Goal: Task Accomplishment & Management: Manage account settings

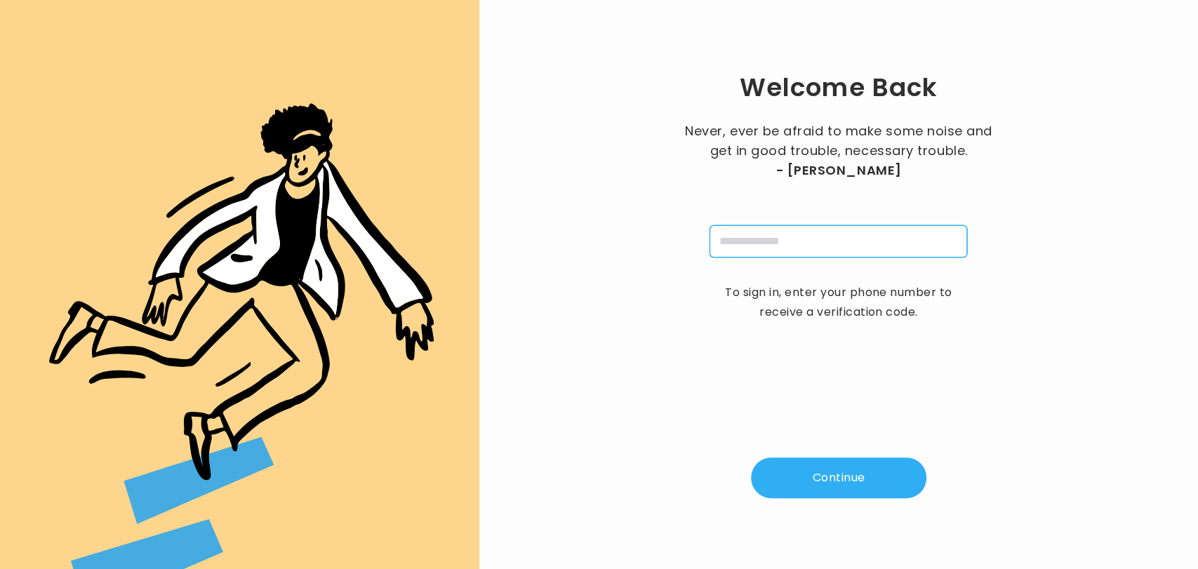
click at [752, 233] on input "tel" at bounding box center [838, 241] width 258 height 32
type input "**********"
click at [809, 486] on button "Continue" at bounding box center [838, 477] width 175 height 41
type input "*"
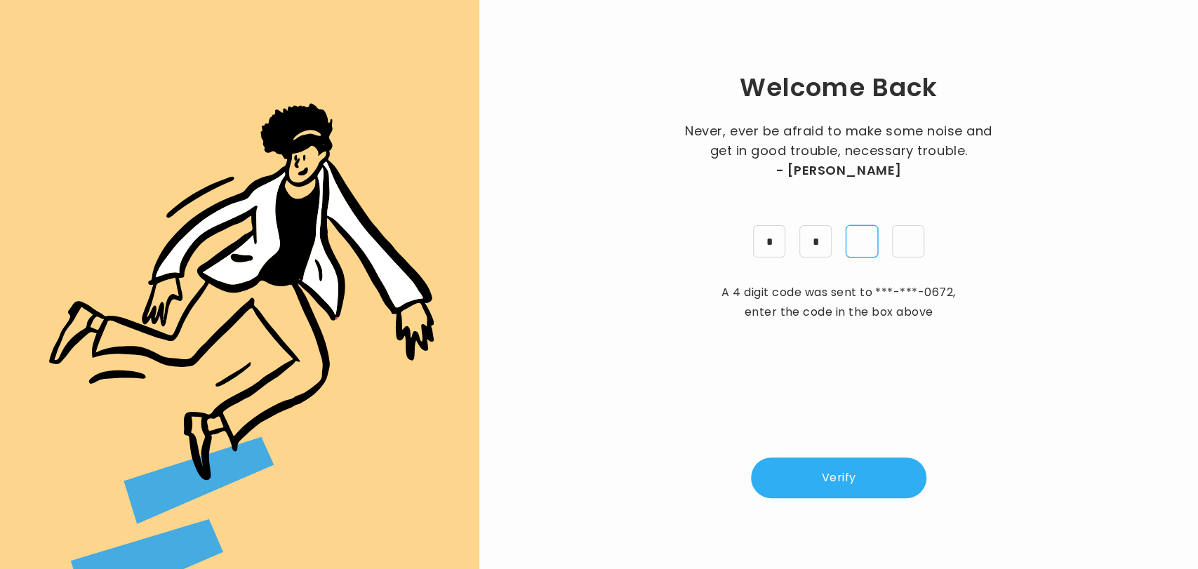
type input "*"
click at [809, 486] on button "Verify" at bounding box center [838, 477] width 175 height 41
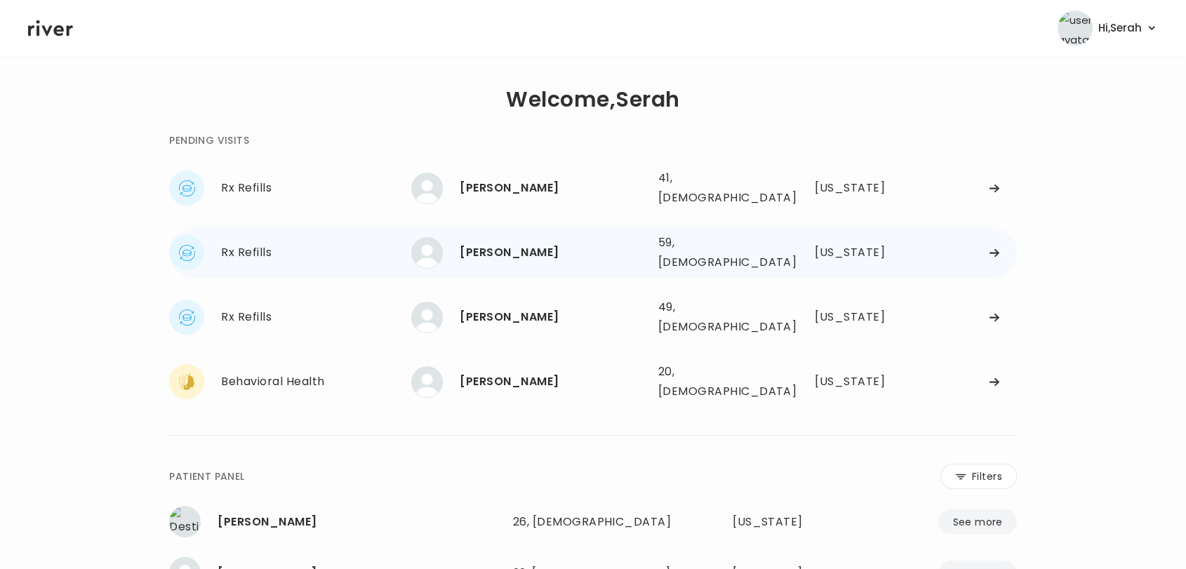
click at [521, 243] on div "[PERSON_NAME]" at bounding box center [553, 253] width 187 height 20
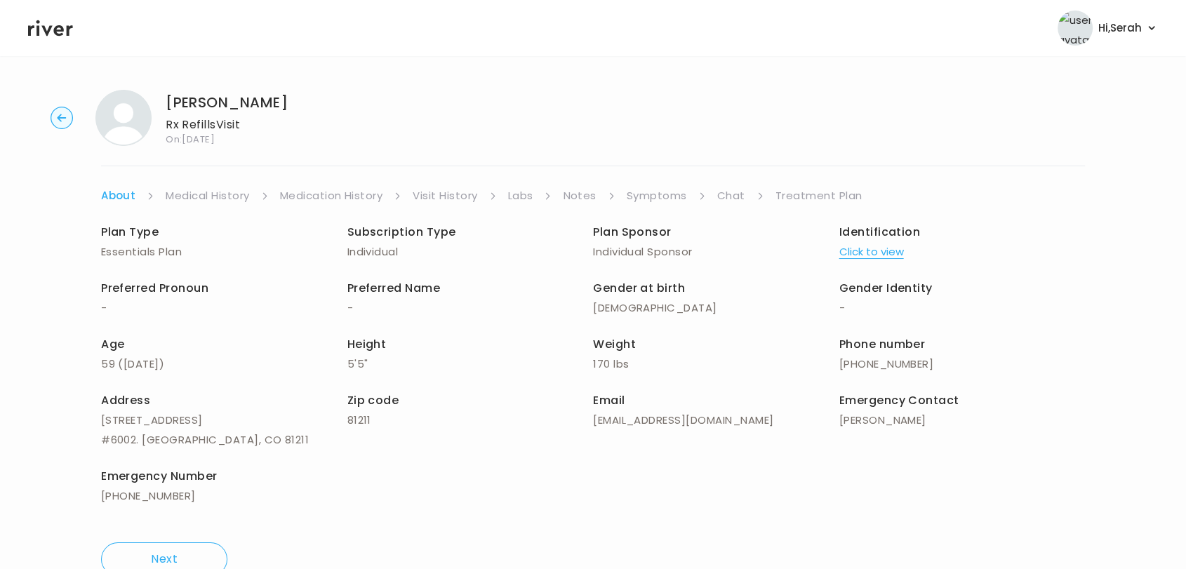
click at [643, 195] on link "Symptoms" at bounding box center [657, 196] width 60 height 20
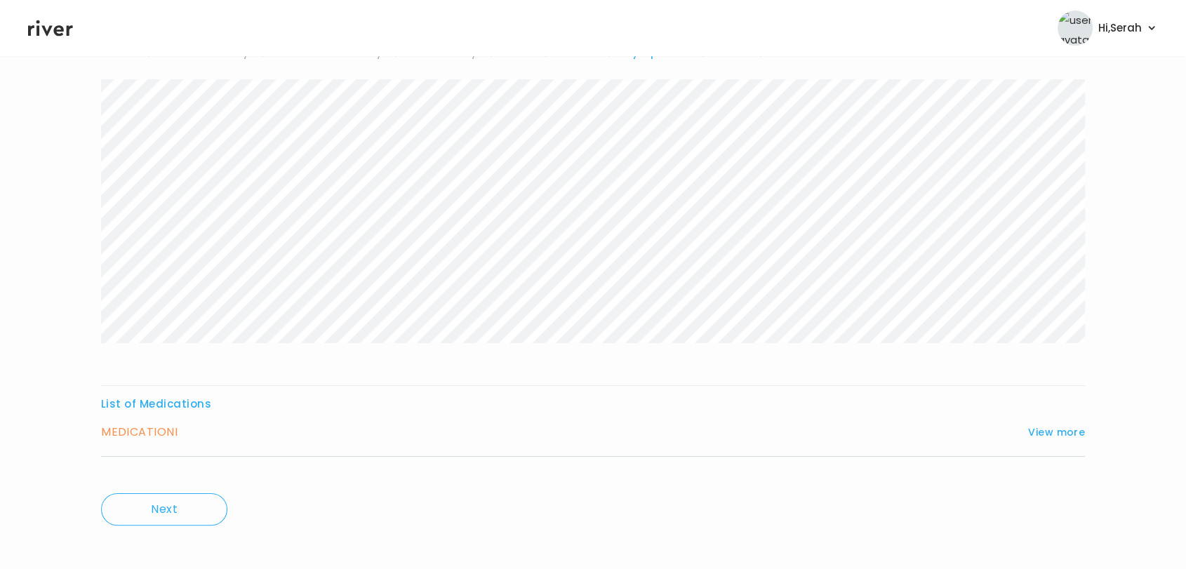
scroll to position [152, 0]
click at [1055, 424] on button "View more" at bounding box center [1056, 423] width 57 height 17
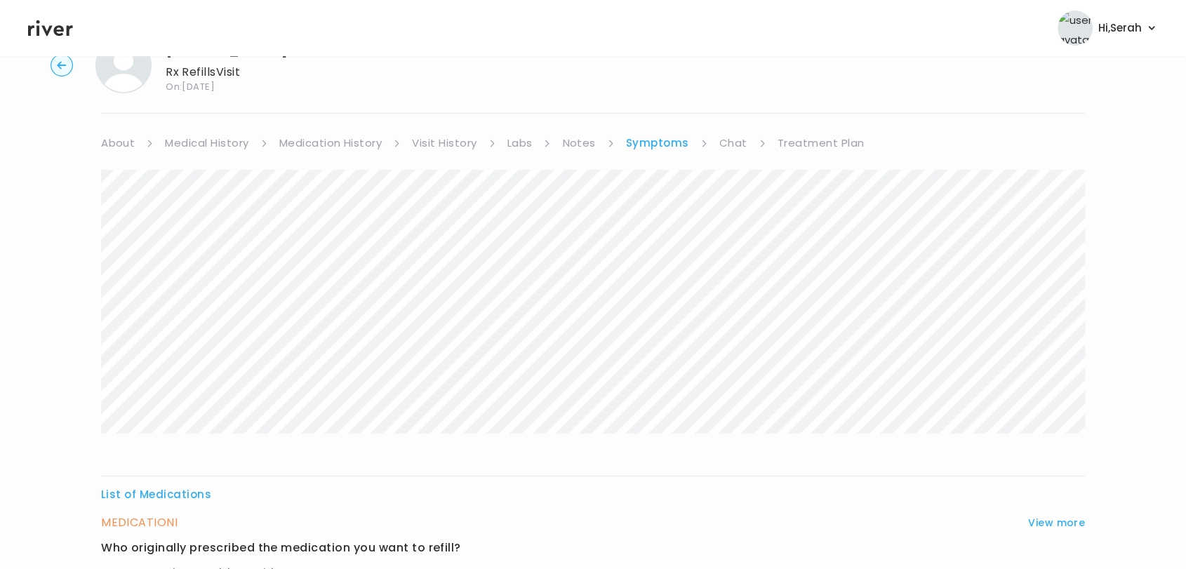
scroll to position [25, 0]
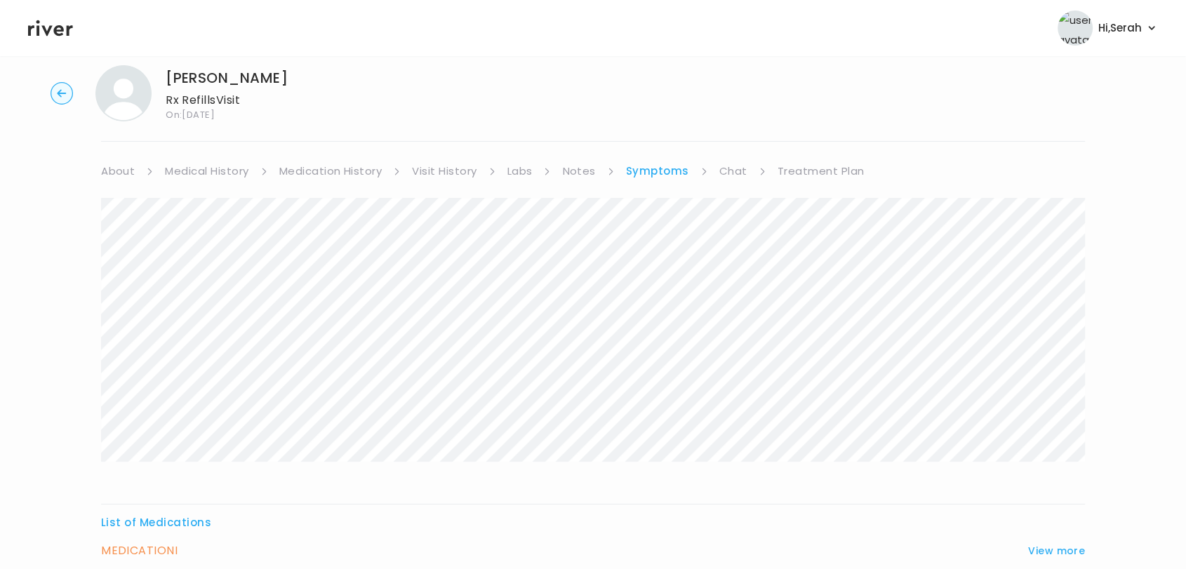
click at [323, 169] on link "Medication History" at bounding box center [330, 171] width 103 height 20
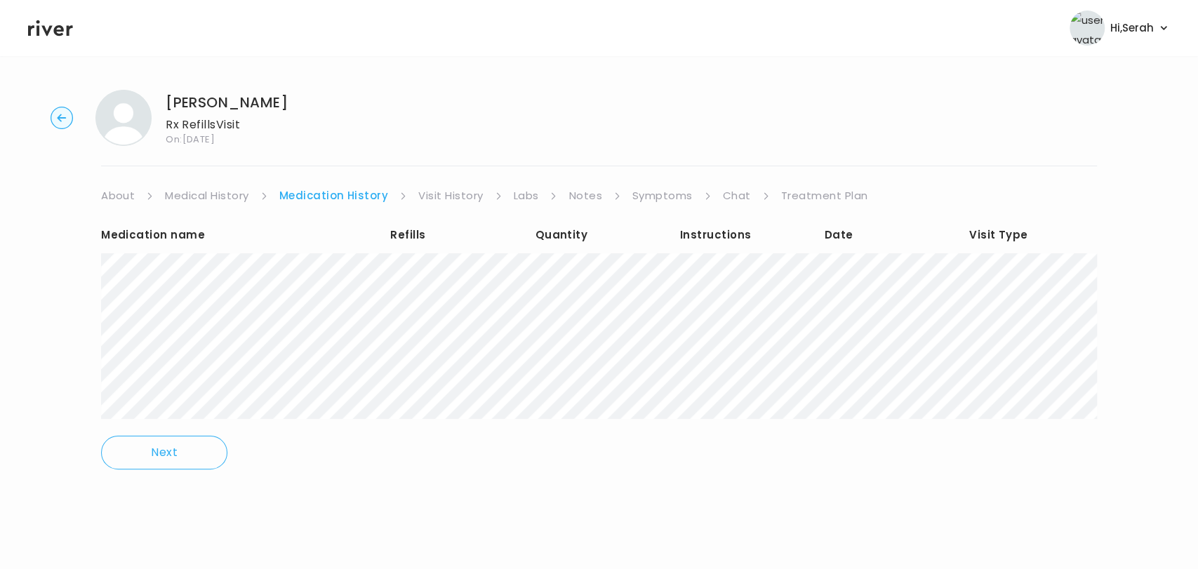
click at [671, 192] on link "Symptoms" at bounding box center [662, 196] width 60 height 20
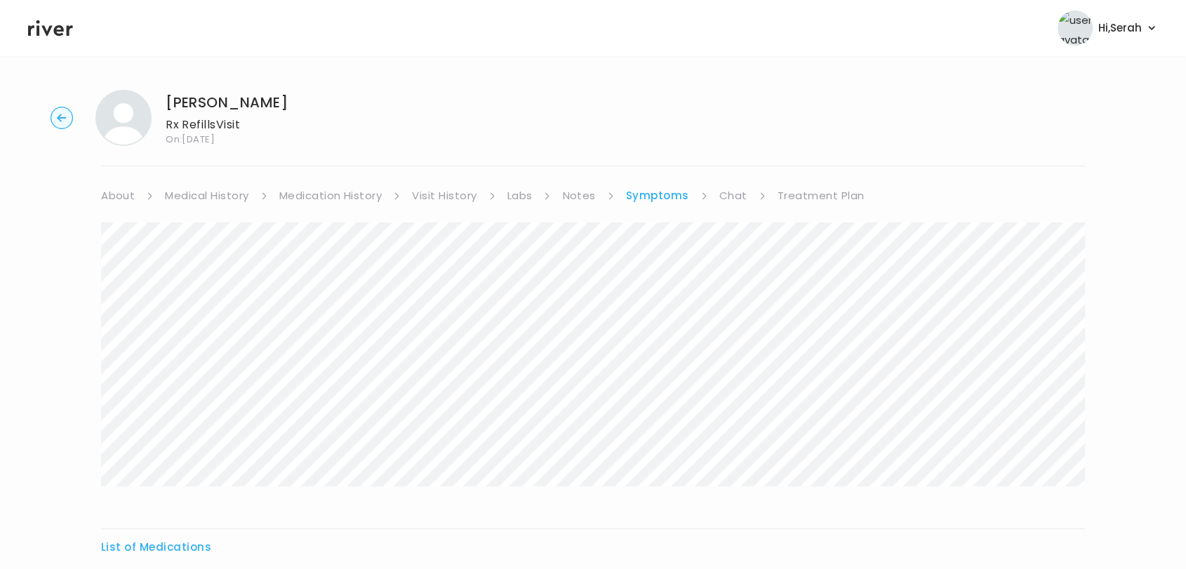
click at [523, 201] on link "Labs" at bounding box center [519, 196] width 25 height 20
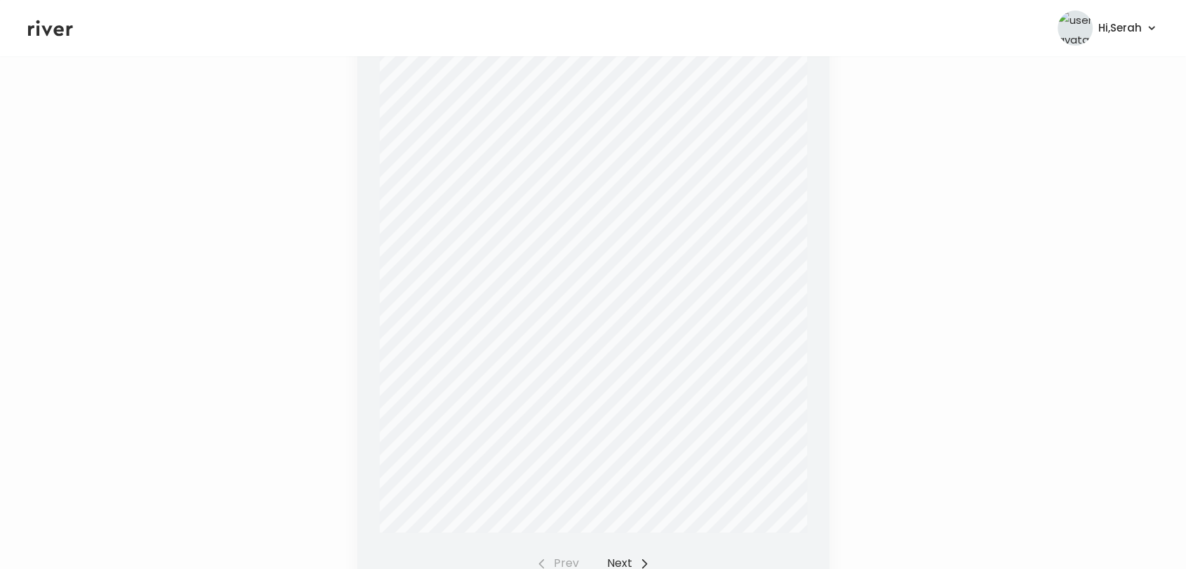
scroll to position [469, 0]
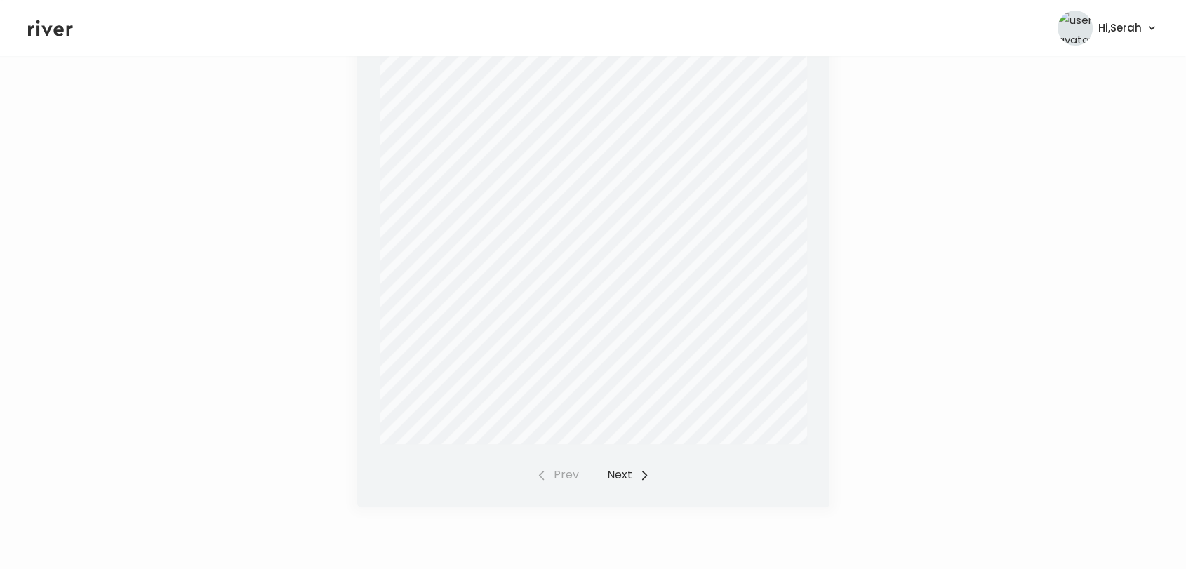
click at [613, 481] on button "Next" at bounding box center [628, 475] width 43 height 20
click at [613, 472] on button "Next" at bounding box center [628, 475] width 43 height 20
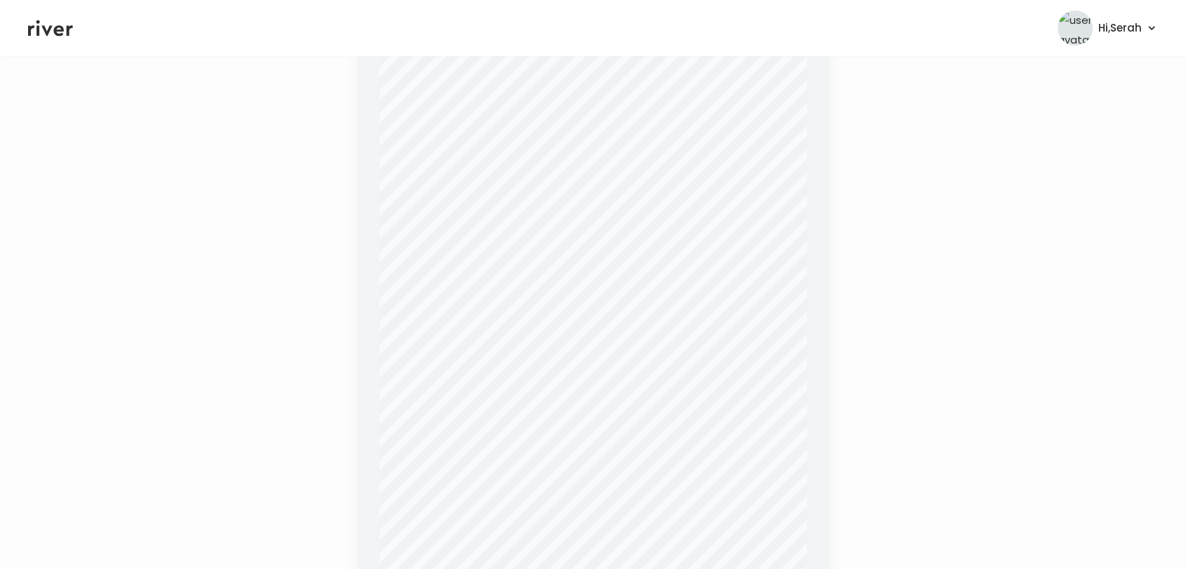
scroll to position [307, 0]
click at [43, 24] on icon at bounding box center [50, 28] width 45 height 21
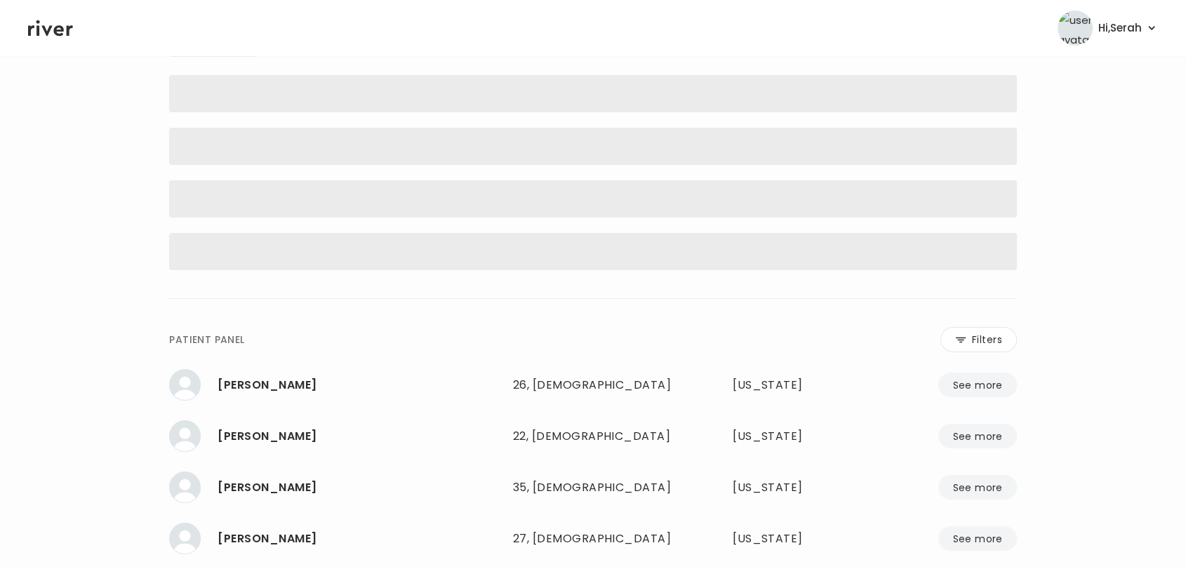
scroll to position [86, 0]
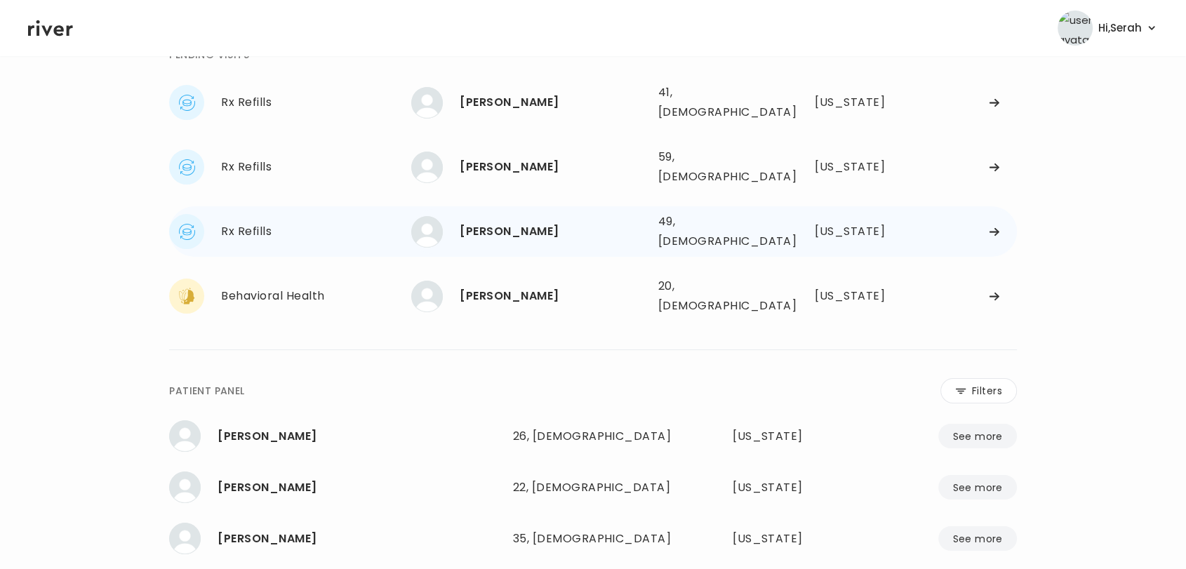
click at [532, 227] on div "[PERSON_NAME] 49, [DEMOGRAPHIC_DATA] See more" at bounding box center [528, 232] width 235 height 32
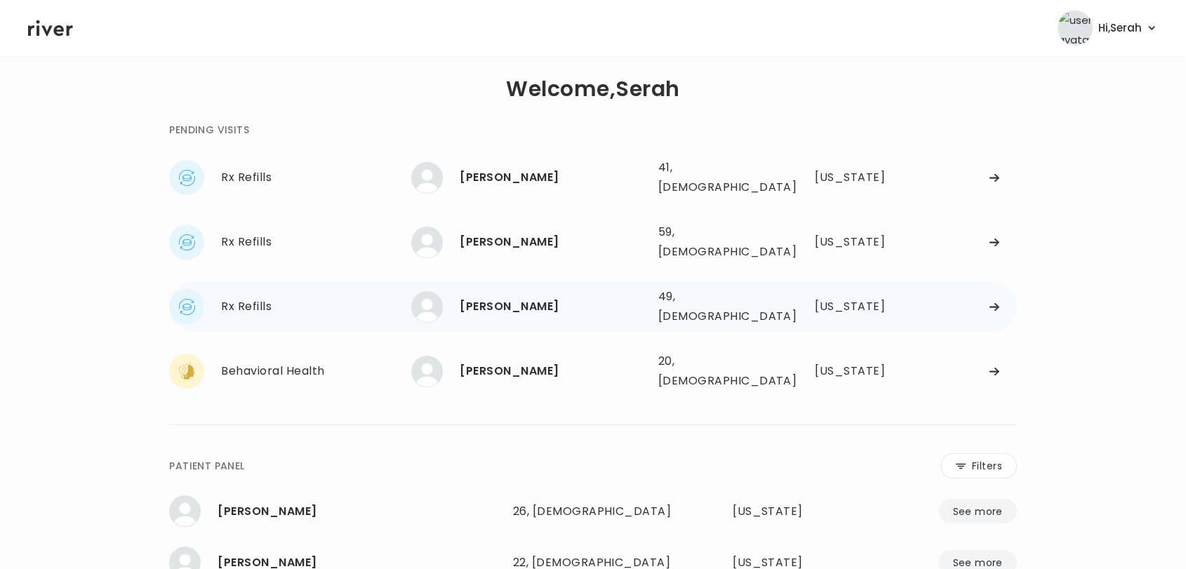
scroll to position [11, 0]
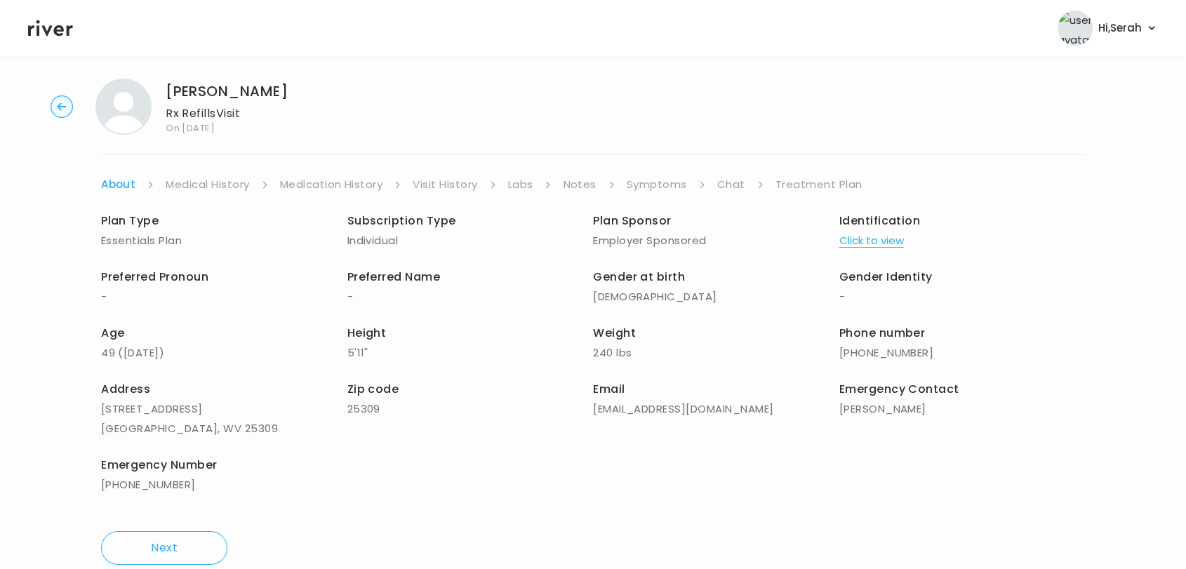
click at [654, 184] on link "Symptoms" at bounding box center [657, 185] width 60 height 20
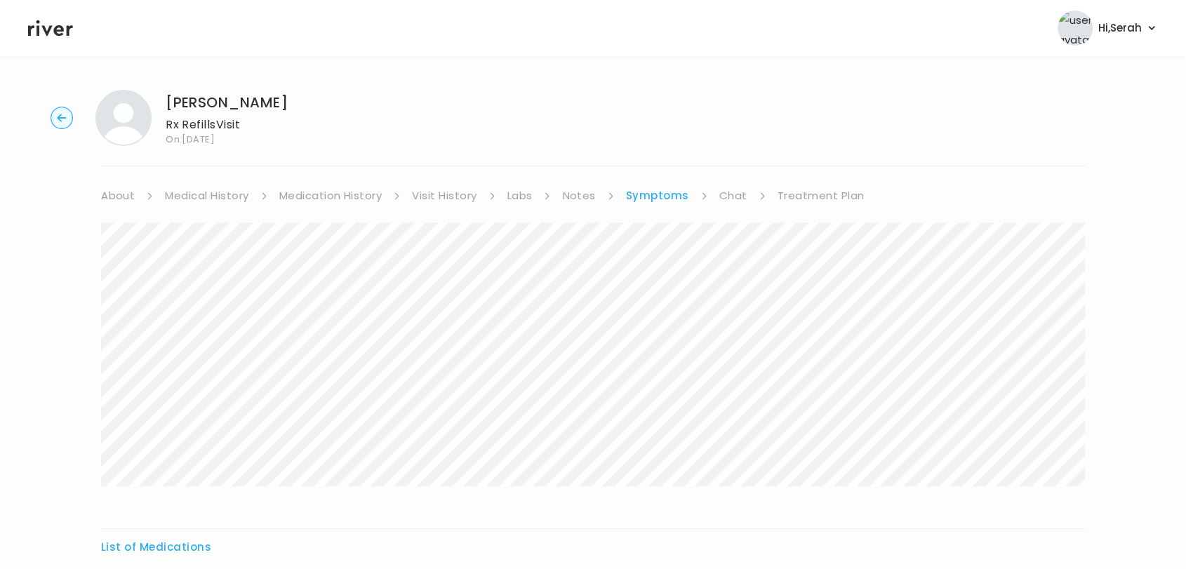
scroll to position [249, 0]
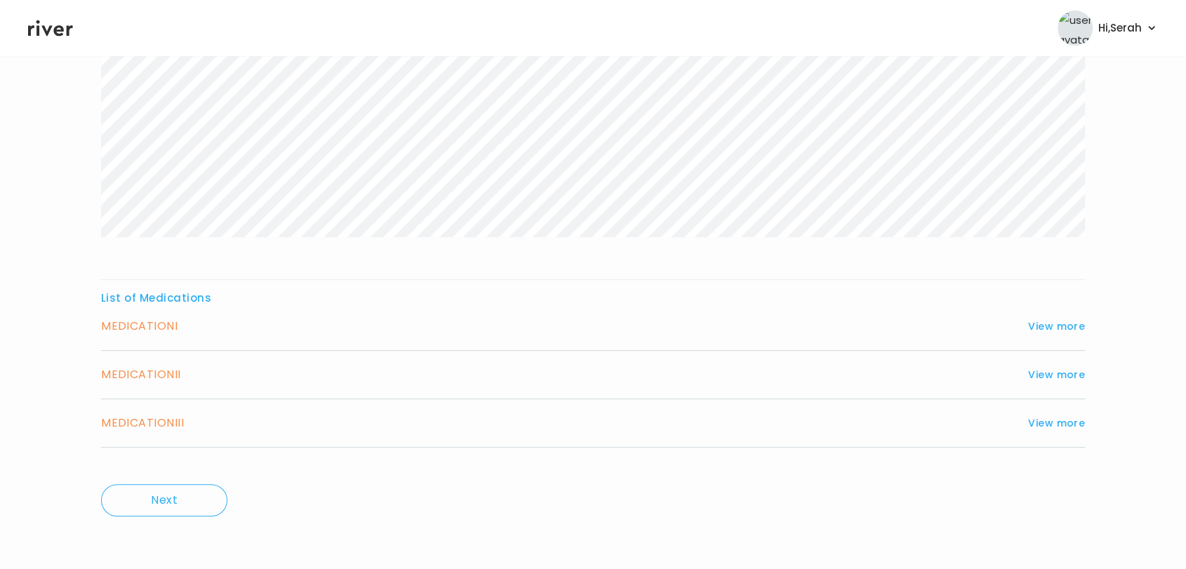
click at [40, 30] on icon at bounding box center [50, 28] width 45 height 21
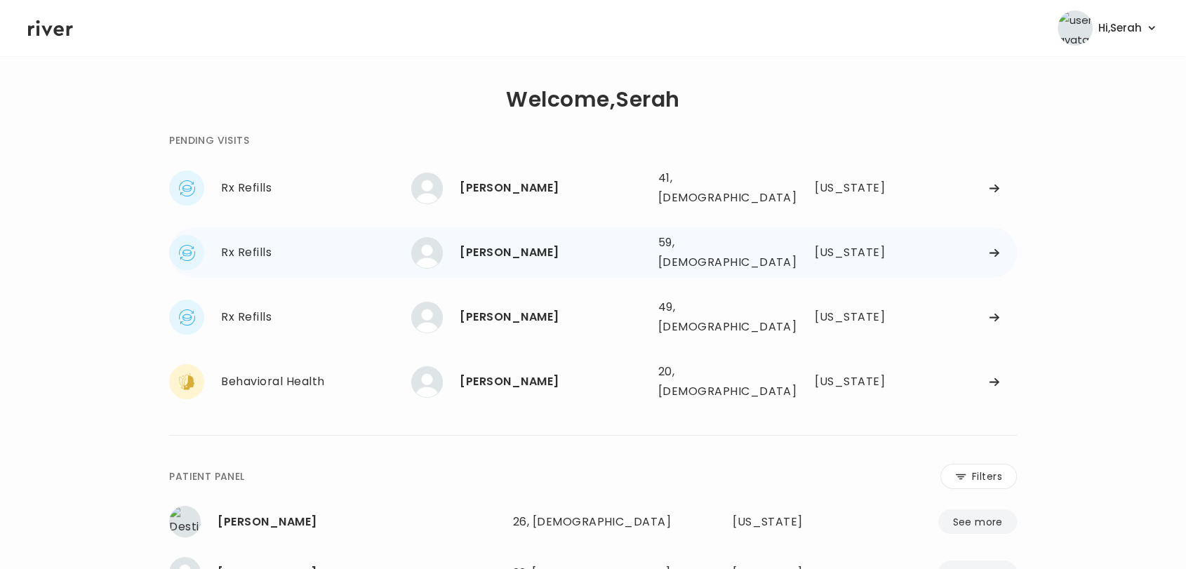
click at [515, 243] on div "Xan Swenson" at bounding box center [553, 253] width 187 height 20
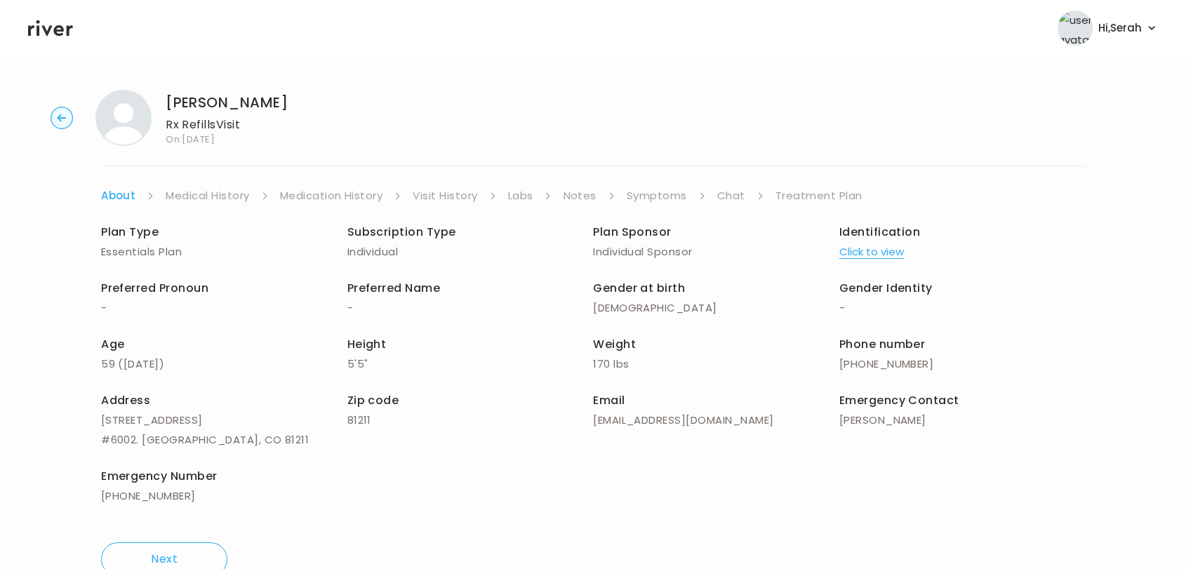
click at [642, 199] on link "Symptoms" at bounding box center [657, 196] width 60 height 20
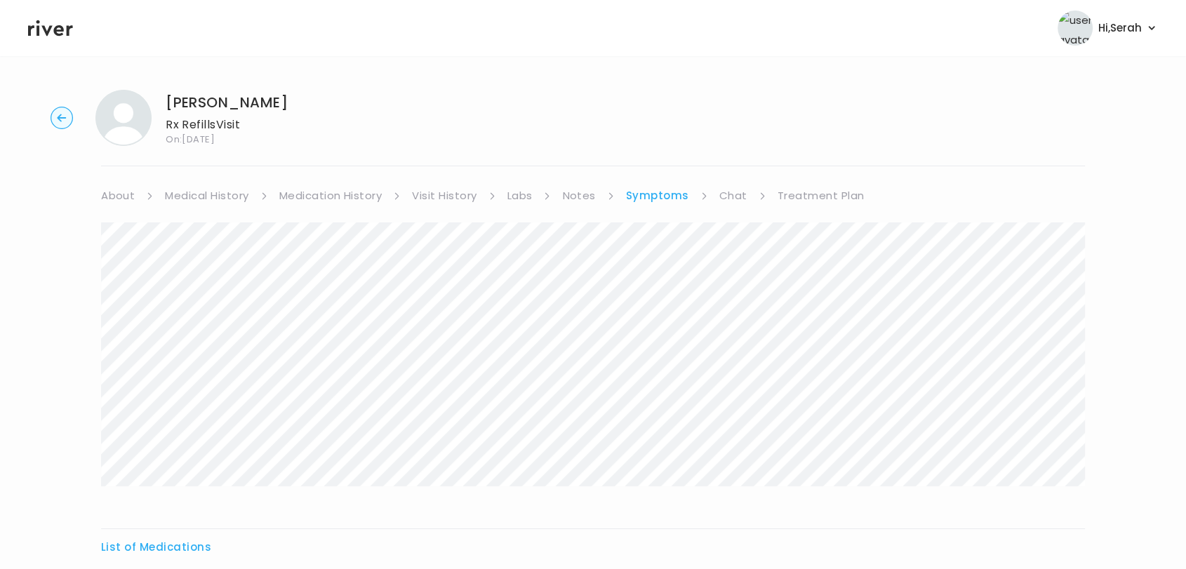
scroll to position [152, 0]
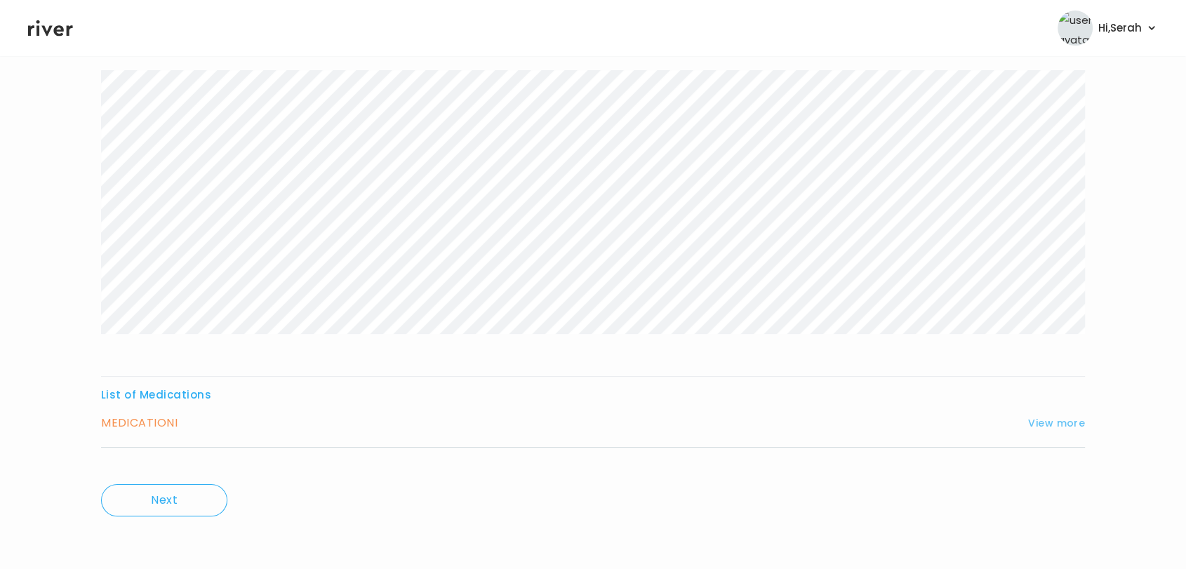
click at [1052, 422] on button "View more" at bounding box center [1056, 423] width 57 height 17
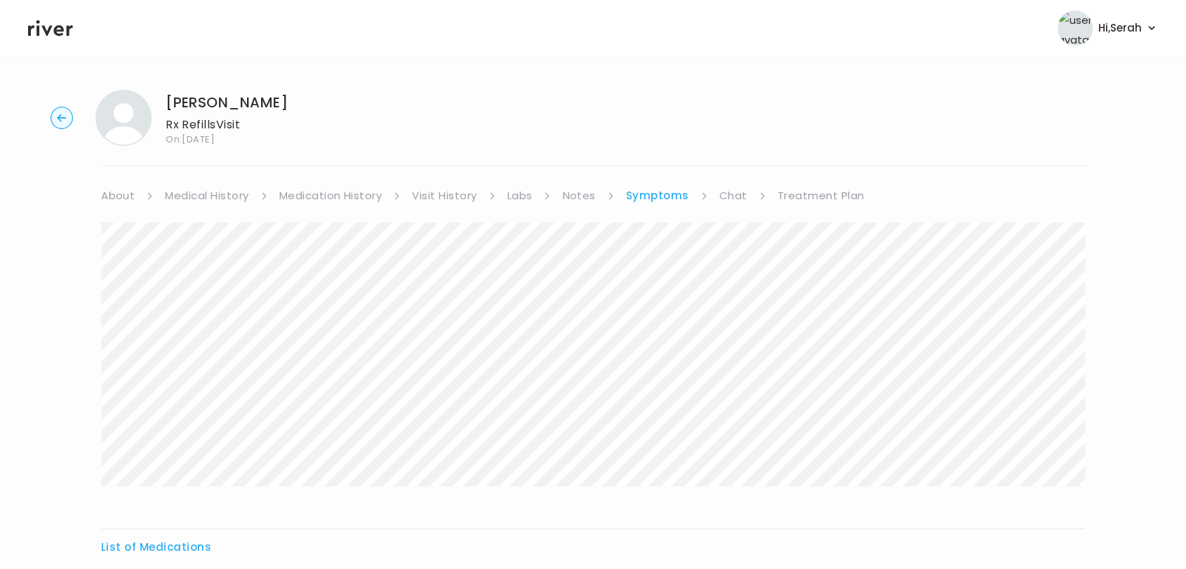
scroll to position [529, 0]
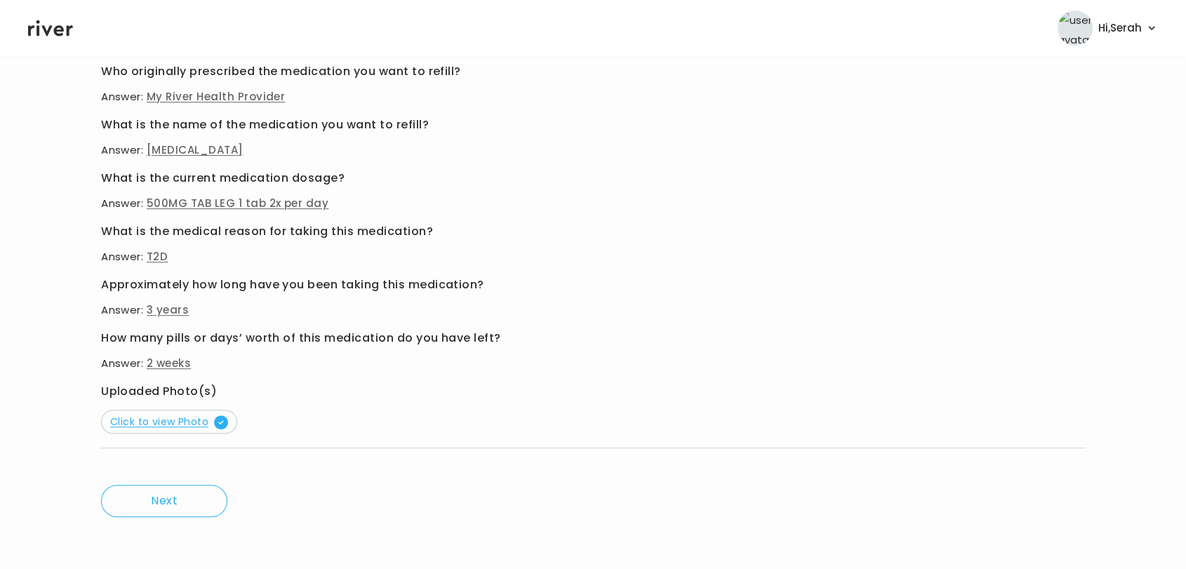
click at [200, 416] on span "Click to view Photo" at bounding box center [169, 422] width 118 height 14
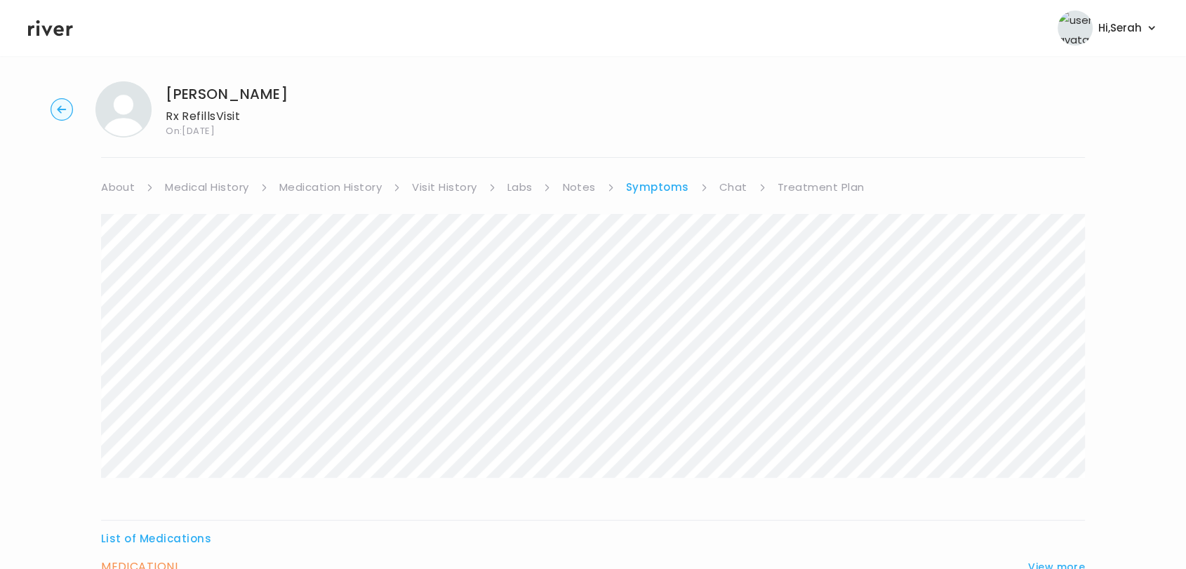
scroll to position [0, 0]
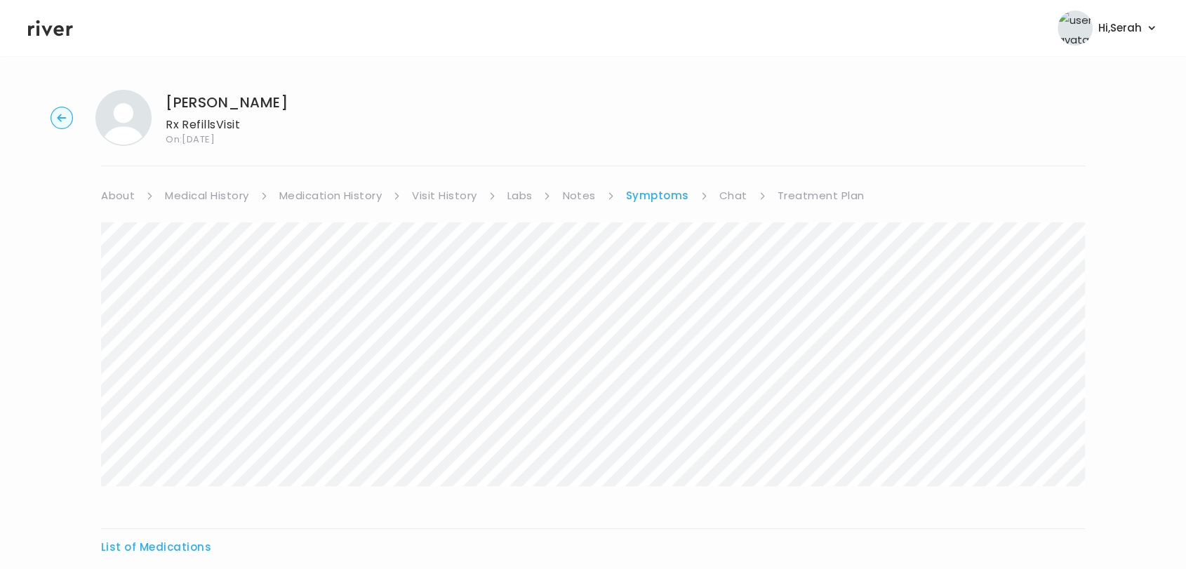
click at [729, 202] on link "Chat" at bounding box center [733, 196] width 28 height 20
click at [803, 197] on link "Treatment Plan" at bounding box center [819, 196] width 87 height 20
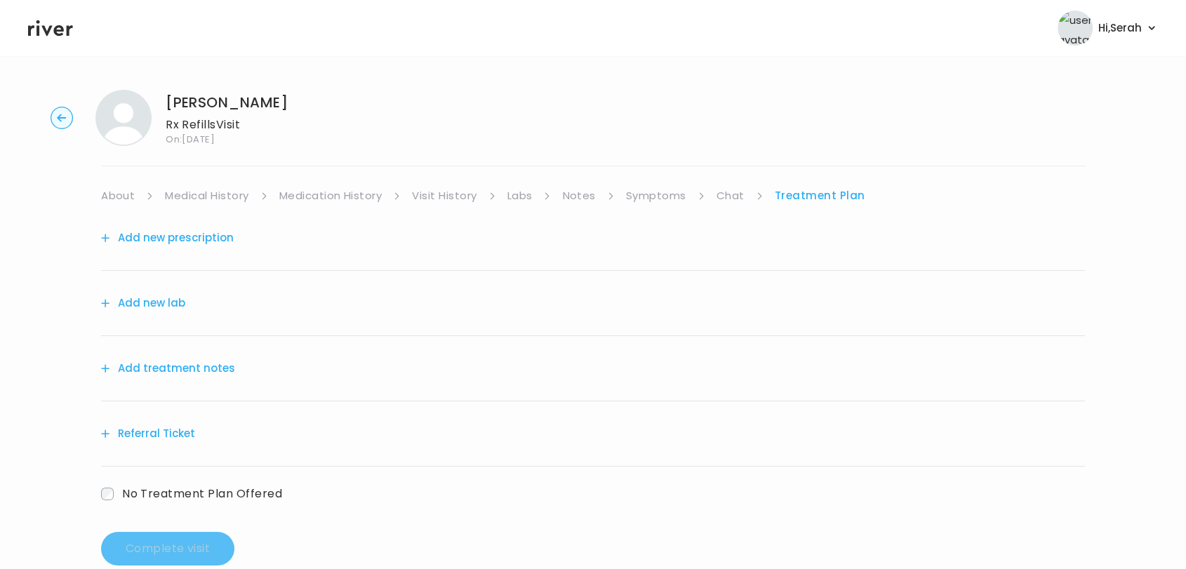
click at [191, 239] on button "Add new prescription" at bounding box center [167, 238] width 133 height 20
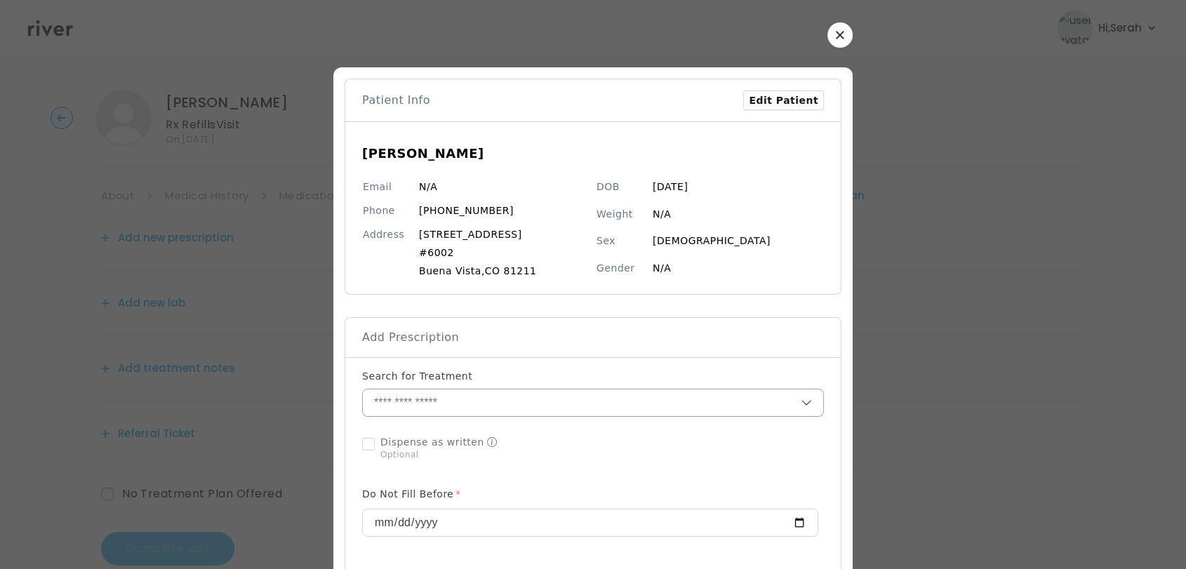
click at [560, 402] on input "text" at bounding box center [582, 402] width 438 height 27
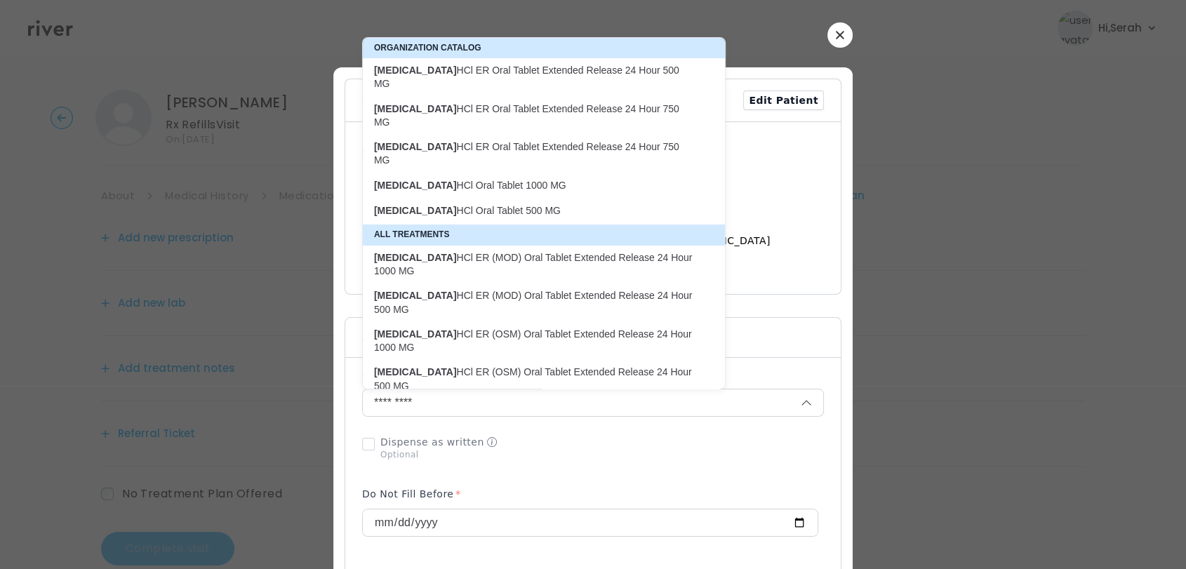
click at [530, 201] on p "metFORMIN HCl Oral Tablet 500 MG" at bounding box center [536, 210] width 340 height 19
type input "**********"
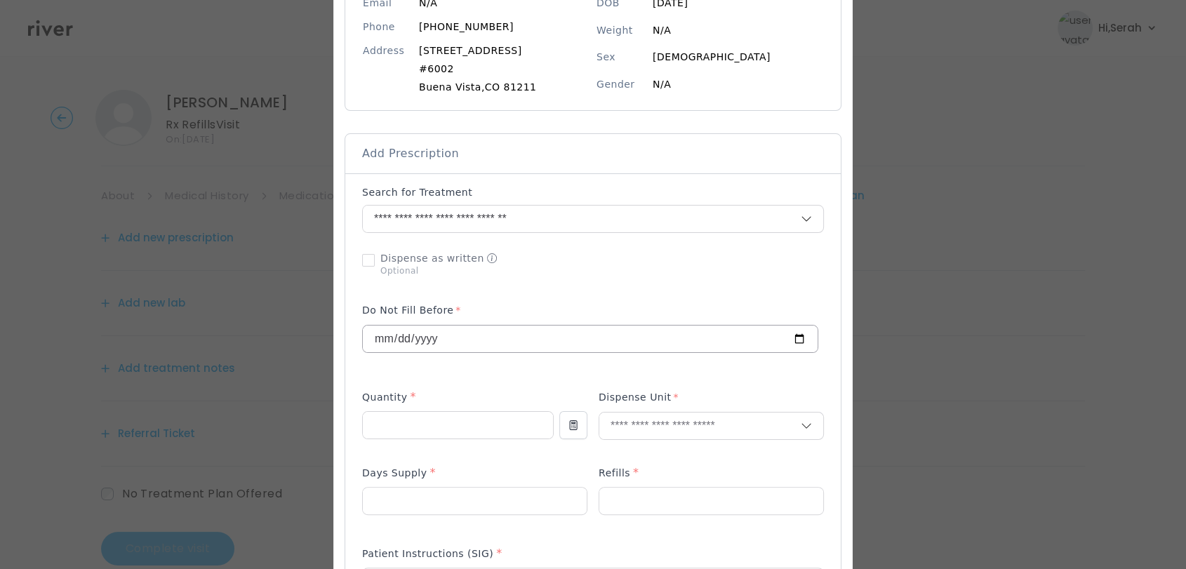
scroll to position [186, 0]
click at [433, 424] on input "number" at bounding box center [458, 423] width 190 height 27
type input "***"
click at [636, 423] on input "text" at bounding box center [699, 423] width 201 height 27
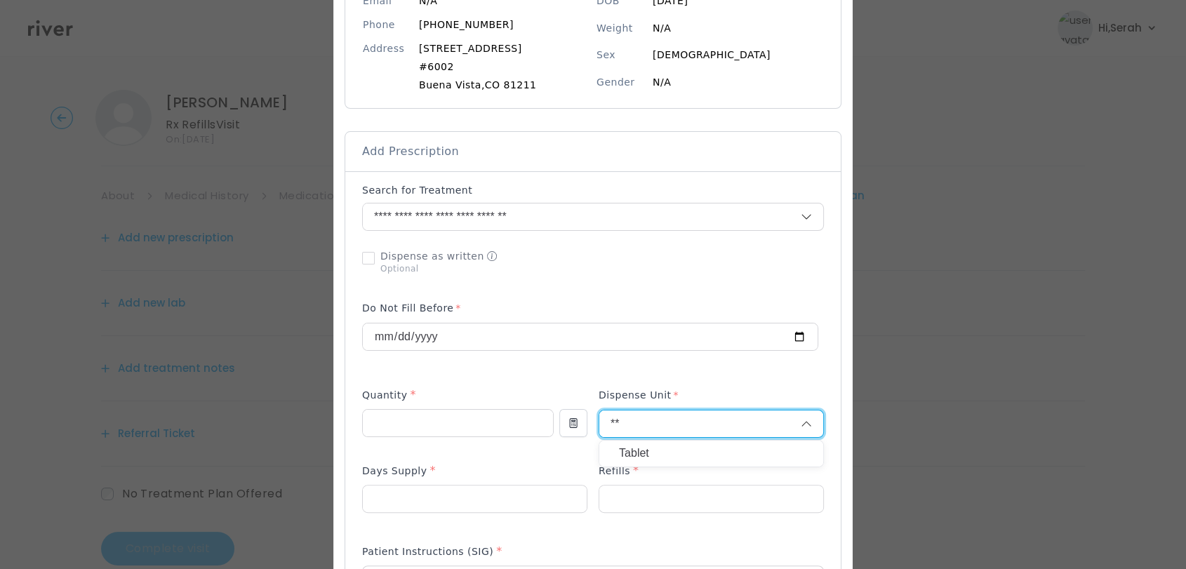
type input "**"
click at [634, 448] on p "Tablet" at bounding box center [711, 453] width 185 height 20
click at [514, 507] on input "number" at bounding box center [475, 499] width 224 height 27
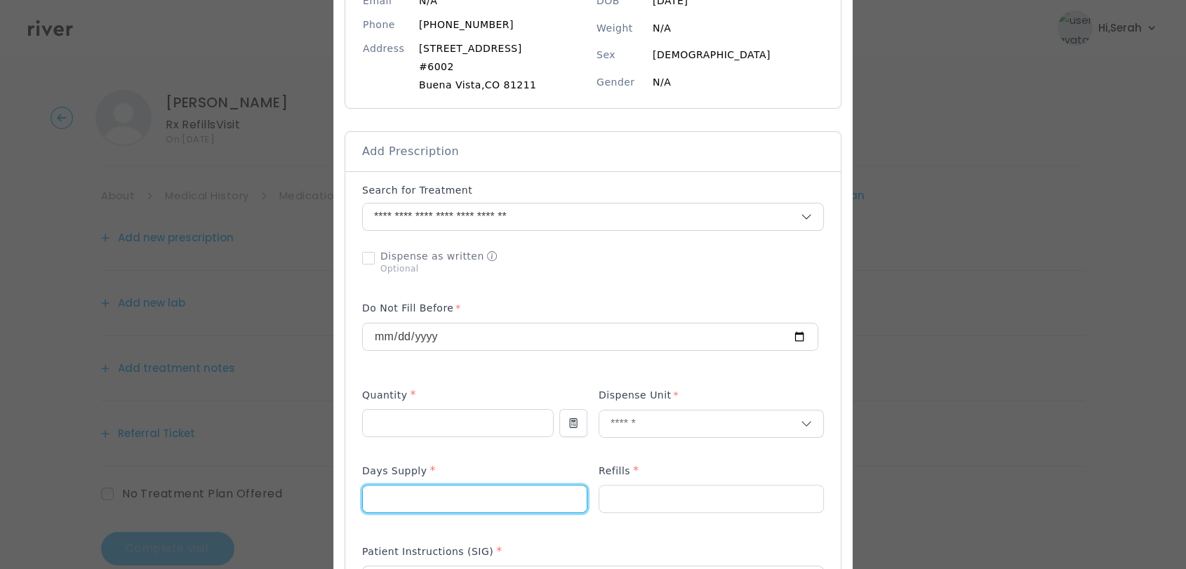
type input "**"
click at [636, 479] on div "Refills *" at bounding box center [710, 473] width 225 height 22
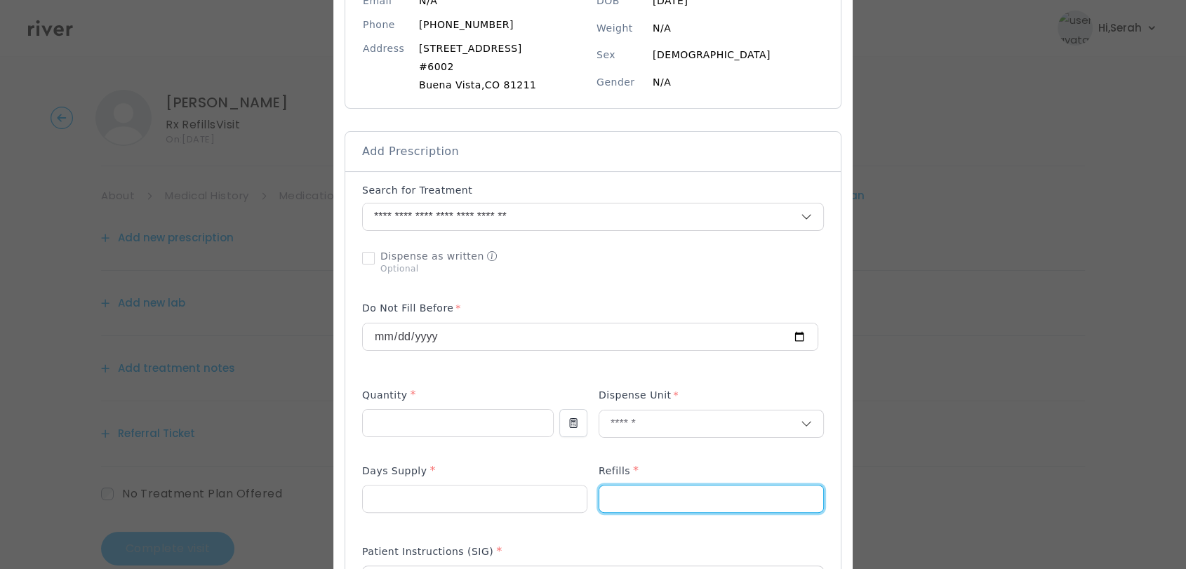
click at [634, 486] on input "number" at bounding box center [711, 499] width 224 height 27
type input "*"
click at [584, 465] on div at bounding box center [593, 495] width 462 height 67
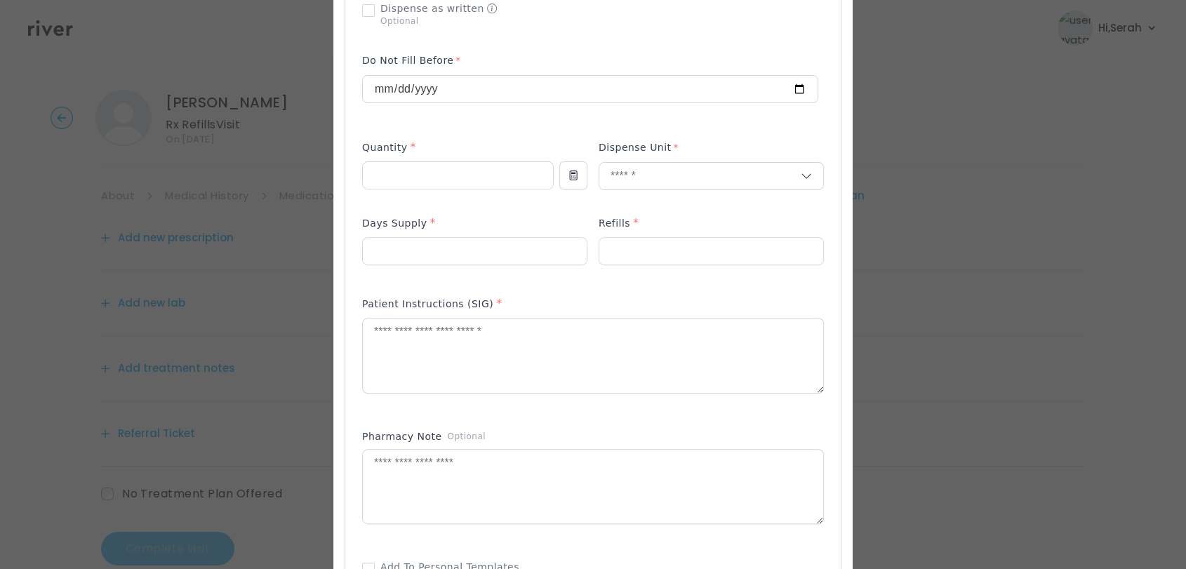
scroll to position [439, 0]
click at [502, 357] on textarea at bounding box center [593, 351] width 460 height 74
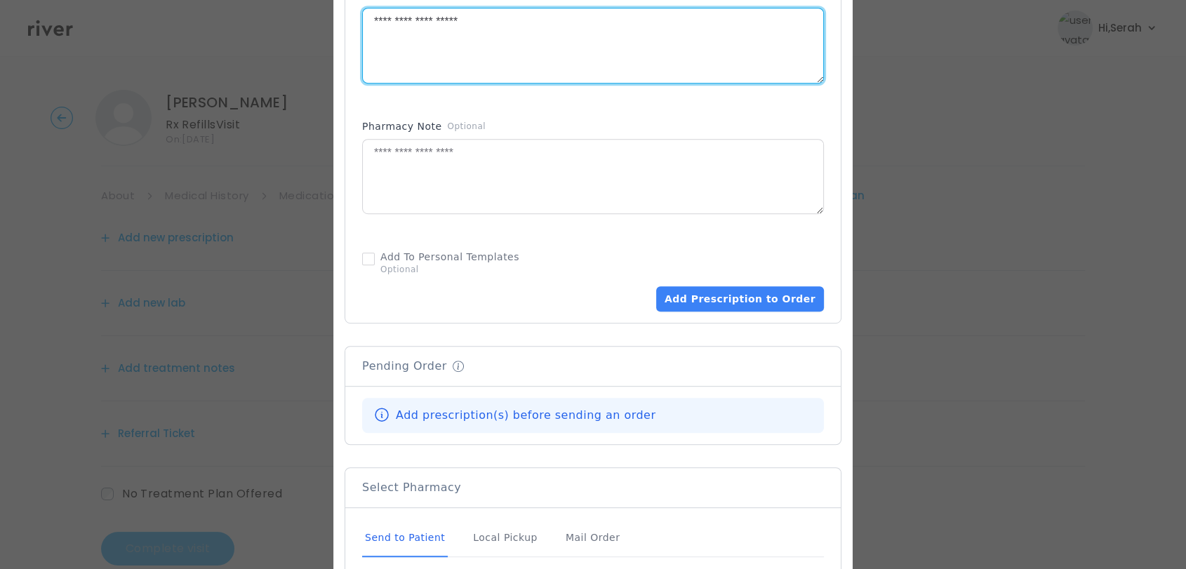
scroll to position [746, 0]
type textarea "**********"
click at [723, 300] on button "Add Prescription to Order" at bounding box center [740, 296] width 168 height 25
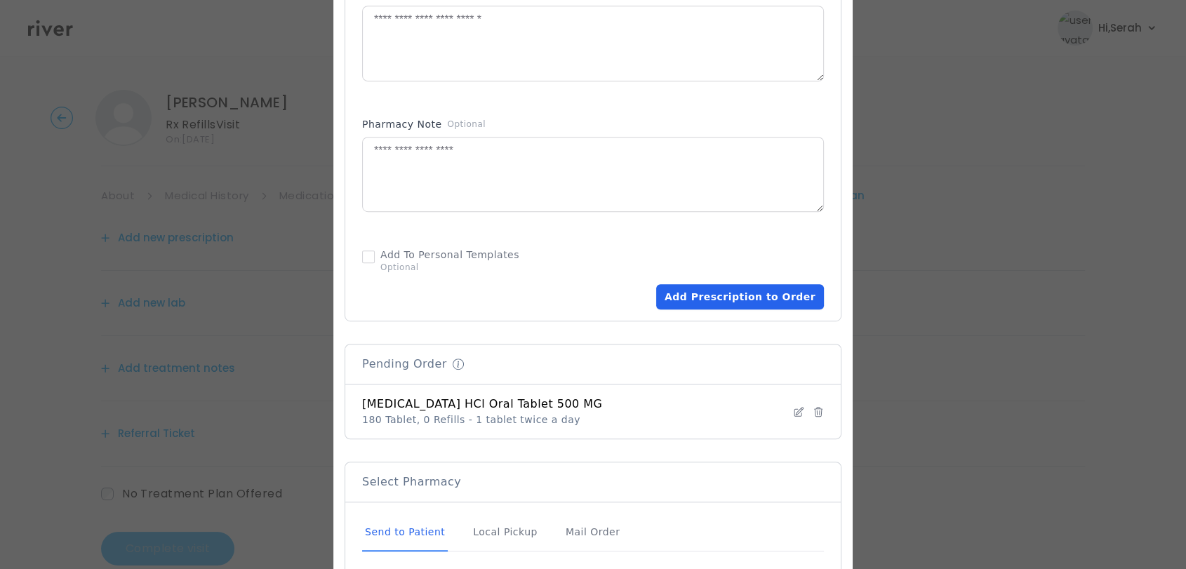
scroll to position [900, 0]
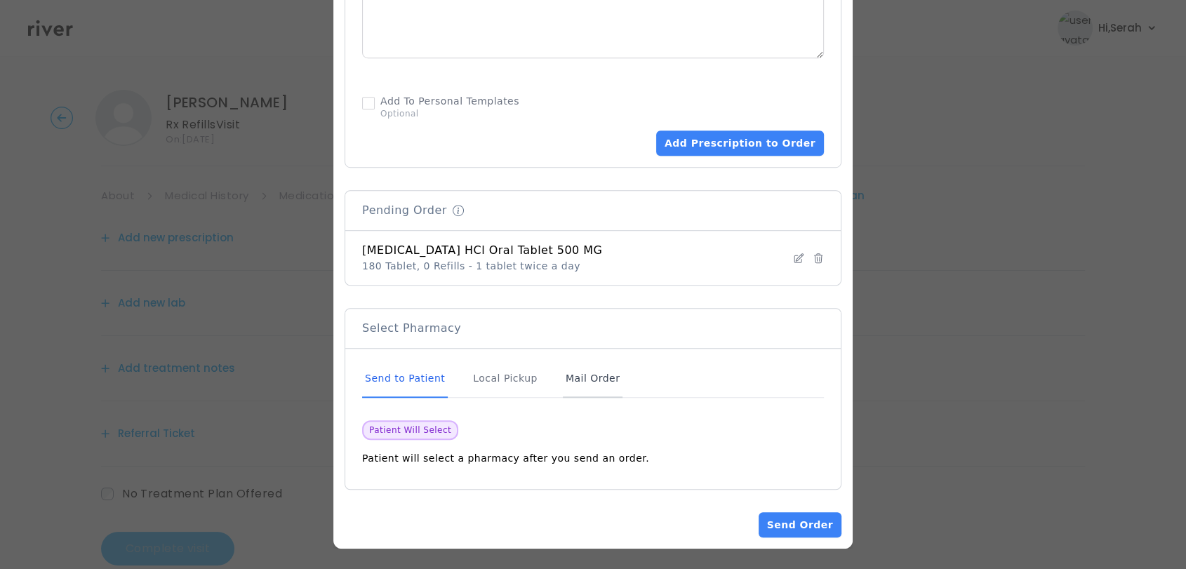
click at [568, 380] on div "Mail Order" at bounding box center [593, 379] width 60 height 38
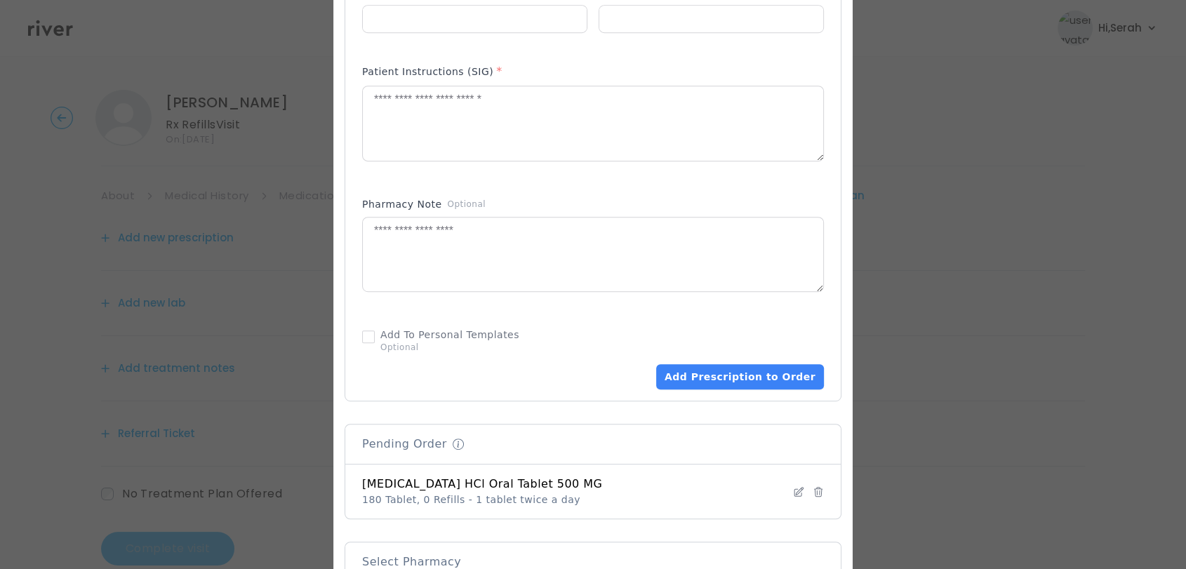
scroll to position [887, 0]
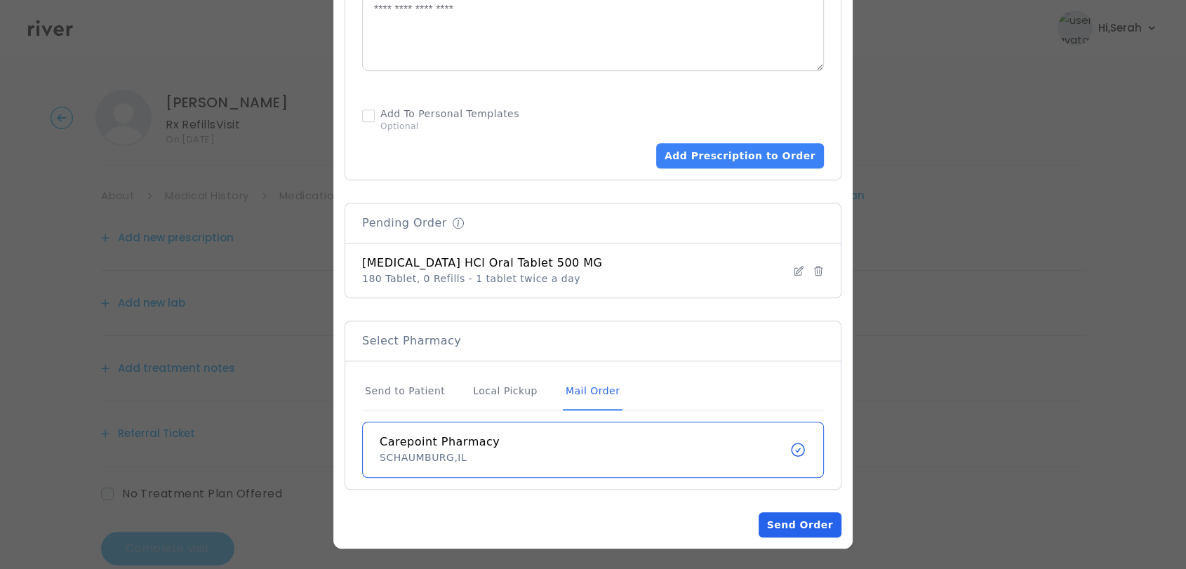
click at [789, 519] on button "Send Order" at bounding box center [799, 524] width 83 height 25
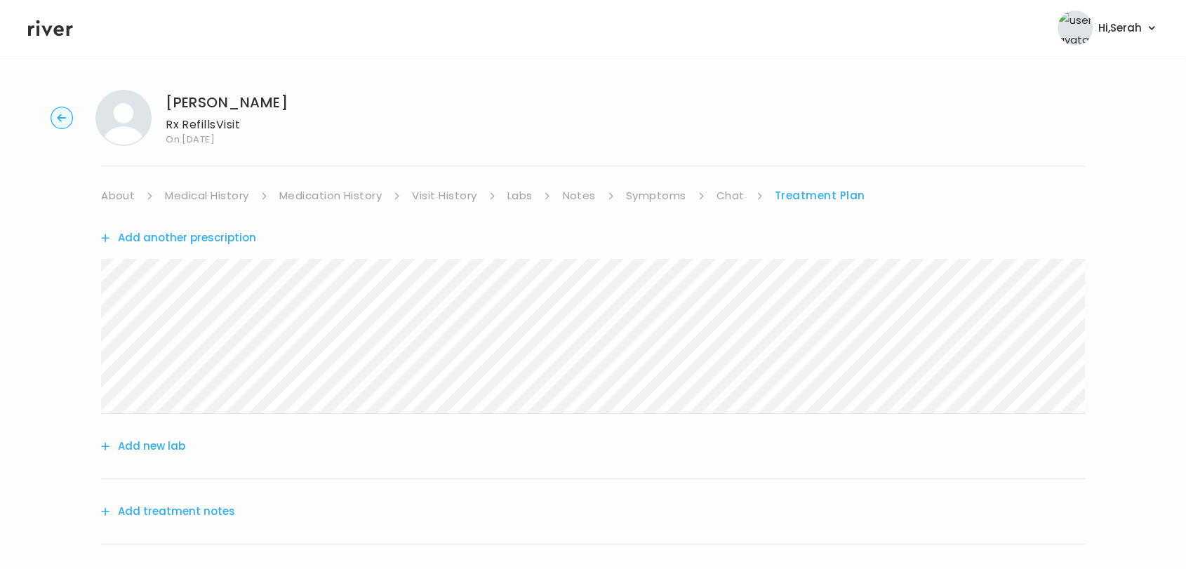
scroll to position [97, 0]
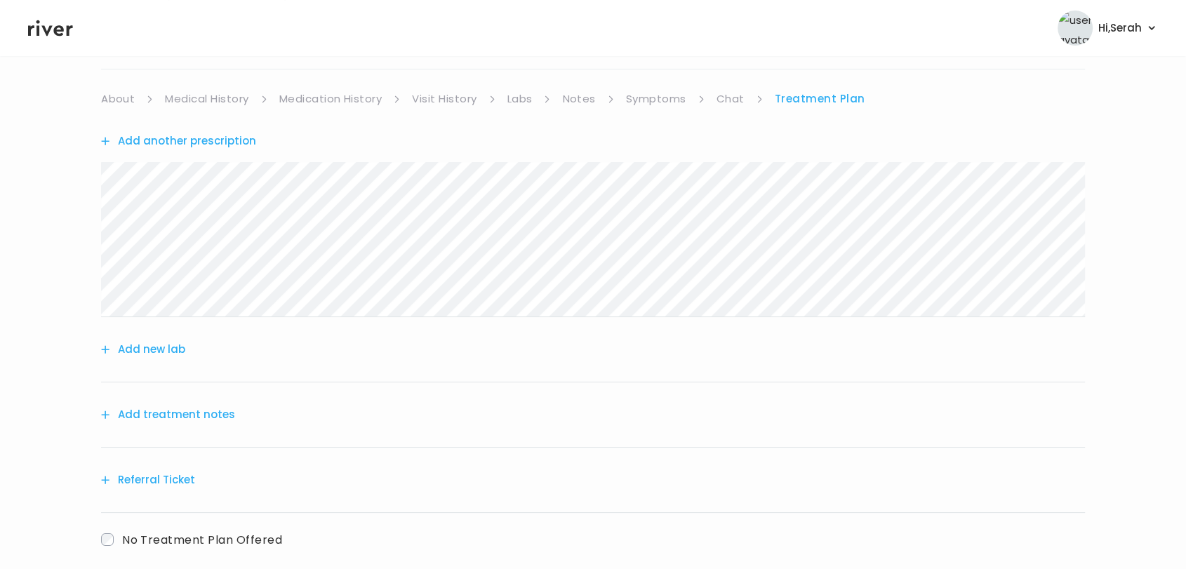
click at [219, 407] on button "Add treatment notes" at bounding box center [168, 415] width 134 height 20
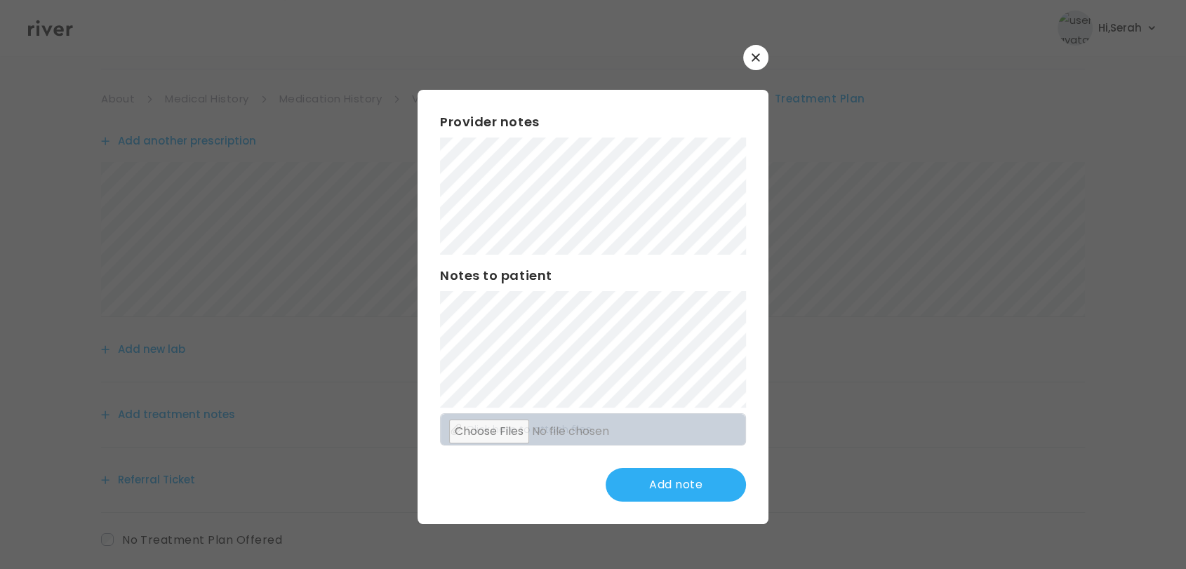
click at [846, 142] on div at bounding box center [593, 284] width 1186 height 569
click at [657, 481] on button "Update note" at bounding box center [676, 485] width 140 height 34
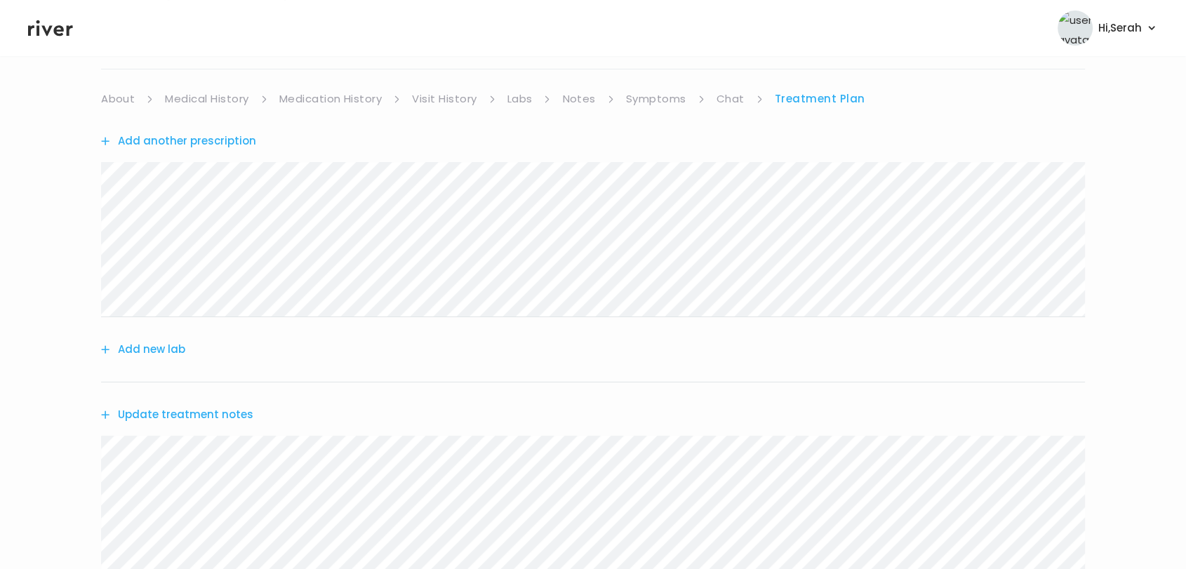
scroll to position [323, 0]
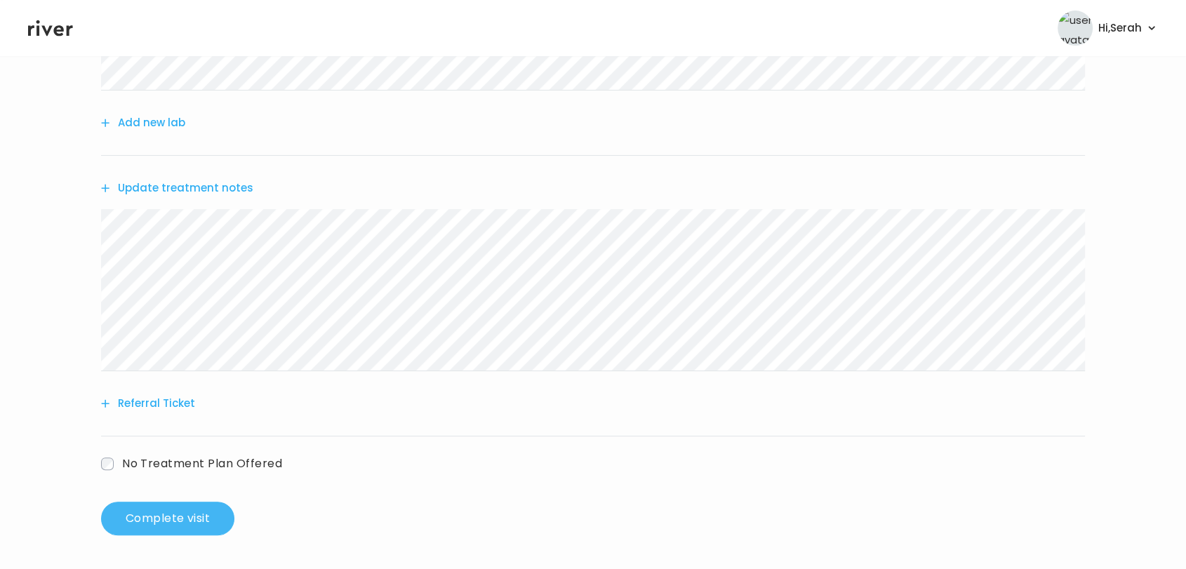
click at [203, 522] on button "Complete visit" at bounding box center [167, 519] width 133 height 34
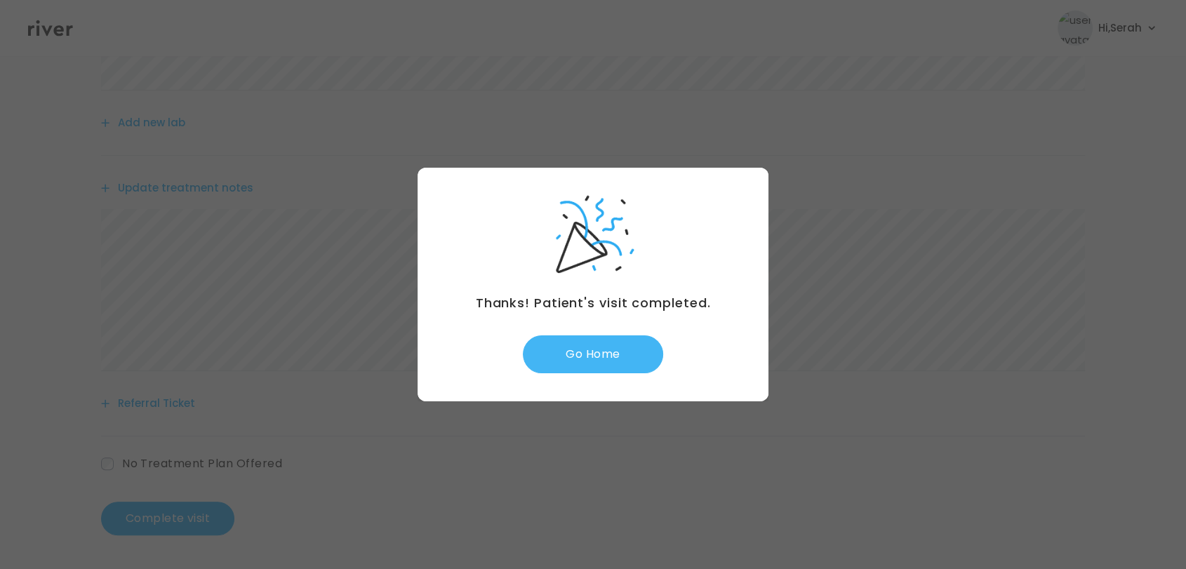
click at [593, 359] on button "Go Home" at bounding box center [593, 354] width 140 height 38
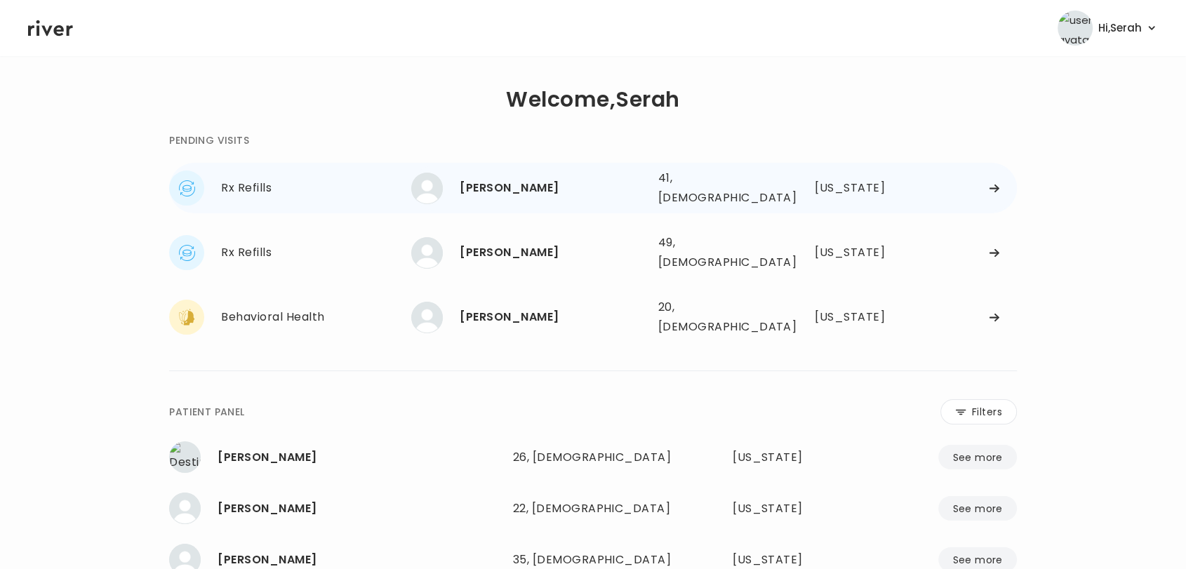
click at [518, 178] on div "[PERSON_NAME]" at bounding box center [553, 188] width 187 height 20
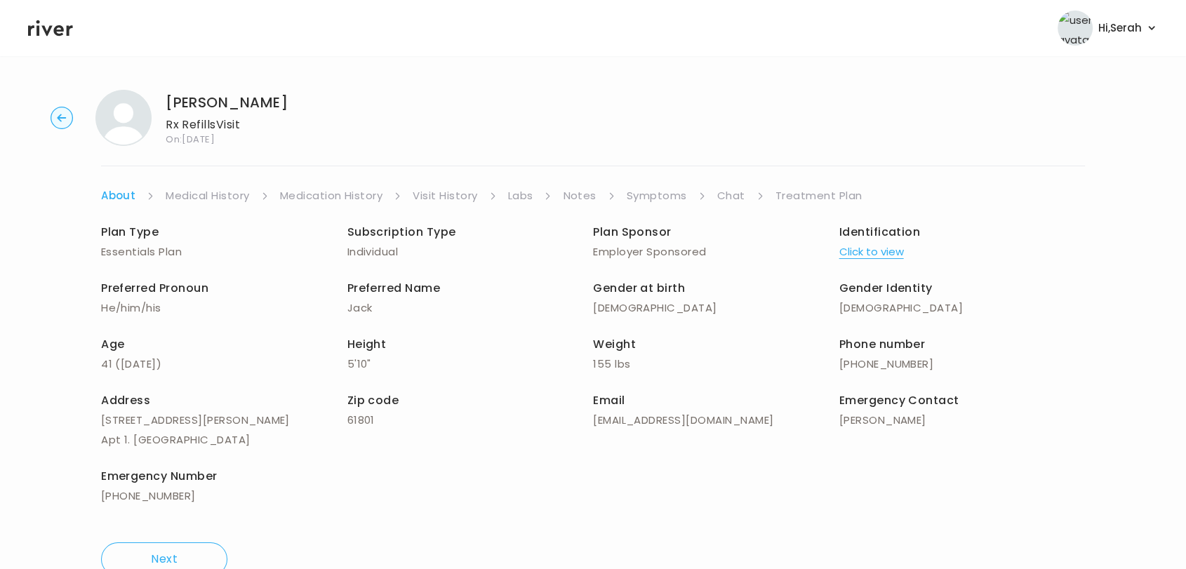
drag, startPoint x: 518, startPoint y: 175, endPoint x: 650, endPoint y: 188, distance: 133.3
click at [650, 188] on div "JOHN HARTLAUB Rx Refills Visit On: 01 Sep 2025 About Medical History Medication…" at bounding box center [593, 333] width 1186 height 509
click at [650, 193] on link "Symptoms" at bounding box center [657, 196] width 60 height 20
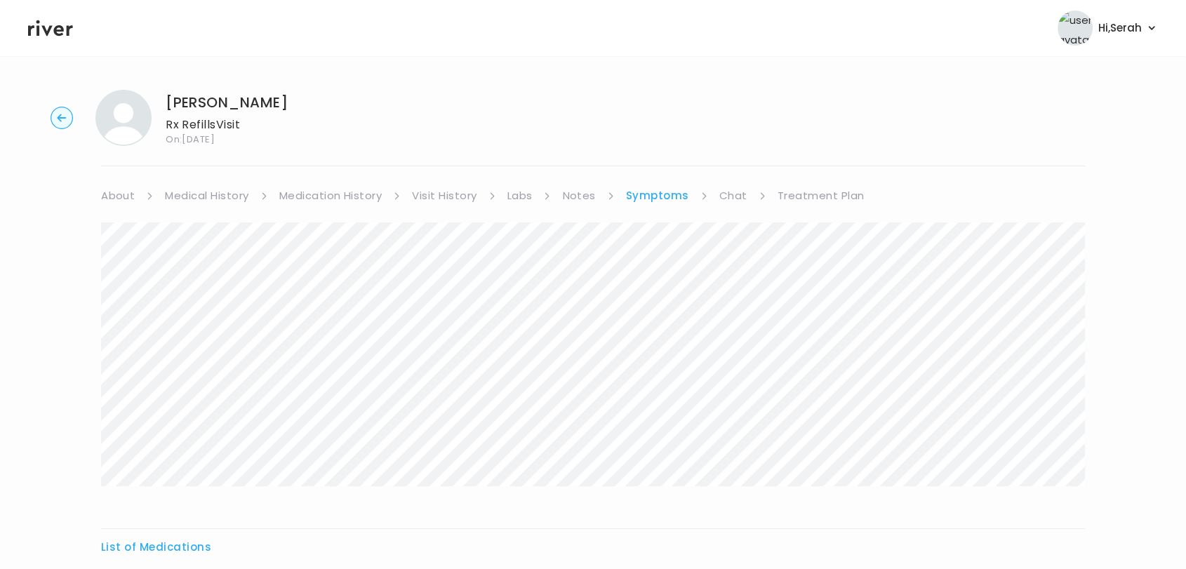
scroll to position [152, 0]
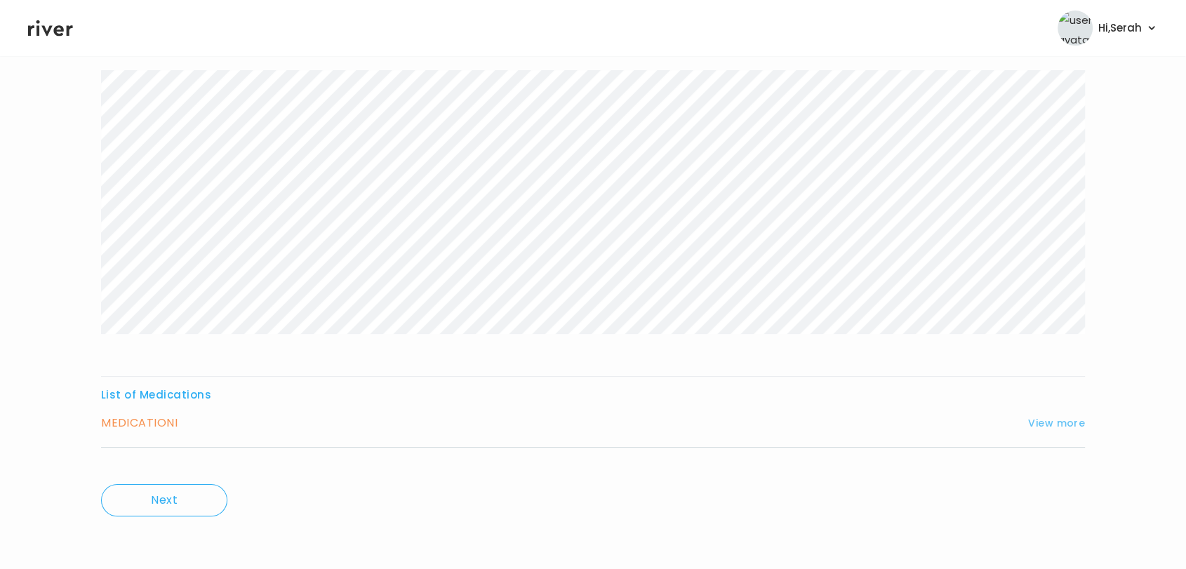
click at [1034, 422] on button "View more" at bounding box center [1056, 423] width 57 height 17
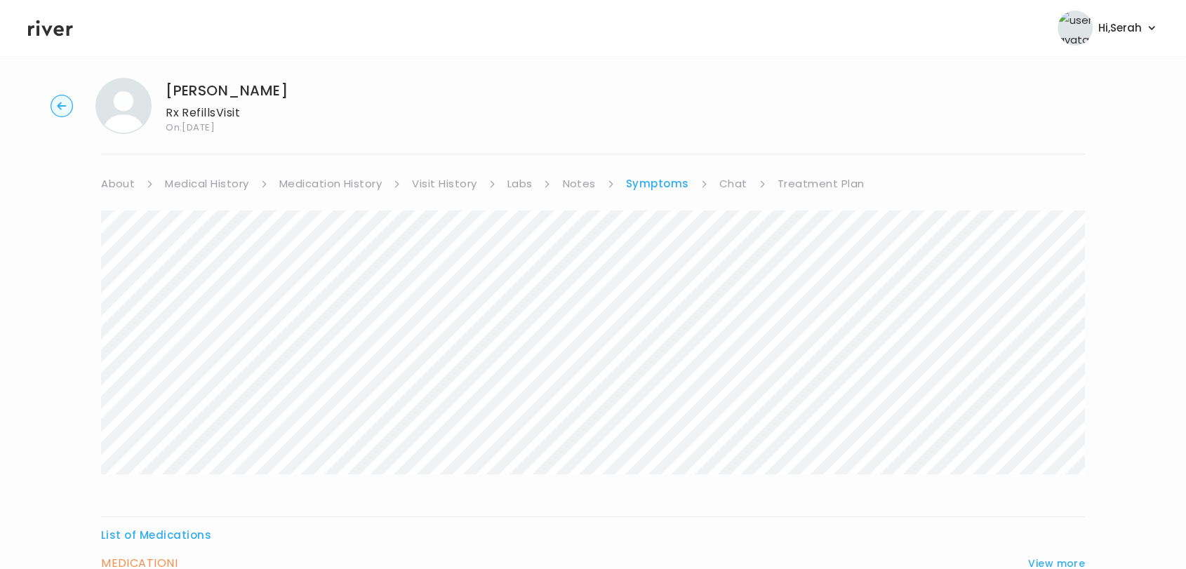
scroll to position [6, 0]
click at [730, 181] on link "Chat" at bounding box center [733, 190] width 28 height 20
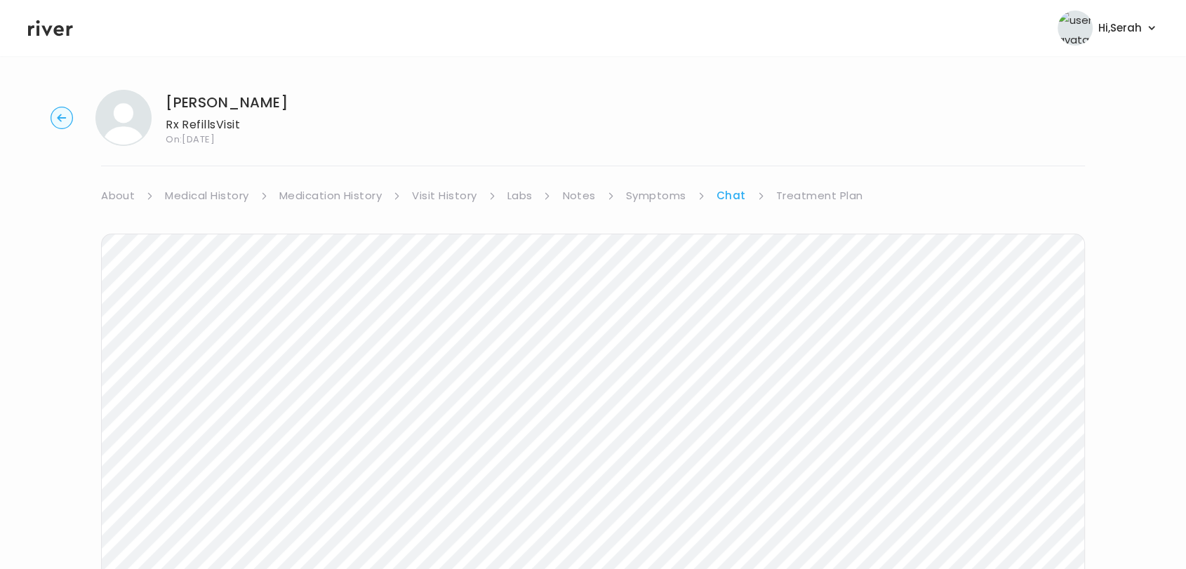
click at [667, 195] on link "Symptoms" at bounding box center [656, 196] width 60 height 20
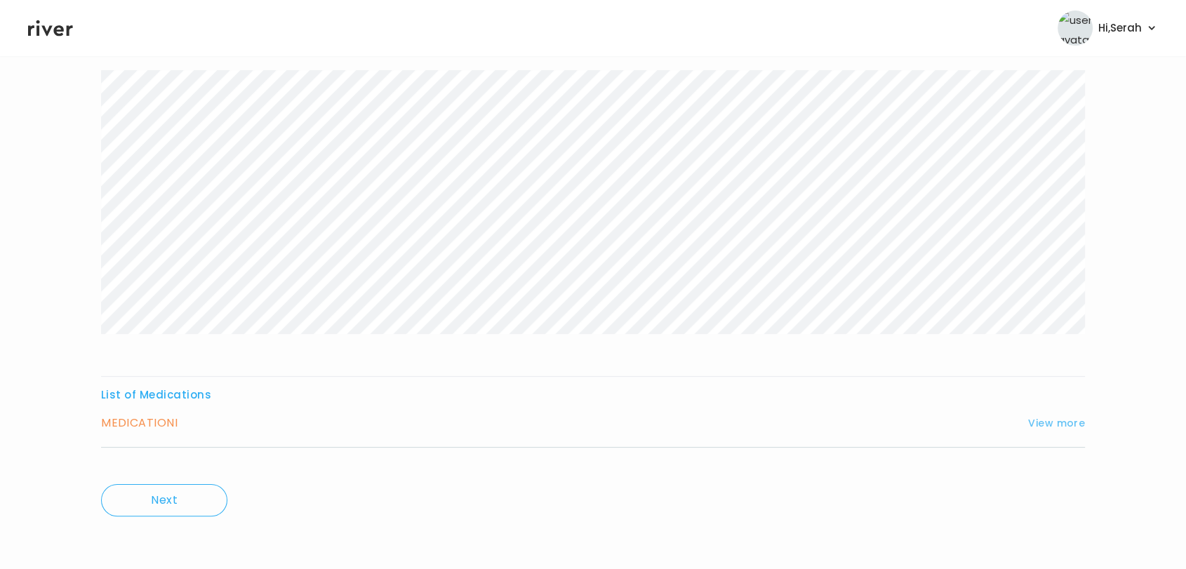
click at [1068, 424] on button "View more" at bounding box center [1056, 423] width 57 height 17
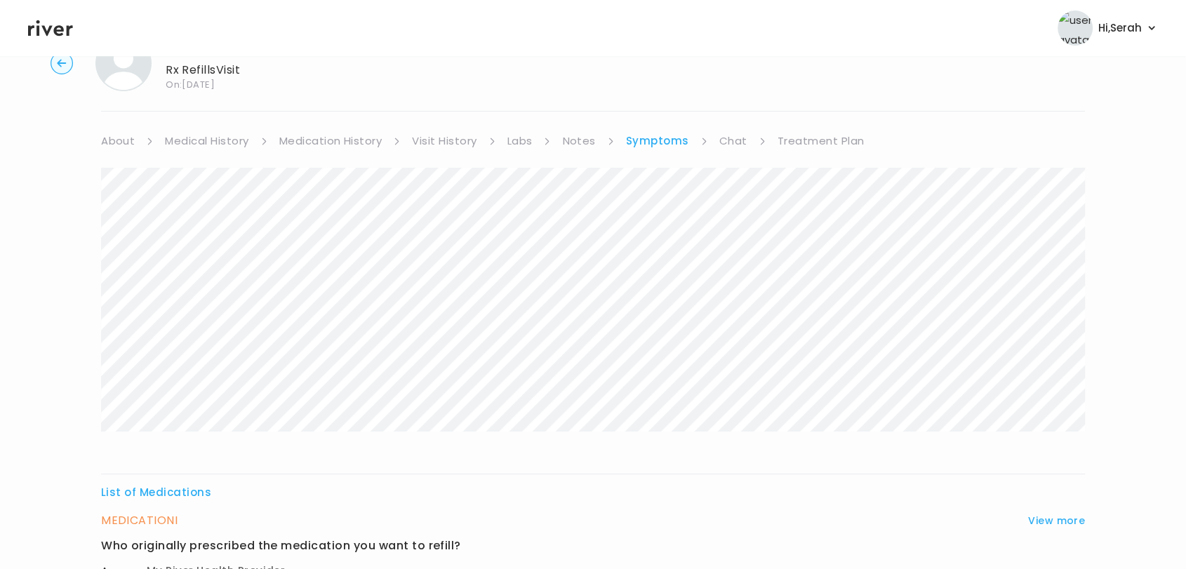
scroll to position [0, 0]
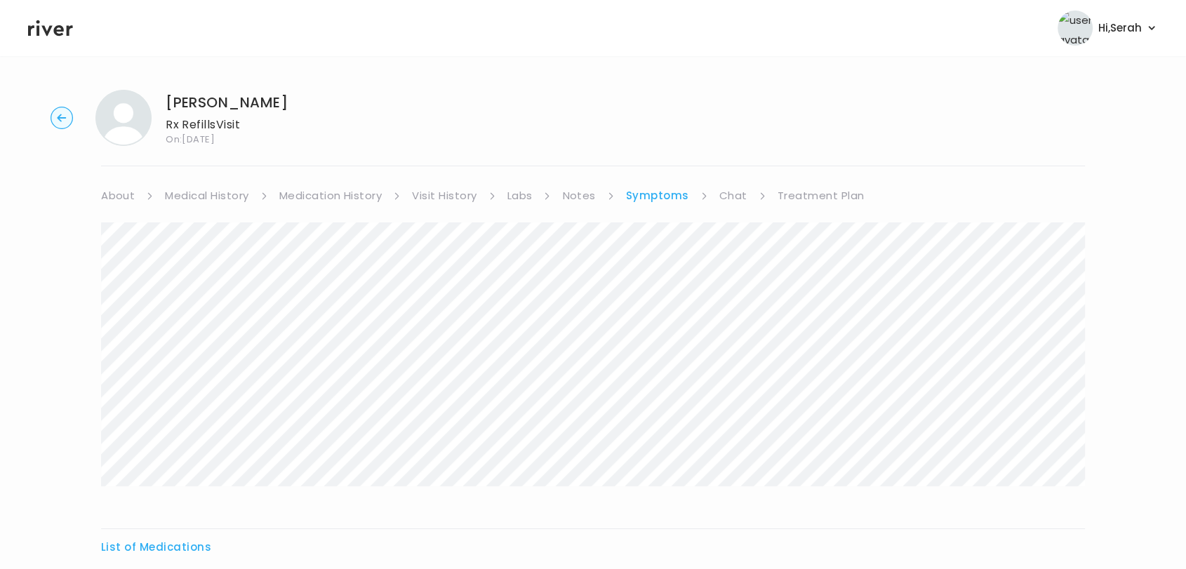
click at [832, 204] on link "Treatment Plan" at bounding box center [820, 196] width 87 height 20
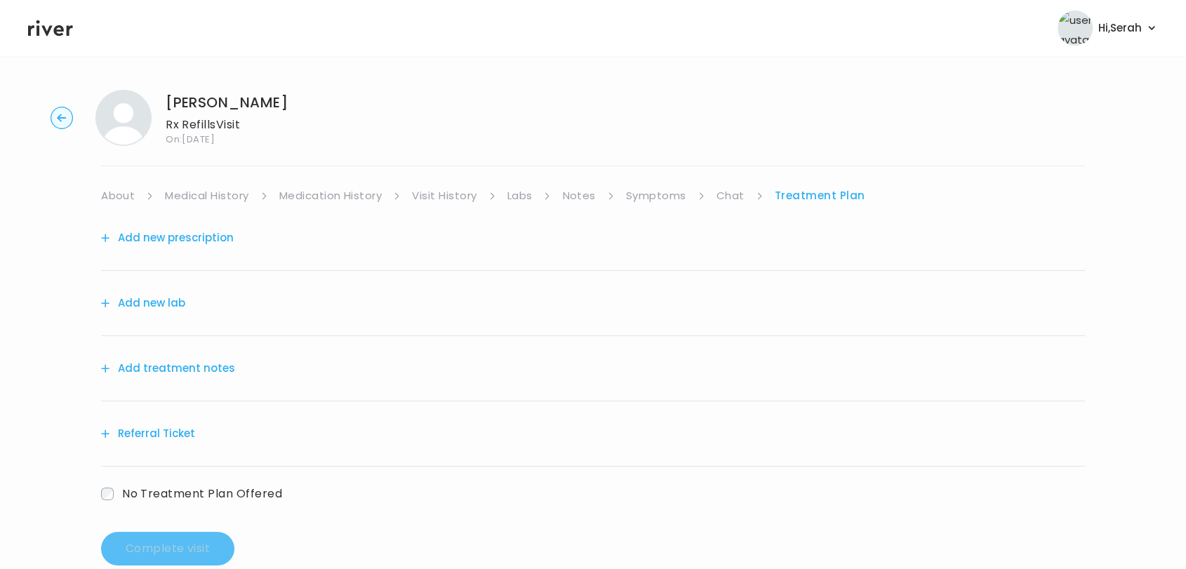
click at [225, 235] on button "Add new prescription" at bounding box center [167, 238] width 133 height 20
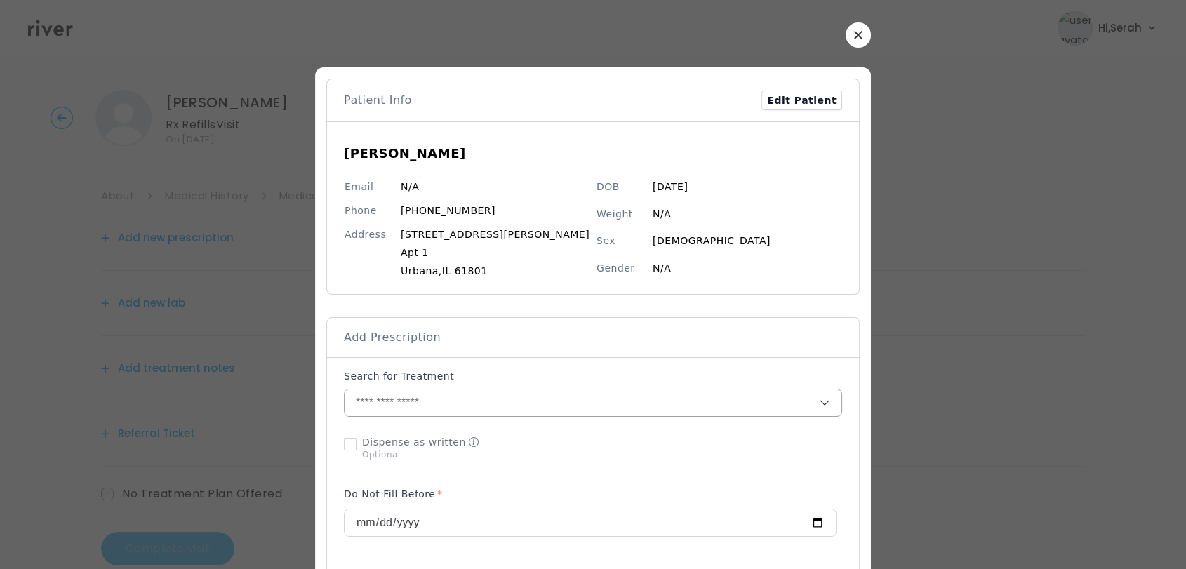
click at [472, 403] on input "text" at bounding box center [582, 402] width 474 height 27
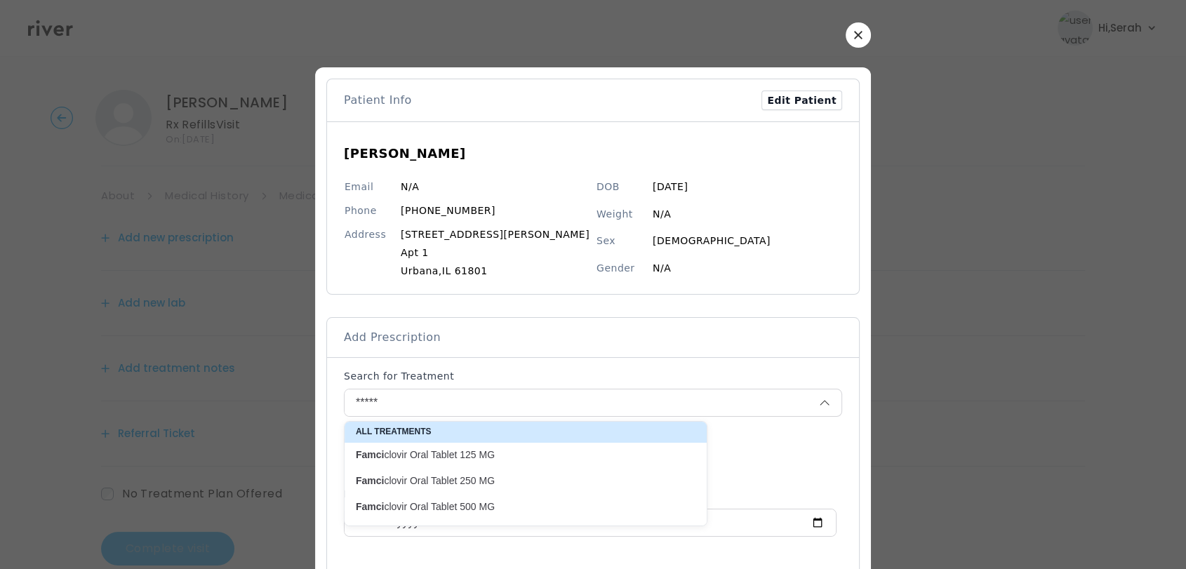
click at [491, 508] on p "Famci clovir Oral Tablet 500 MG" at bounding box center [517, 506] width 323 height 13
type input "**********"
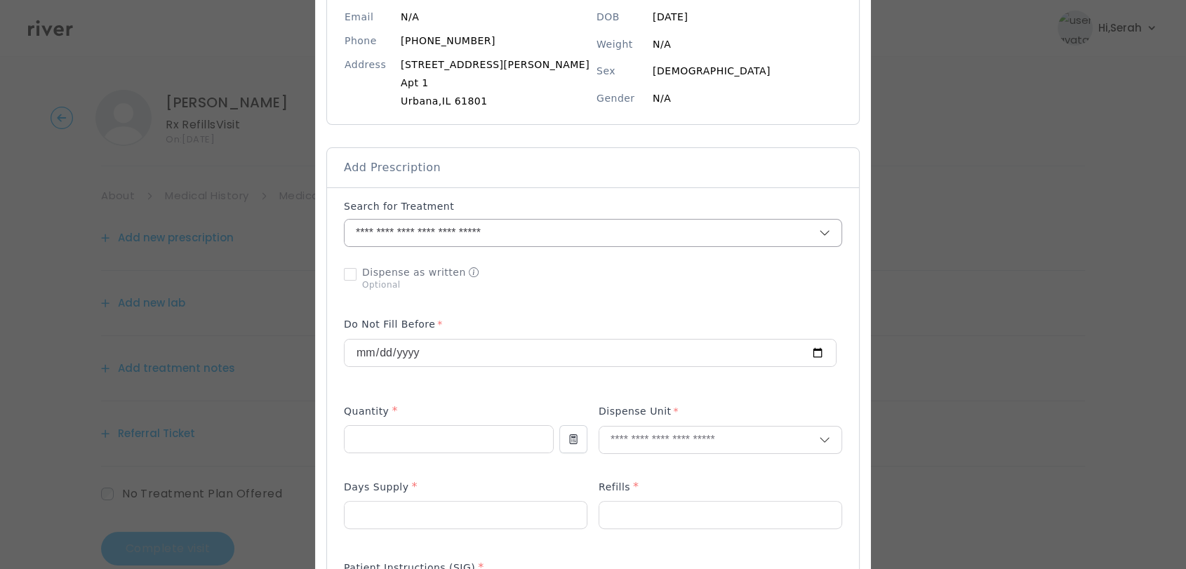
scroll to position [170, 0]
click at [437, 425] on input "number" at bounding box center [449, 438] width 208 height 27
type input "**"
click at [629, 474] on p "Tablet" at bounding box center [693, 469] width 185 height 20
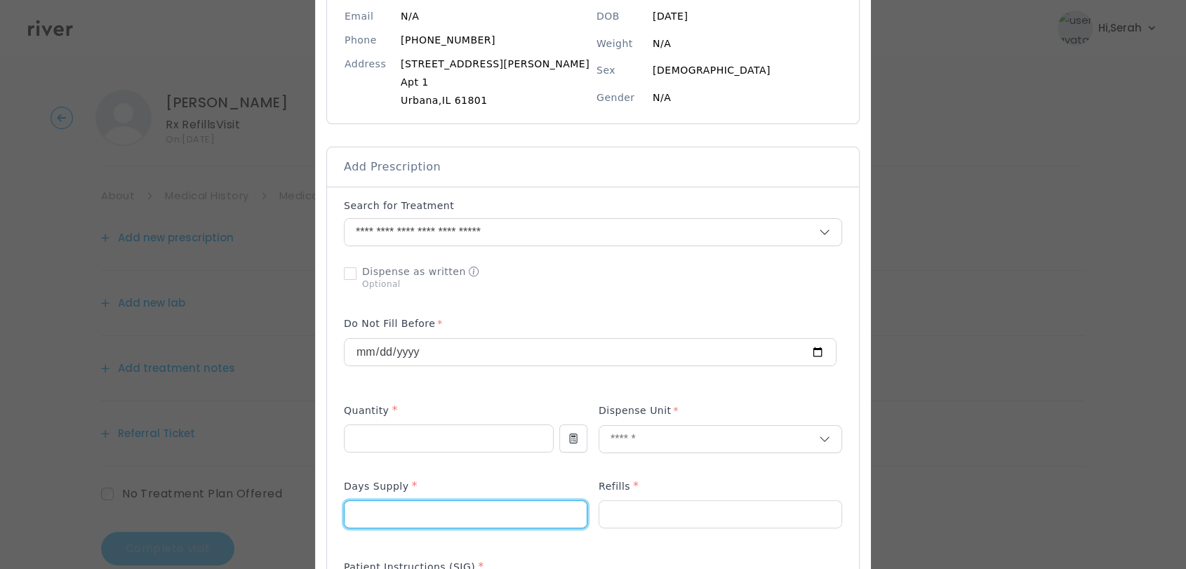
click at [499, 518] on input "number" at bounding box center [466, 514] width 242 height 27
type input "*"
click at [622, 509] on input "number" at bounding box center [720, 514] width 242 height 27
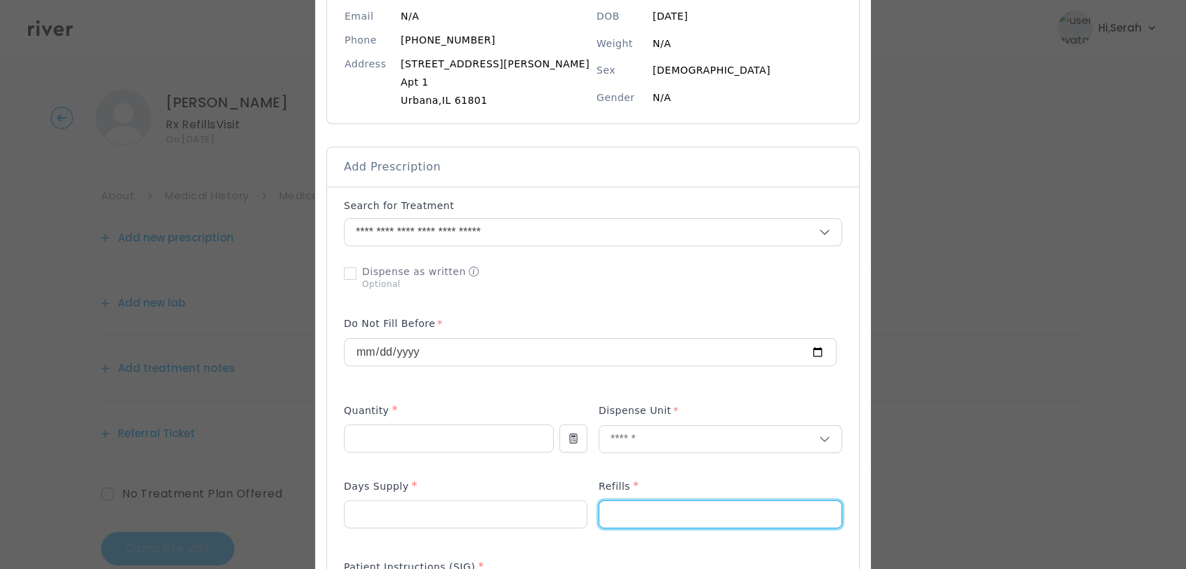
type input "*"
click at [567, 473] on div "Add Prescription to Order" at bounding box center [593, 542] width 498 height 686
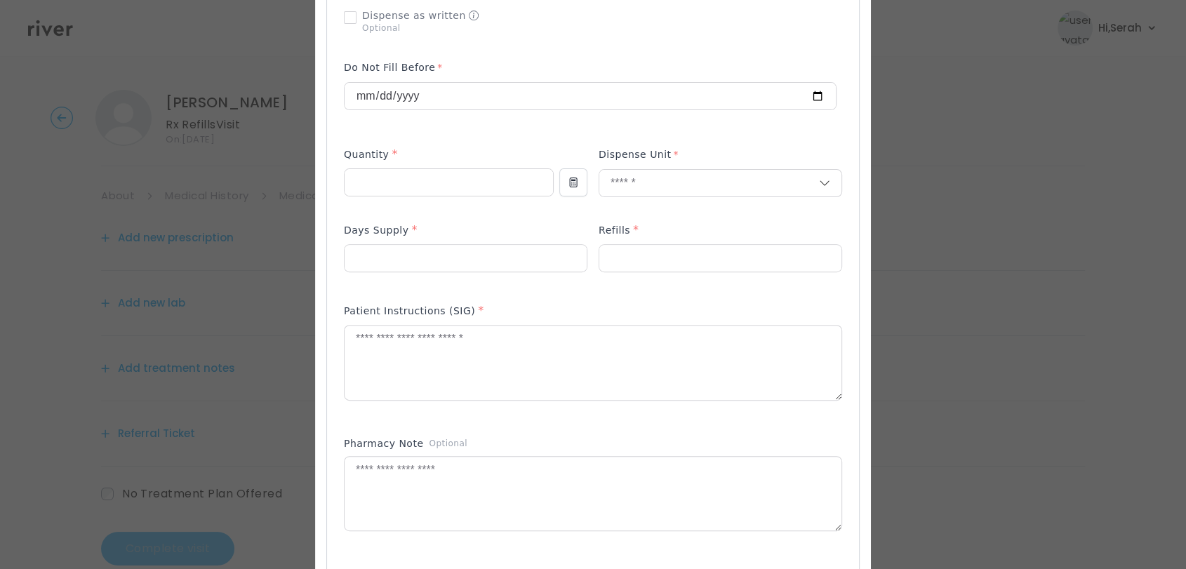
scroll to position [434, 0]
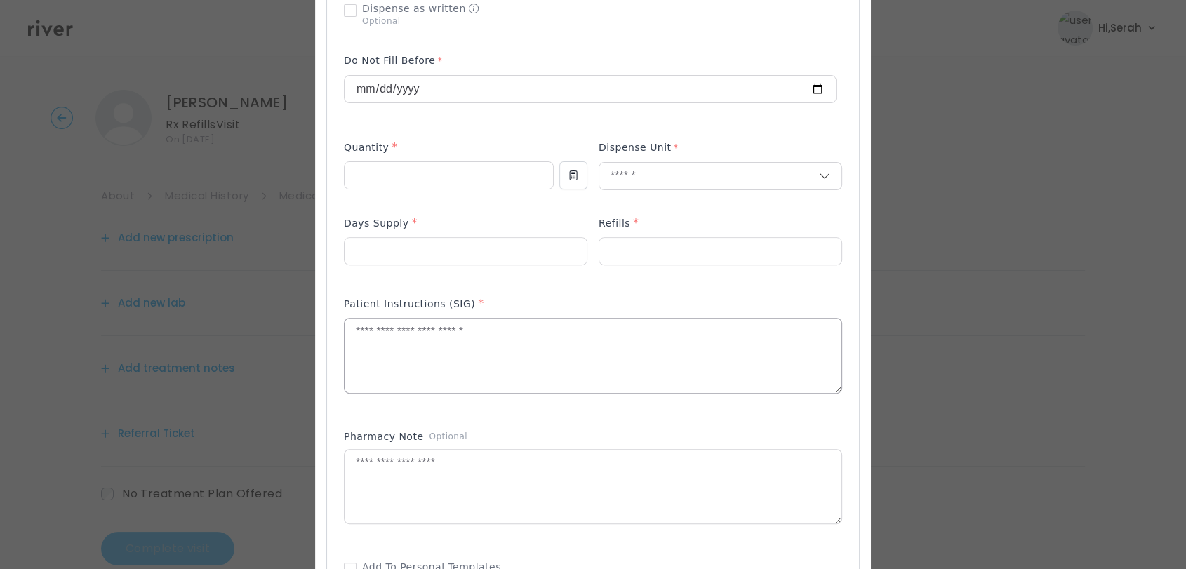
click at [507, 340] on textarea at bounding box center [593, 356] width 497 height 74
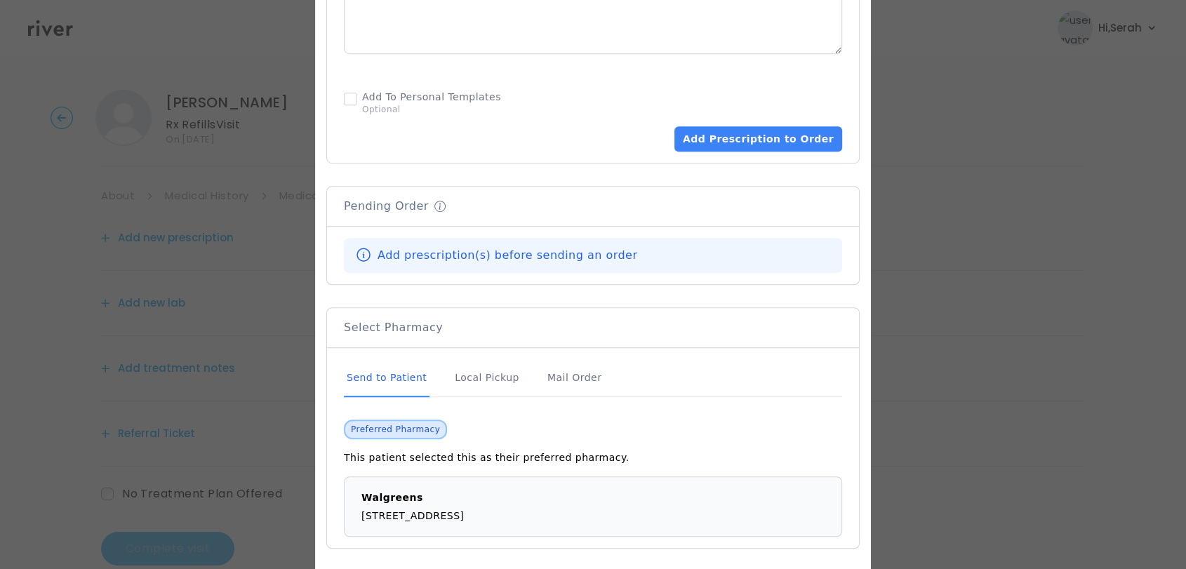
scroll to position [911, 0]
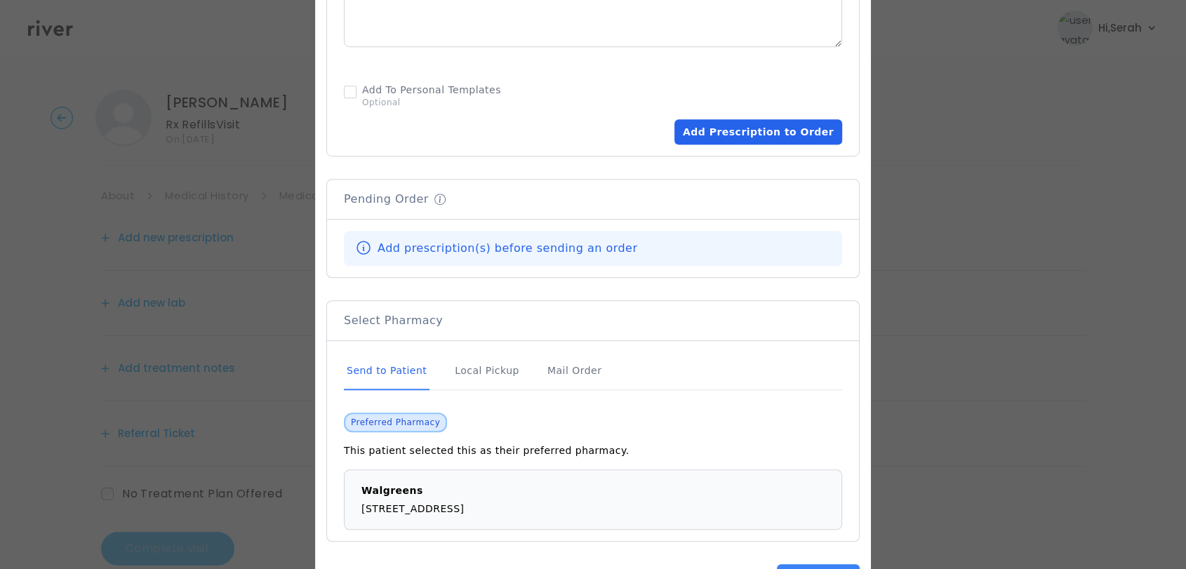
type textarea "**********"
click at [769, 130] on button "Add Prescription to Order" at bounding box center [758, 131] width 168 height 25
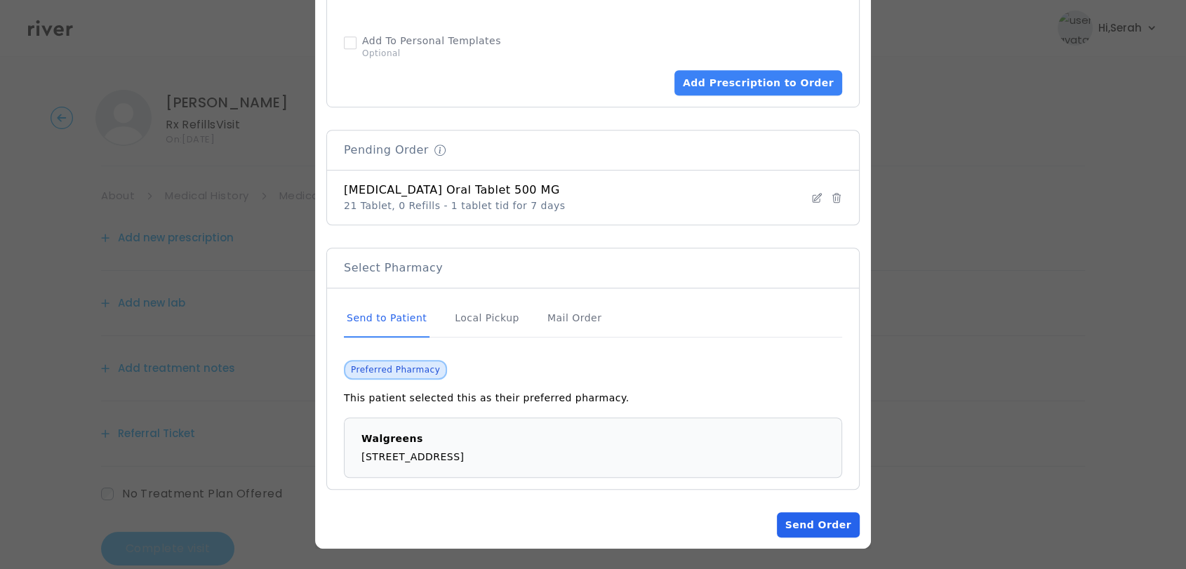
click at [794, 523] on button "Send Order" at bounding box center [818, 524] width 83 height 25
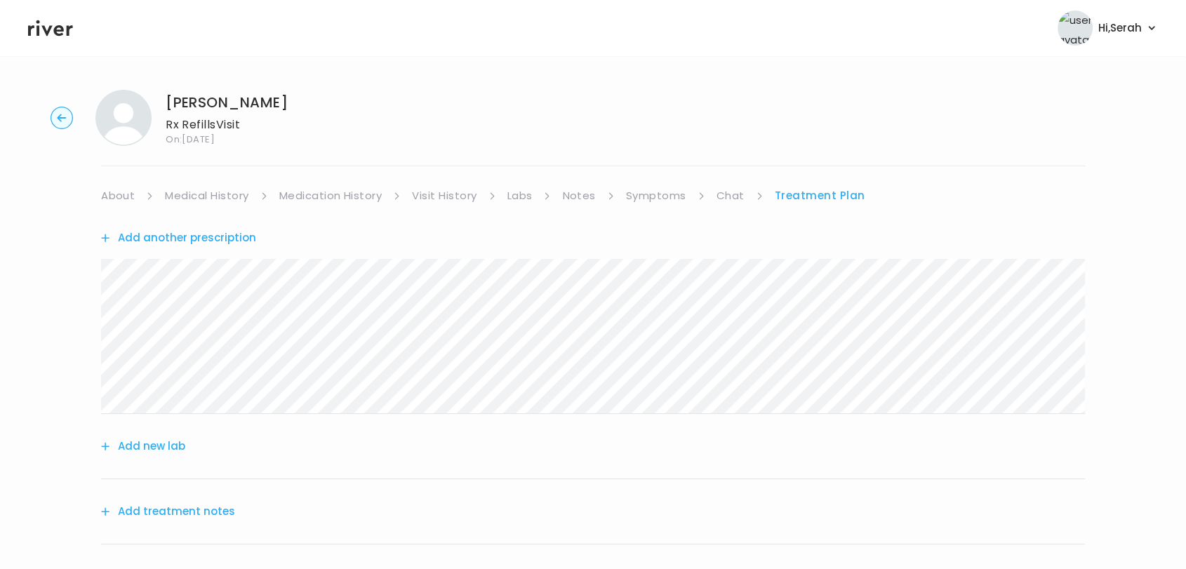
scroll to position [173, 0]
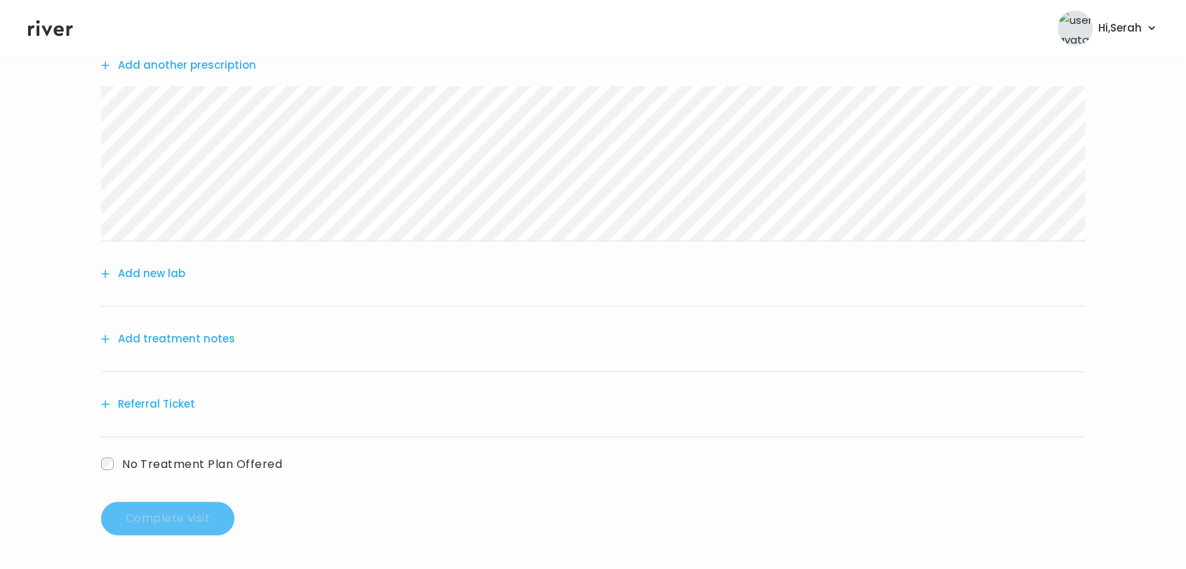
click at [157, 344] on button "Add treatment notes" at bounding box center [168, 339] width 134 height 20
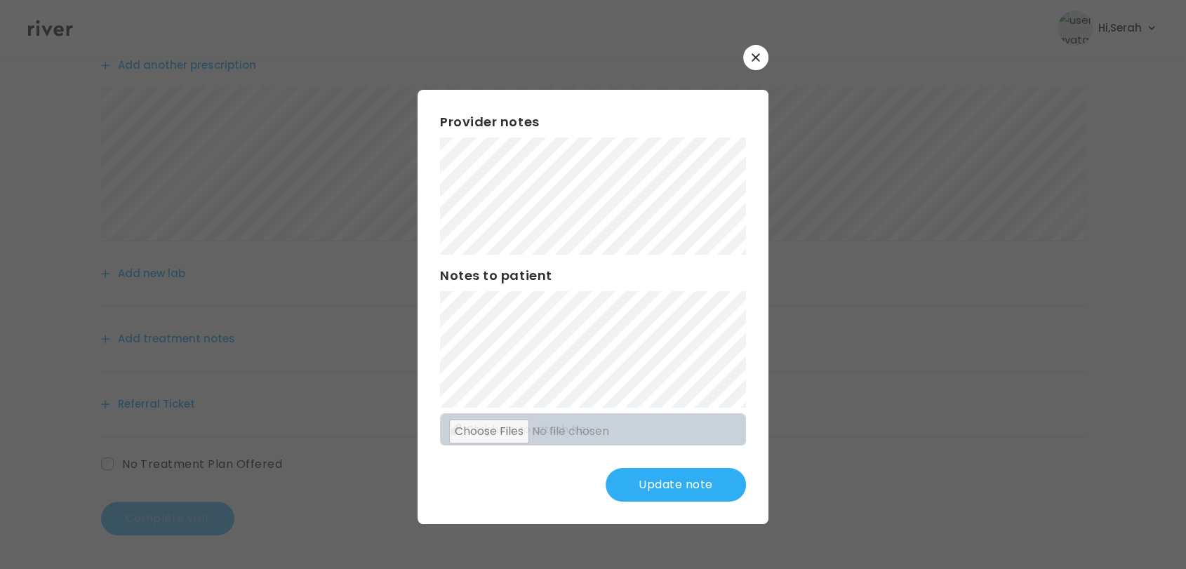
click at [691, 491] on button "Update note" at bounding box center [676, 485] width 140 height 34
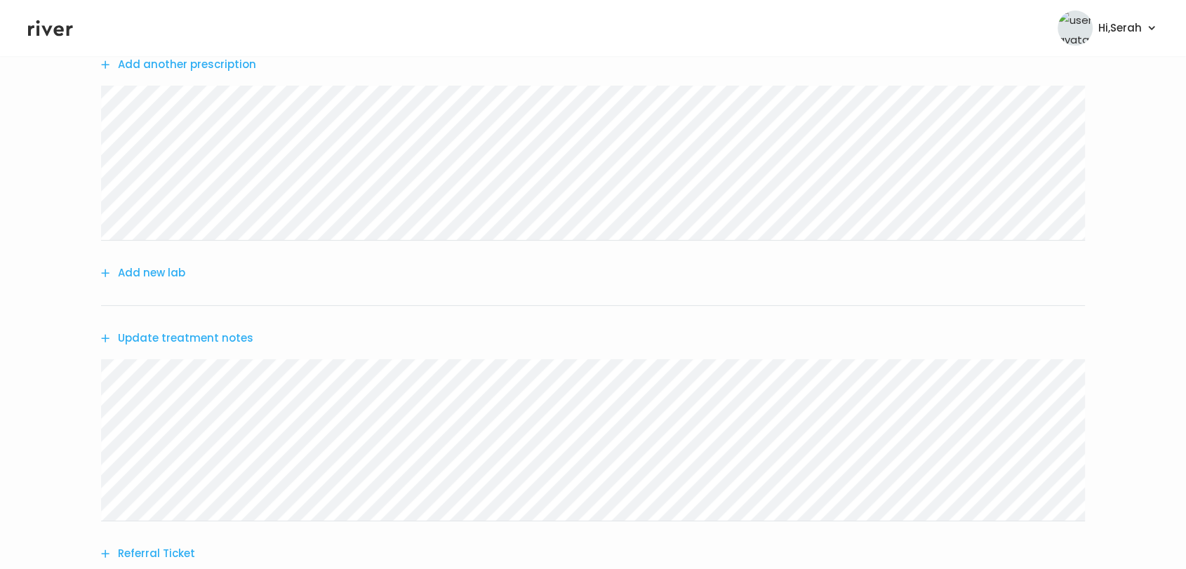
scroll to position [323, 0]
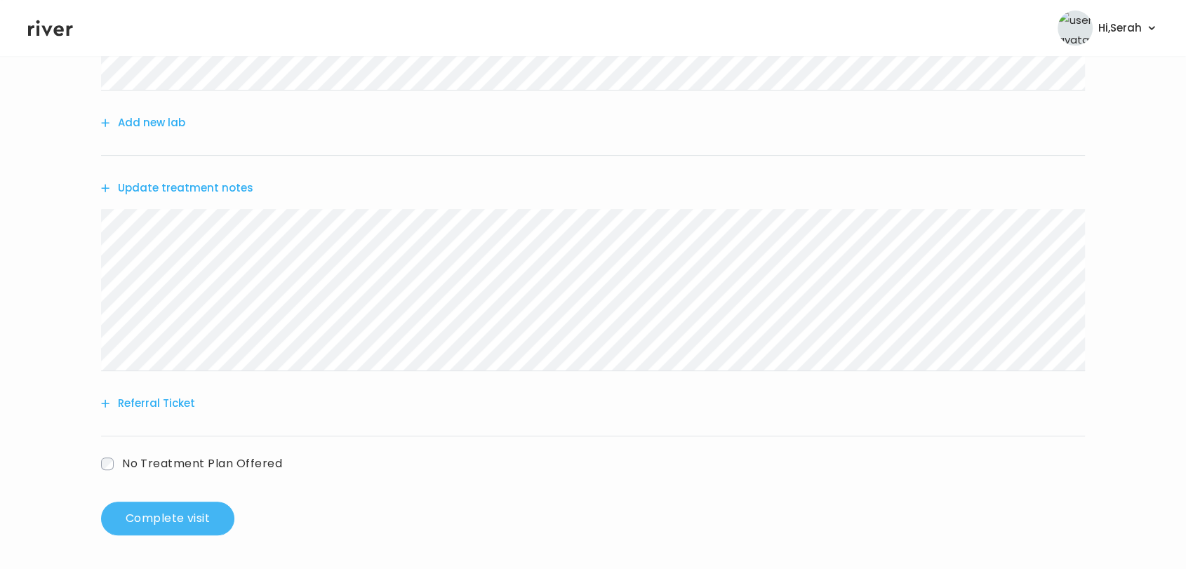
click at [180, 522] on button "Complete visit" at bounding box center [167, 519] width 133 height 34
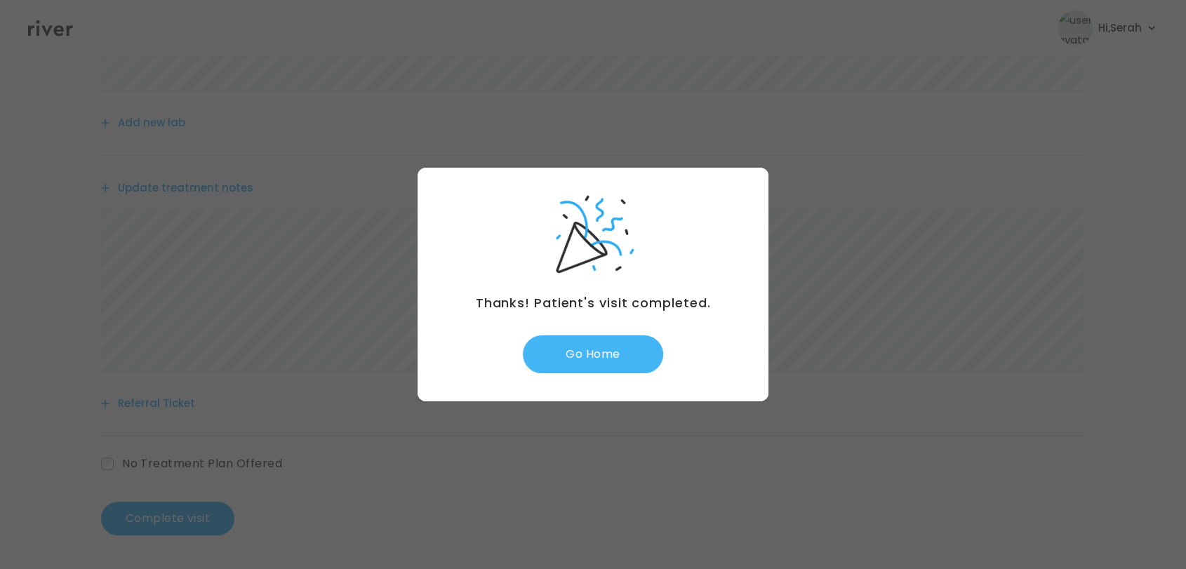
click at [580, 335] on button "Go Home" at bounding box center [593, 354] width 140 height 38
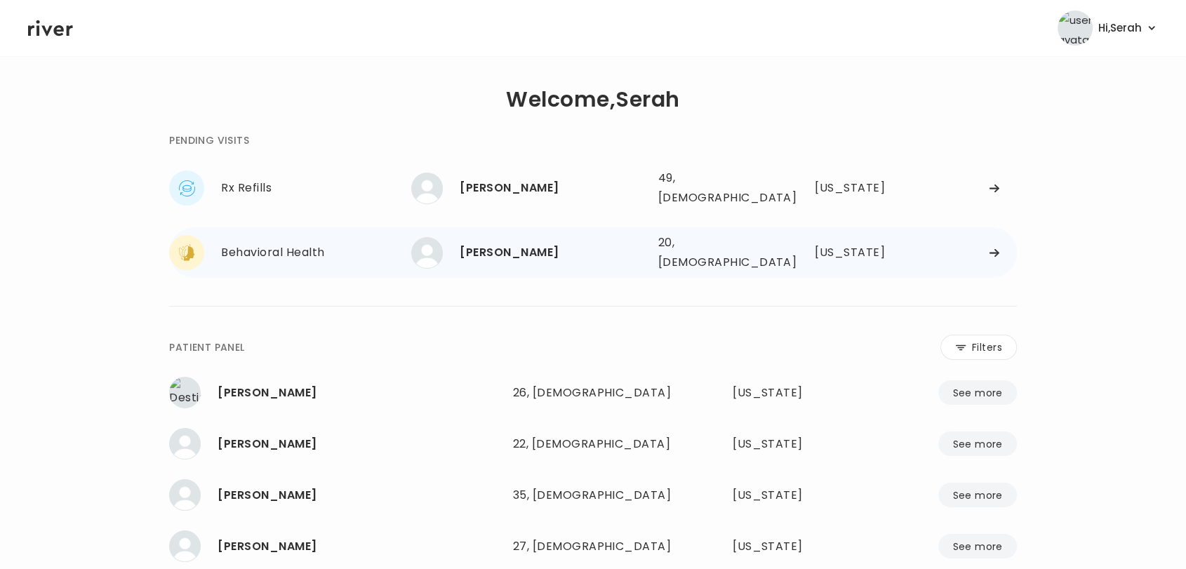
click at [554, 243] on div "[PERSON_NAME]" at bounding box center [553, 253] width 187 height 20
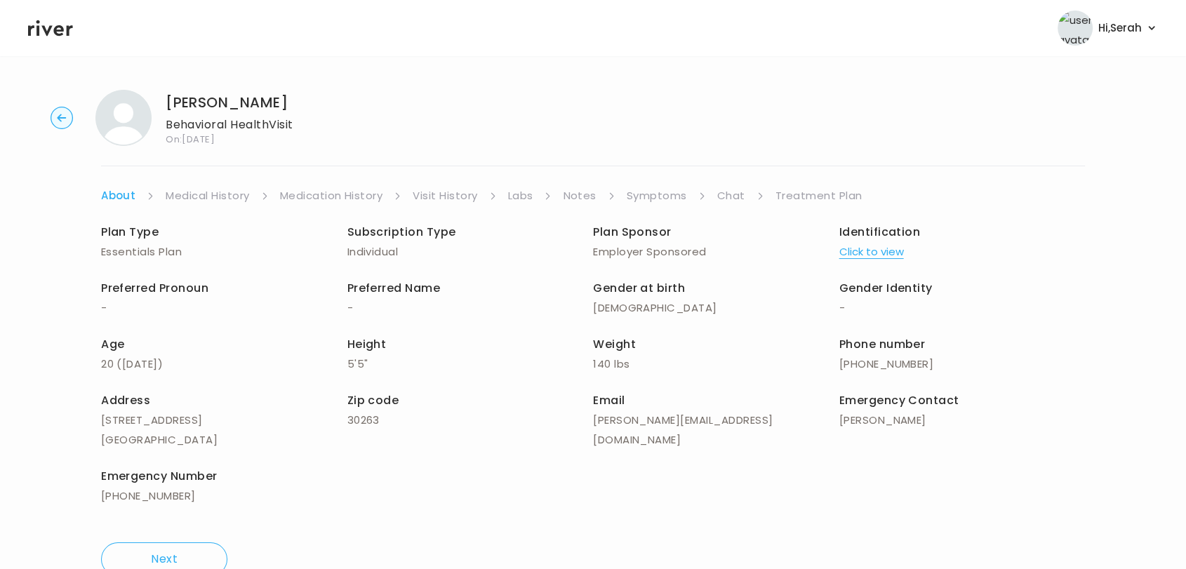
click at [661, 198] on link "Symptoms" at bounding box center [657, 196] width 60 height 20
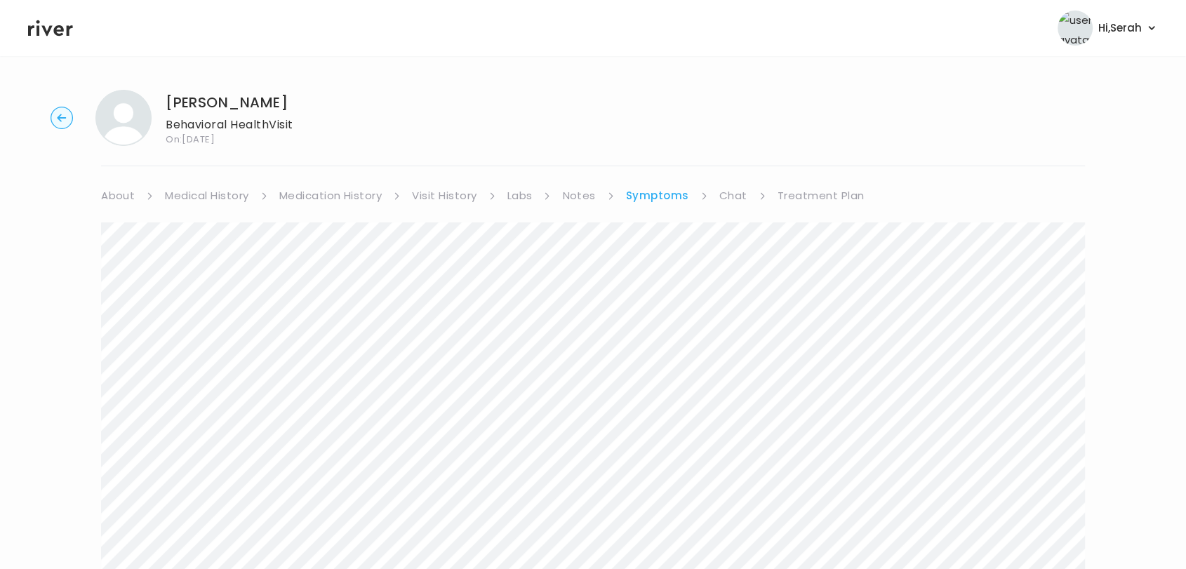
click at [730, 196] on link "Chat" at bounding box center [733, 196] width 28 height 20
click at [47, 32] on icon at bounding box center [50, 28] width 45 height 16
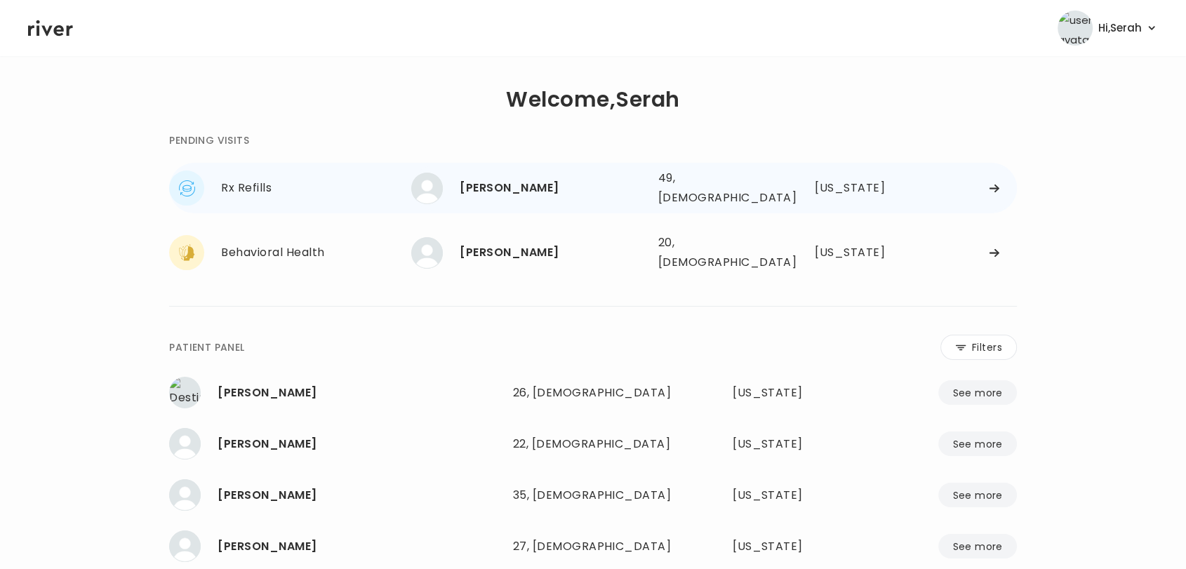
click at [522, 178] on div "[PERSON_NAME]" at bounding box center [553, 188] width 187 height 20
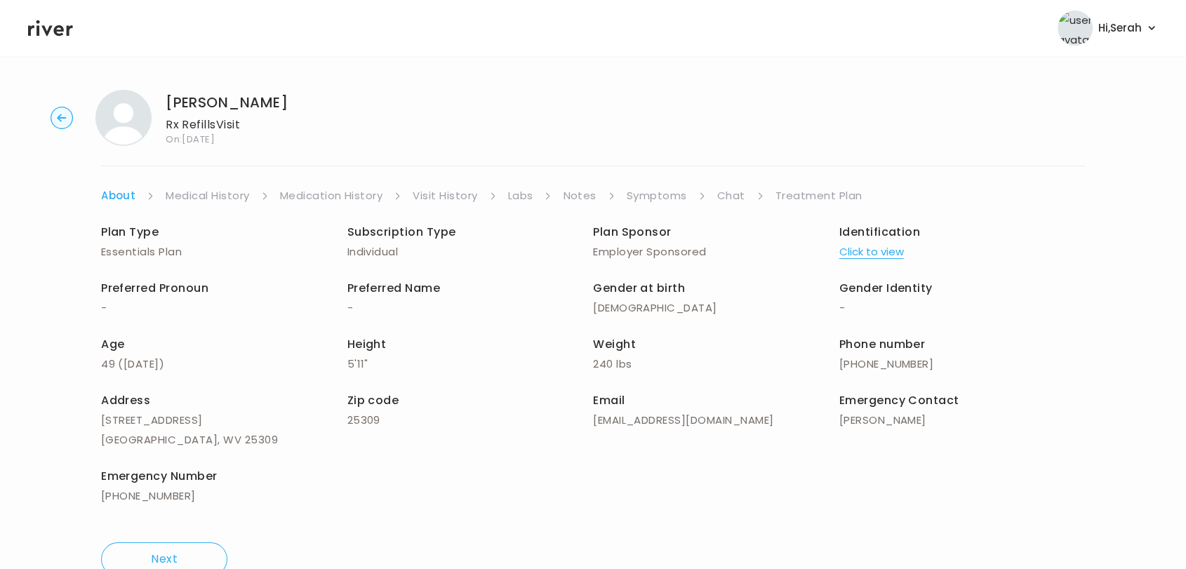
click at [645, 196] on link "Symptoms" at bounding box center [657, 196] width 60 height 20
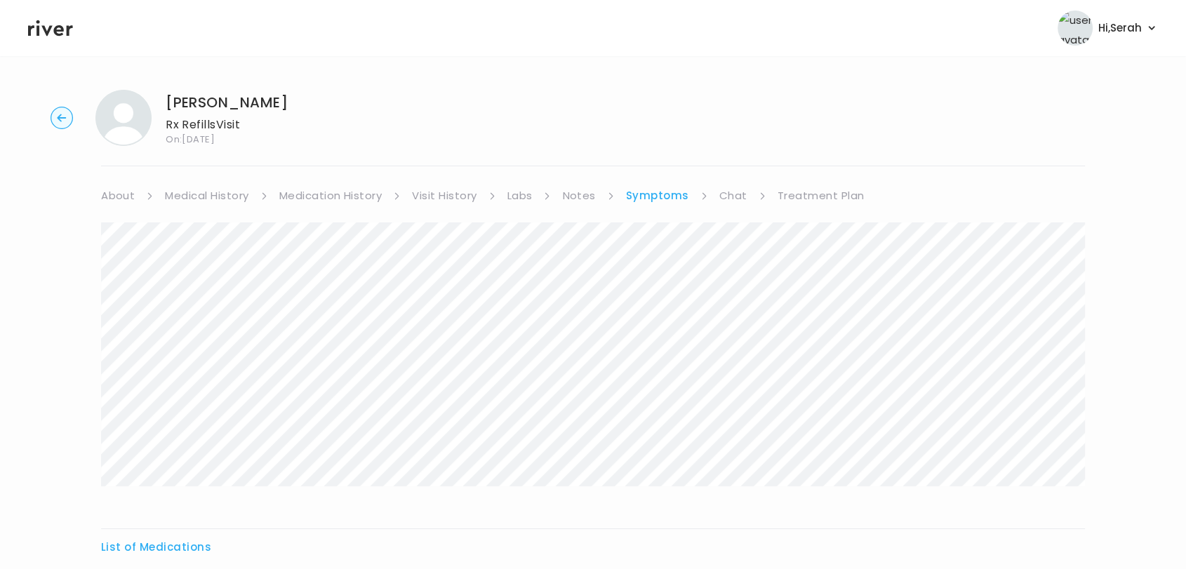
click at [313, 187] on link "Medication History" at bounding box center [330, 196] width 103 height 20
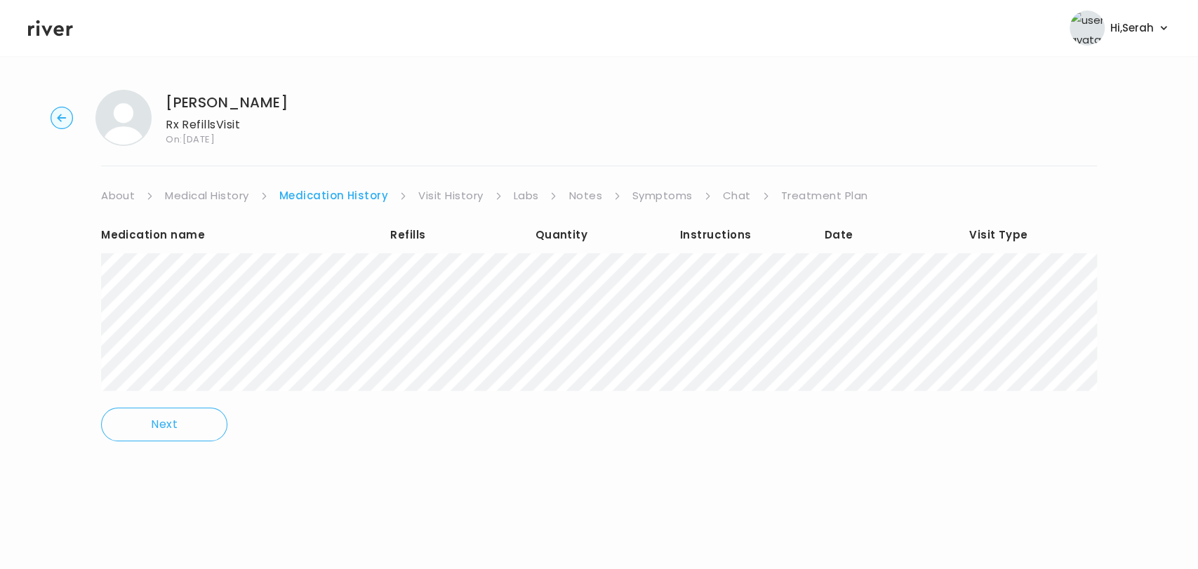
click at [652, 192] on link "Symptoms" at bounding box center [662, 196] width 60 height 20
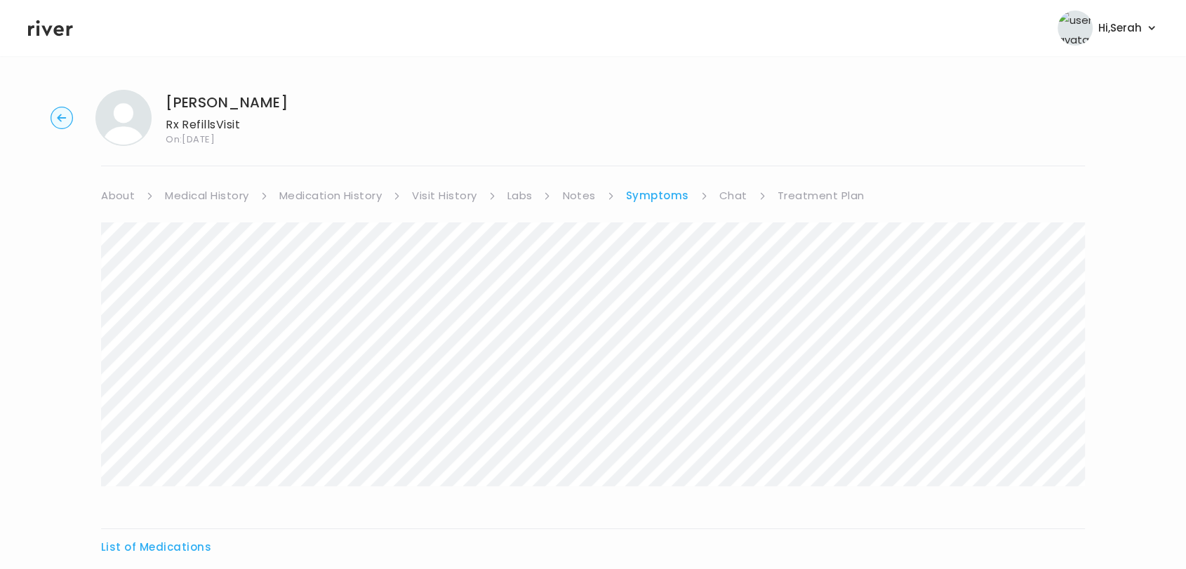
scroll to position [249, 0]
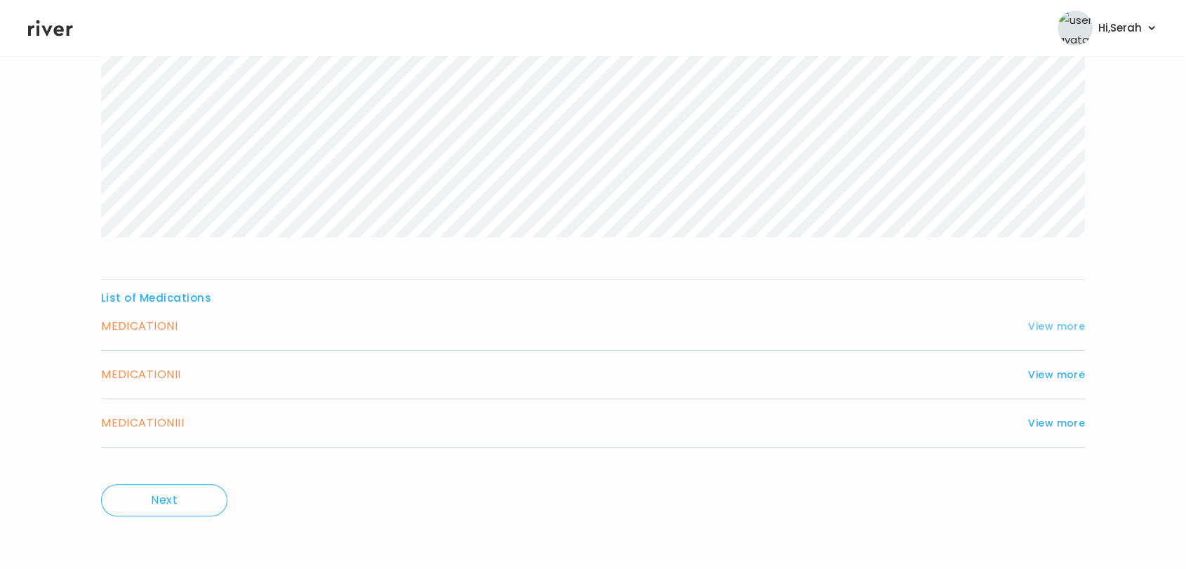
click at [1044, 323] on button "View more" at bounding box center [1056, 326] width 57 height 17
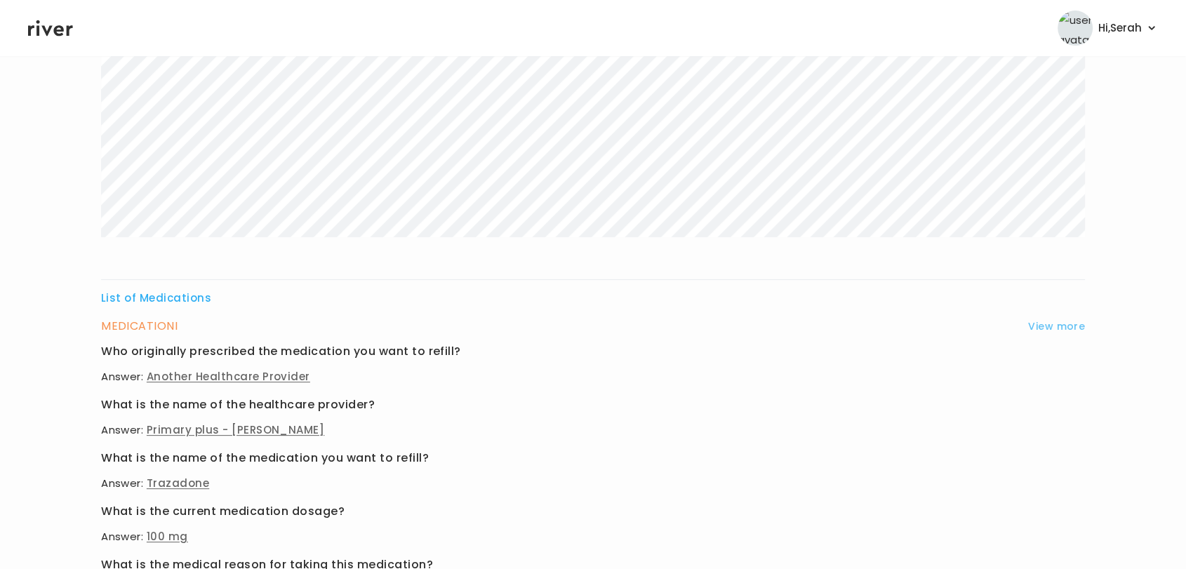
click at [1044, 323] on button "View more" at bounding box center [1056, 326] width 57 height 17
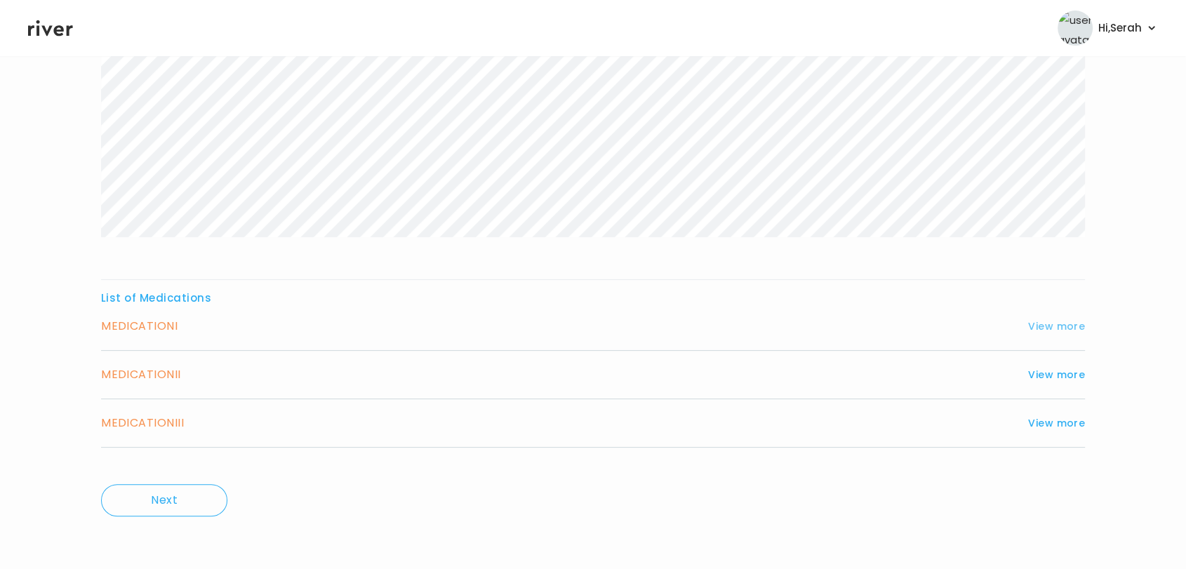
click at [1044, 323] on button "View more" at bounding box center [1056, 326] width 57 height 17
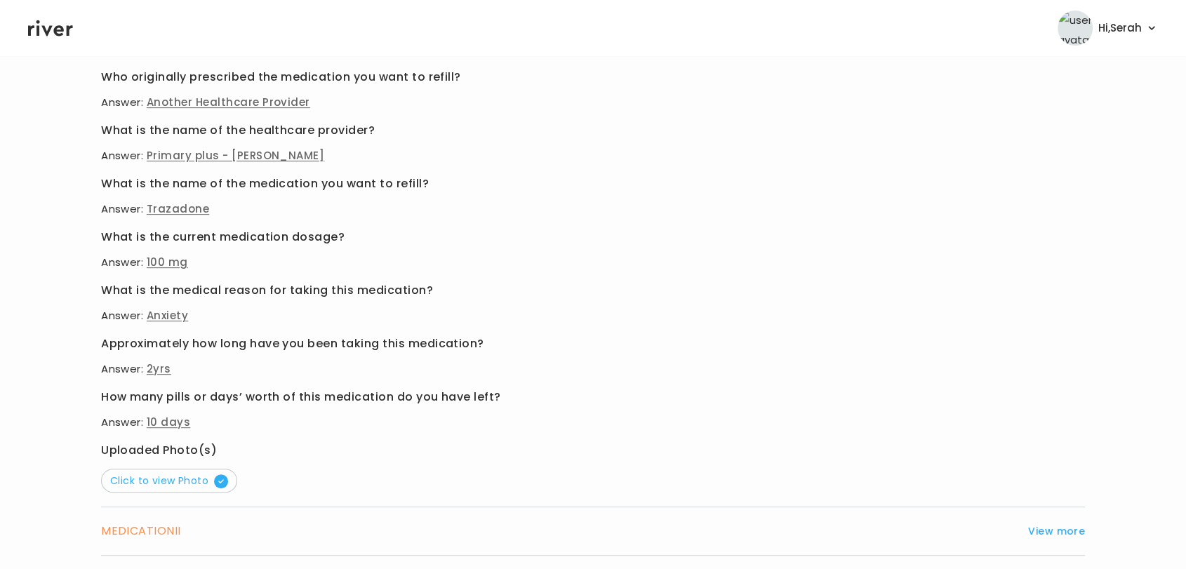
scroll to position [679, 0]
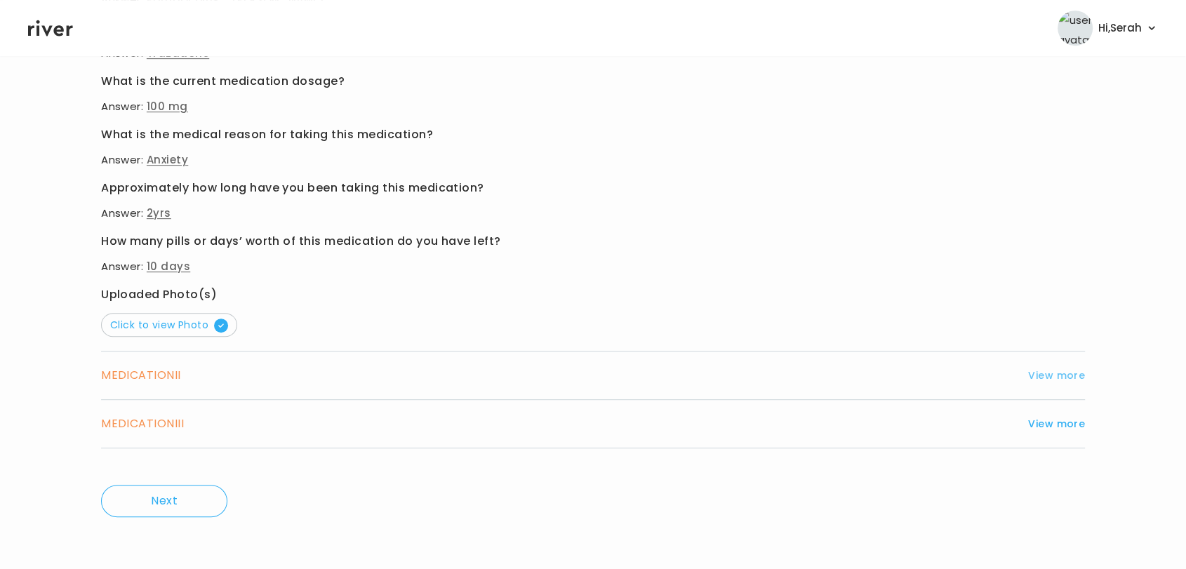
click at [1050, 377] on button "View more" at bounding box center [1056, 375] width 57 height 17
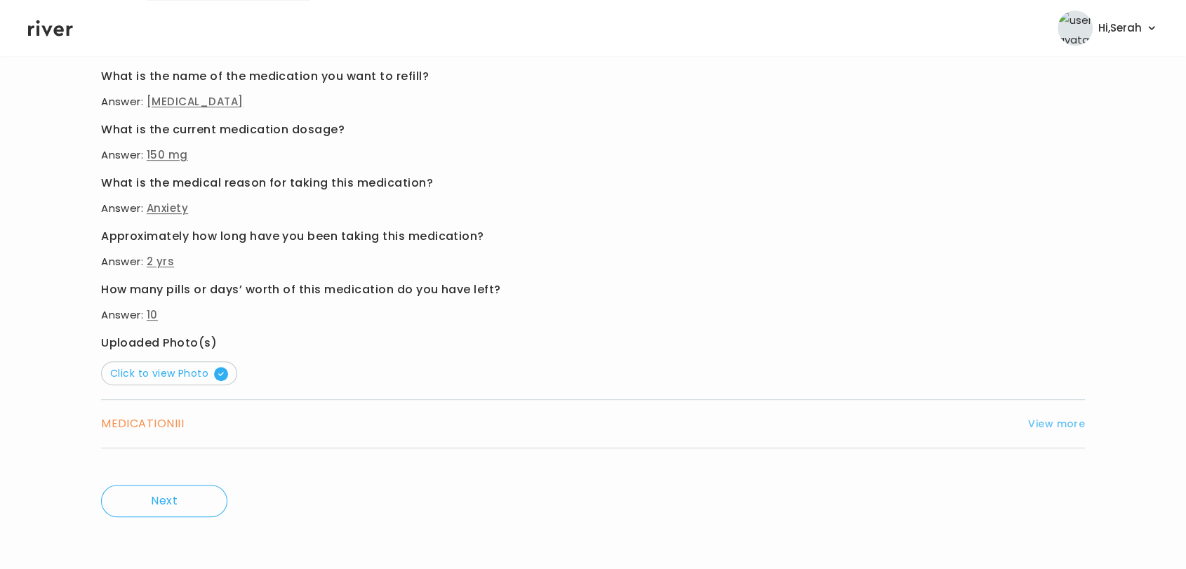
click at [1069, 422] on button "View more" at bounding box center [1056, 423] width 57 height 17
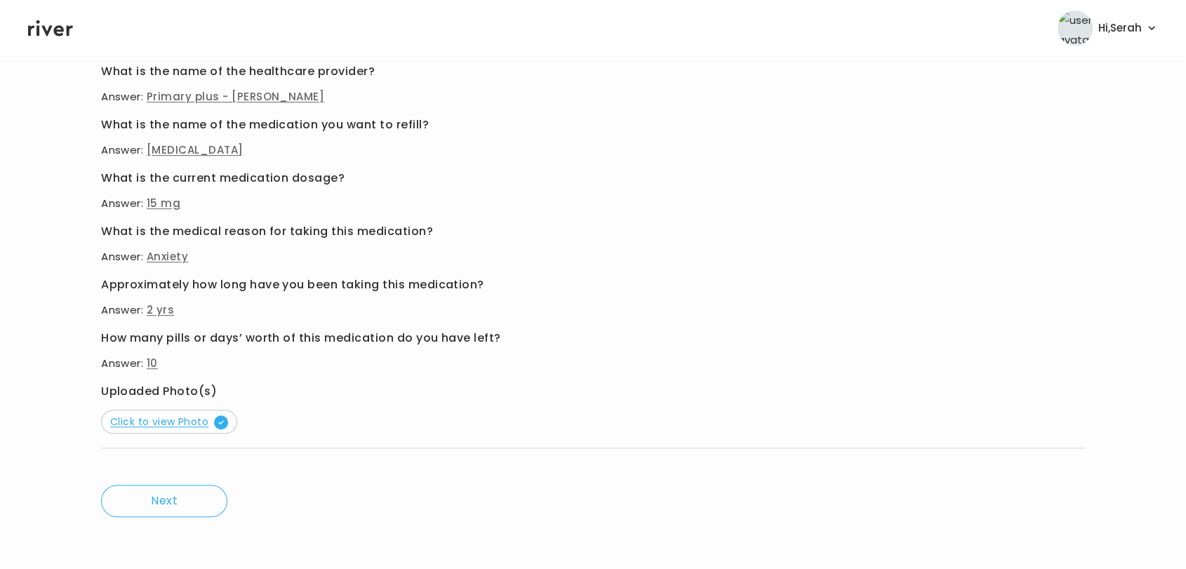
click at [188, 417] on span "Click to view Photo" at bounding box center [169, 422] width 118 height 14
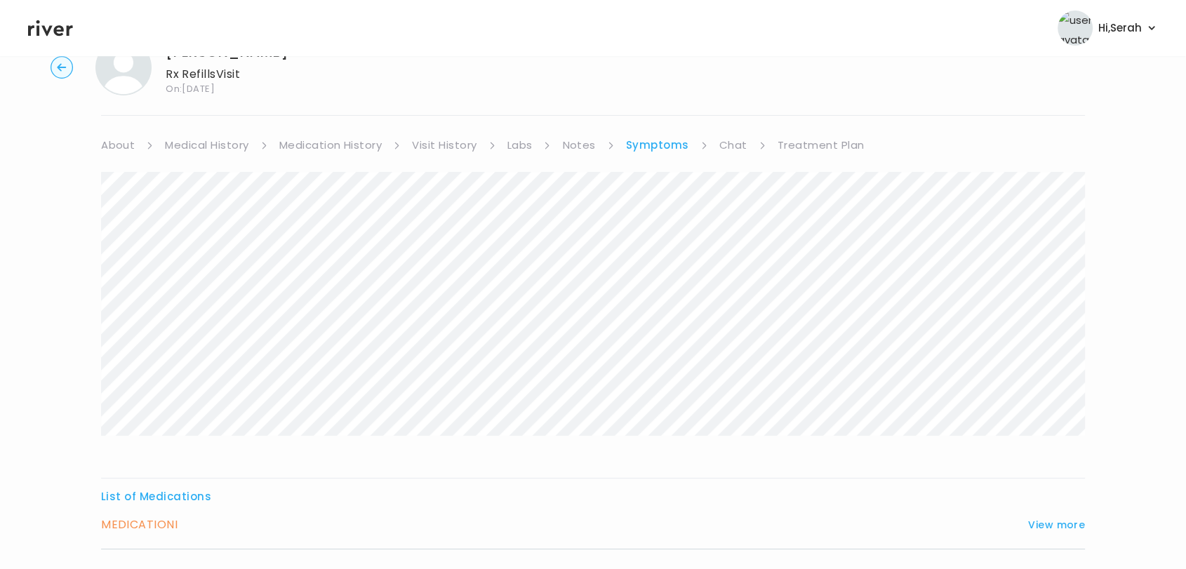
scroll to position [0, 0]
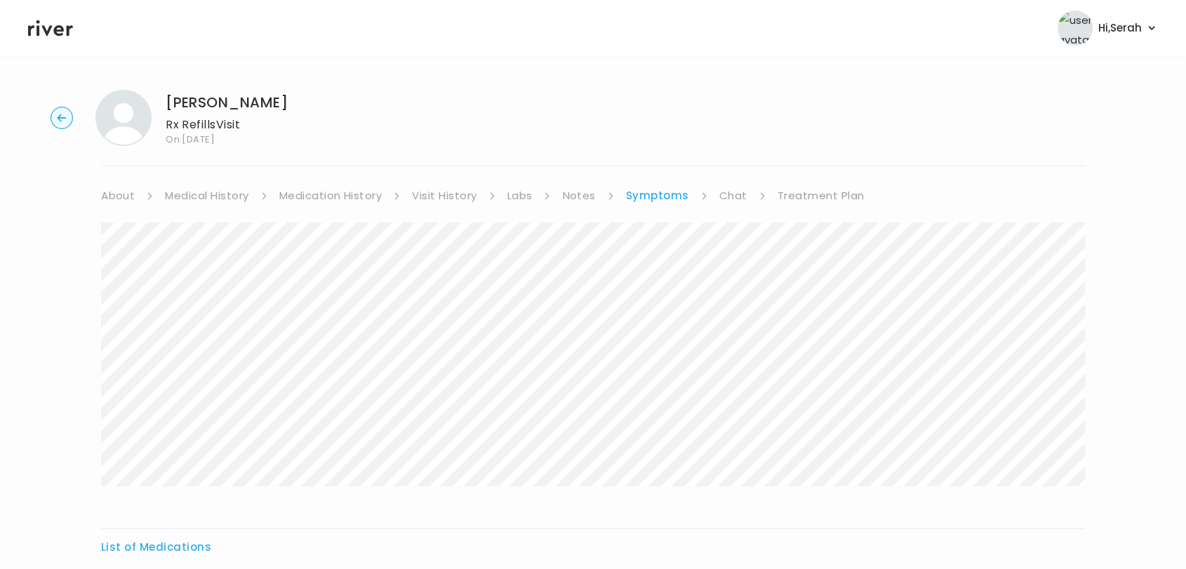
click at [737, 194] on link "Chat" at bounding box center [733, 196] width 28 height 20
click at [637, 202] on link "Symptoms" at bounding box center [656, 196] width 60 height 20
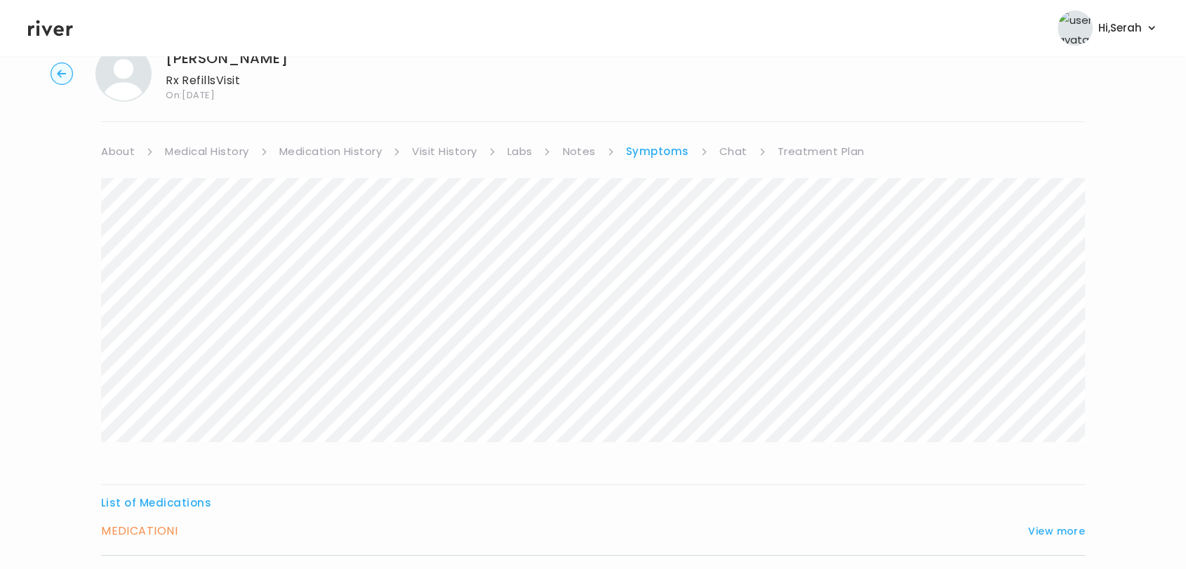
click at [829, 143] on link "Treatment Plan" at bounding box center [820, 152] width 87 height 20
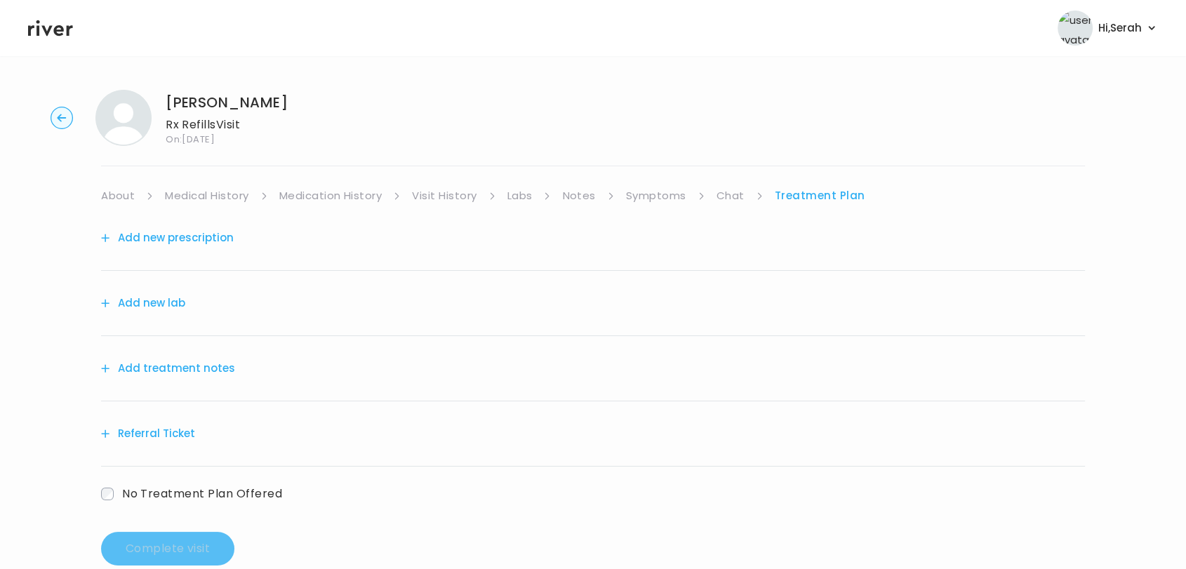
click at [180, 230] on button "Add new prescription" at bounding box center [167, 238] width 133 height 20
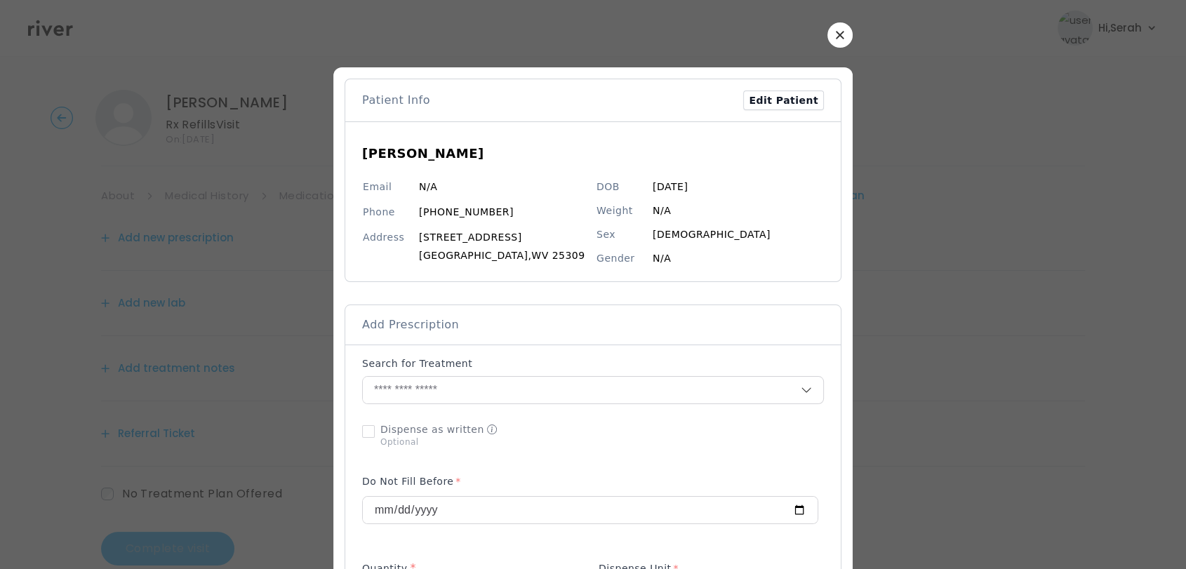
click at [180, 230] on div at bounding box center [593, 284] width 1186 height 569
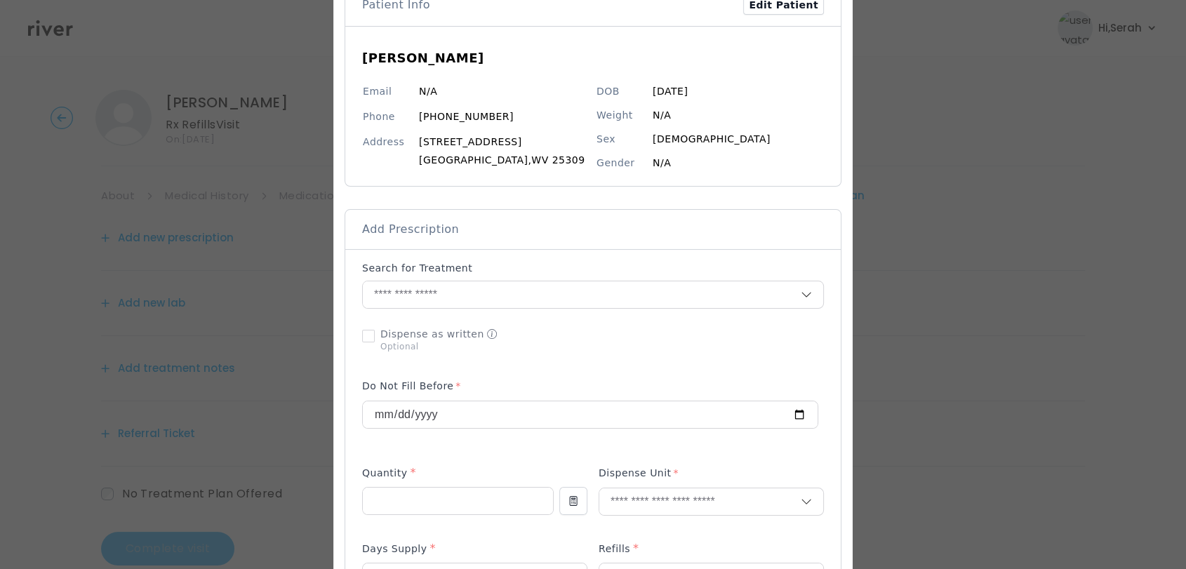
scroll to position [107, 0]
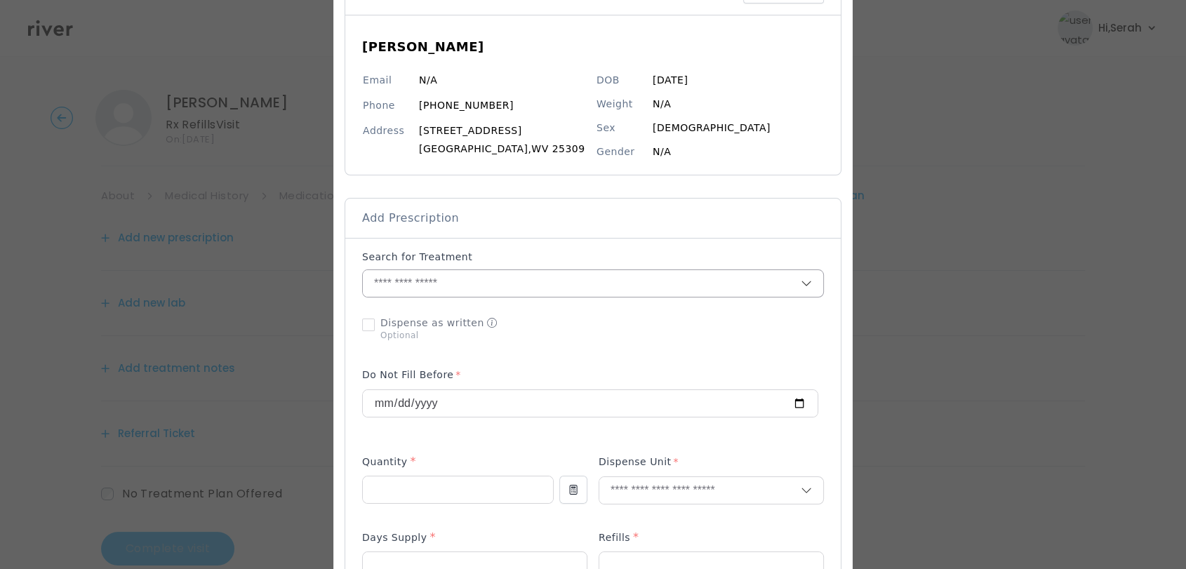
click at [565, 297] on div at bounding box center [593, 283] width 462 height 28
click at [556, 292] on input "text" at bounding box center [582, 283] width 438 height 27
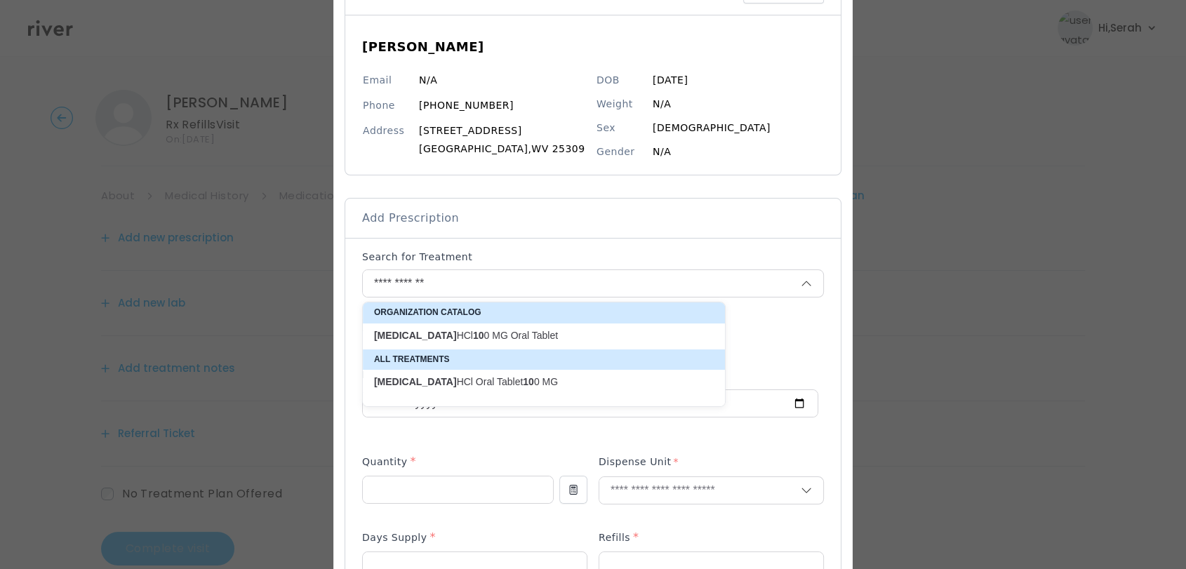
click at [488, 327] on p "traZODone HCl 10 0 MG Oral Tablet" at bounding box center [536, 335] width 340 height 19
type input "**********"
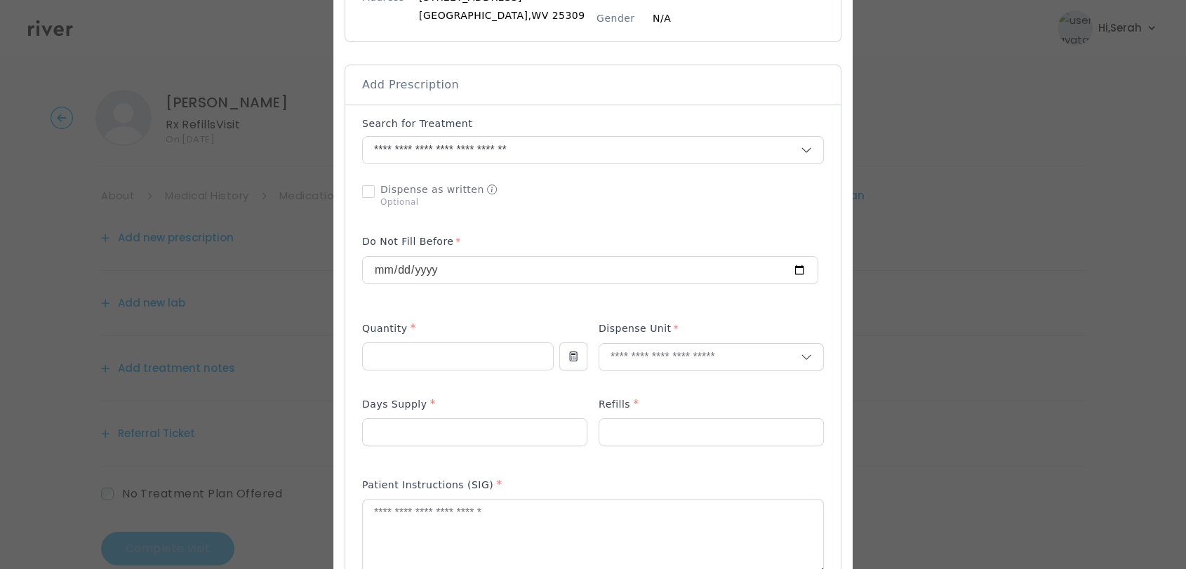
scroll to position [248, 0]
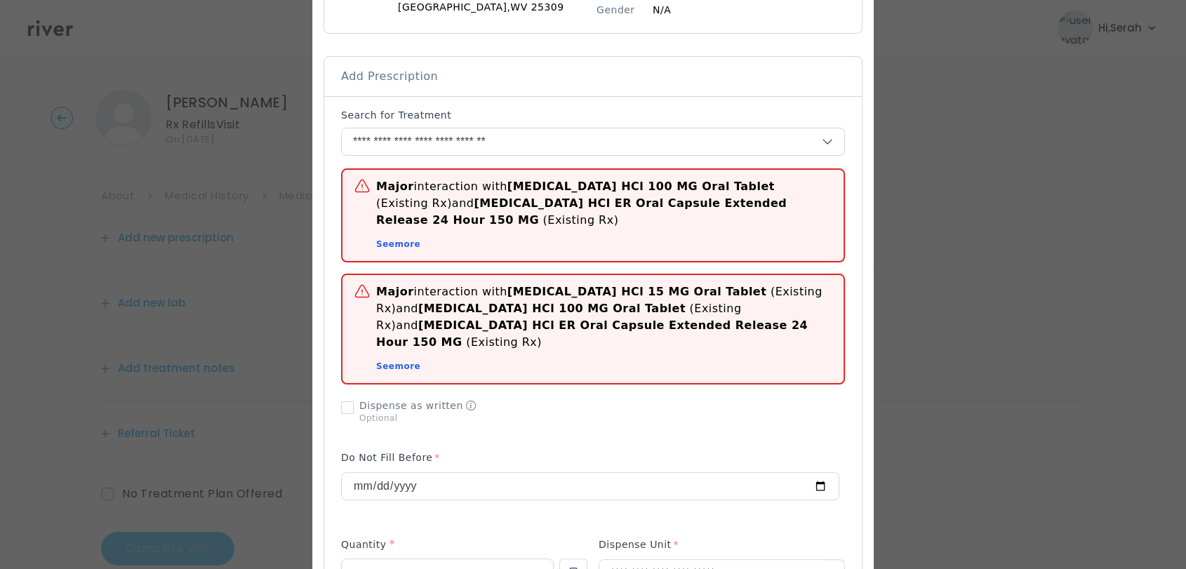
click at [433, 353] on div "Major interaction with traZODone HCl 100 MG Oral Tablet (Existing Rx) and Venla…" at bounding box center [593, 563] width 504 height 911
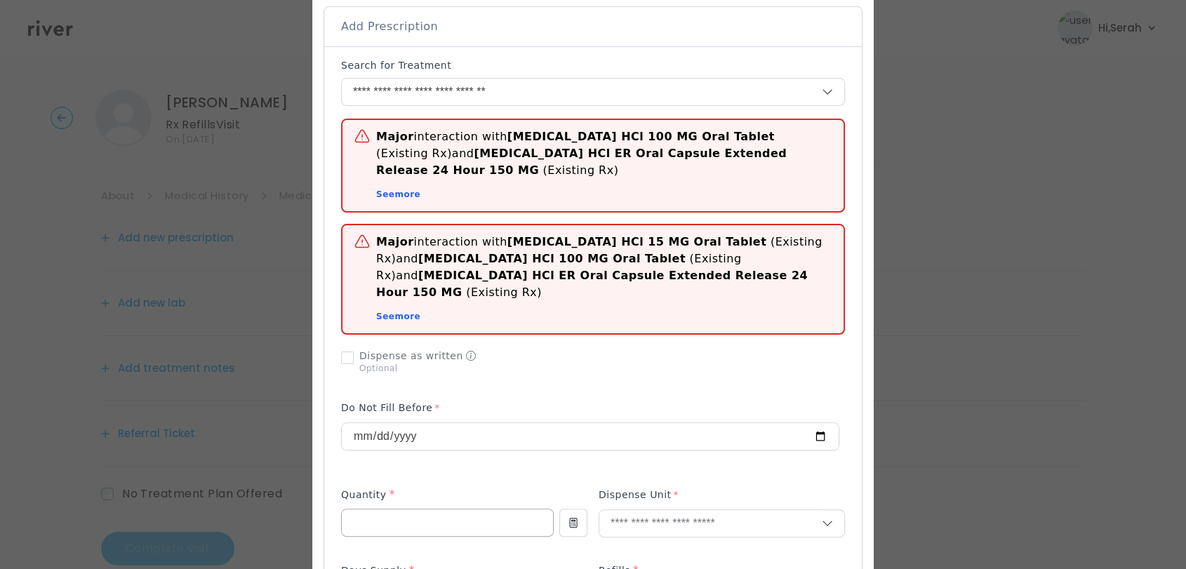
click at [413, 509] on input "number" at bounding box center [447, 522] width 211 height 27
type input "**"
type input "***"
click at [623, 509] on p "Tablet" at bounding box center [722, 519] width 206 height 20
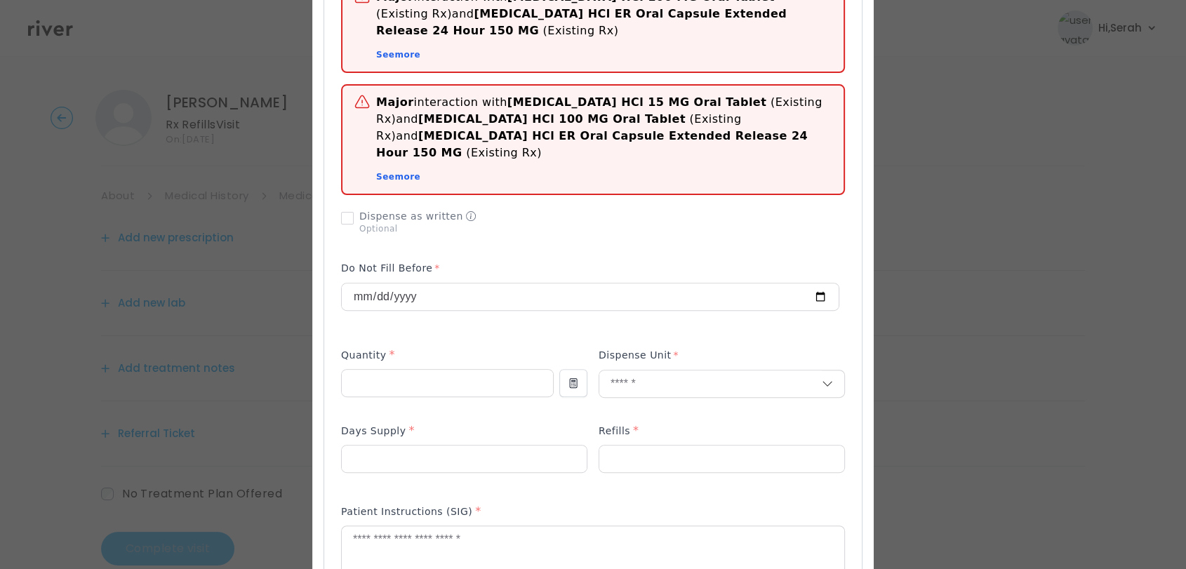
scroll to position [445, 0]
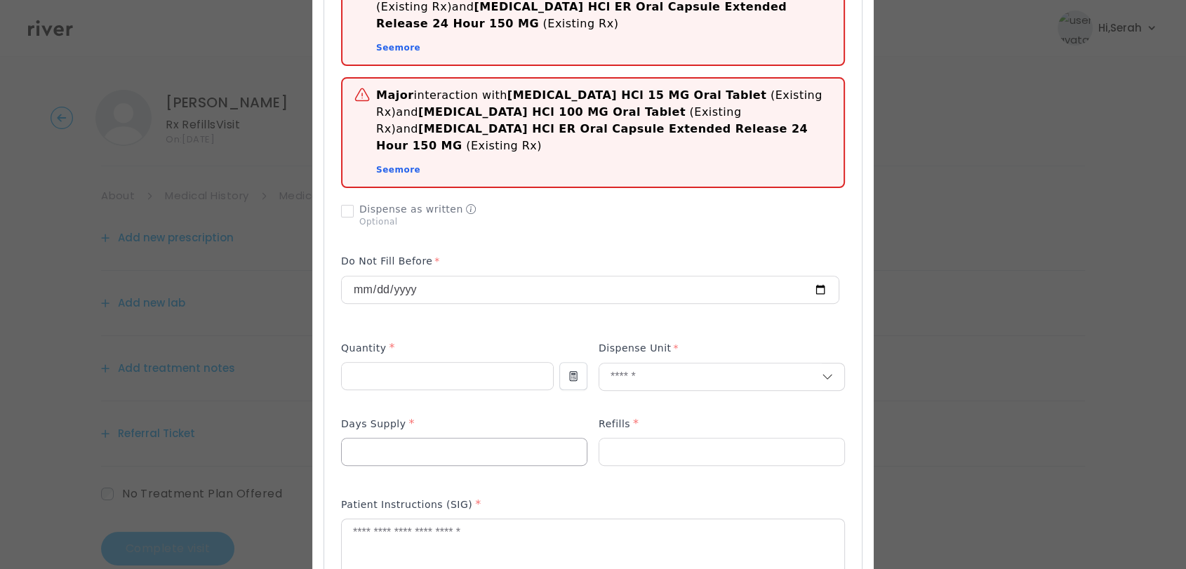
click at [483, 439] on input "number" at bounding box center [464, 452] width 245 height 27
type input "**"
type input "*"
click at [472, 519] on textarea at bounding box center [593, 556] width 502 height 74
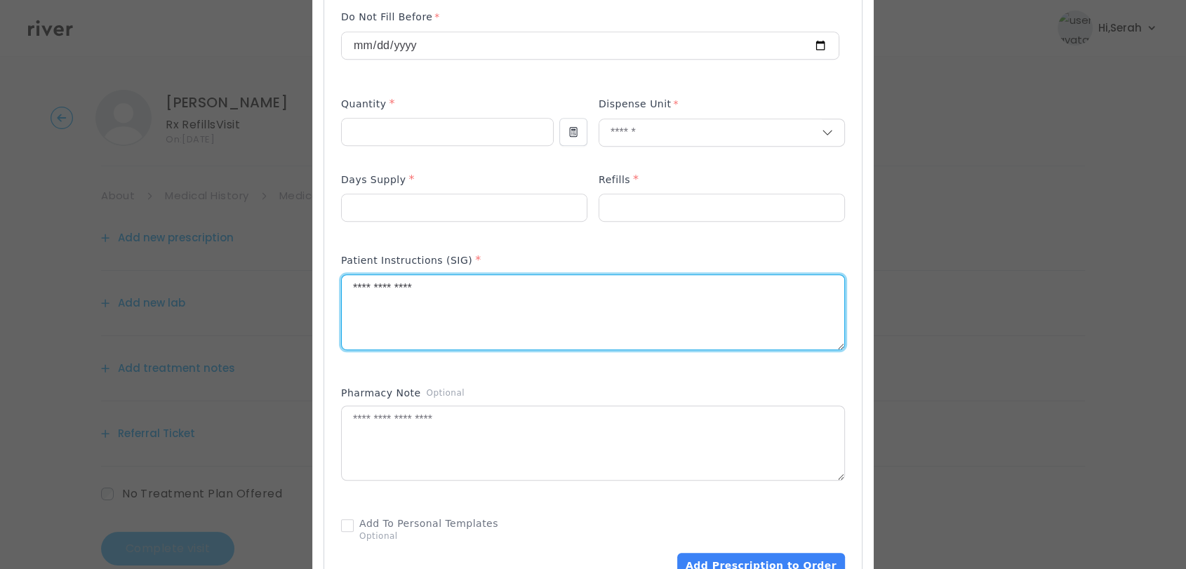
scroll to position [690, 0]
type textarea "**********"
click at [757, 551] on button "Add Prescription to Order" at bounding box center [761, 563] width 168 height 25
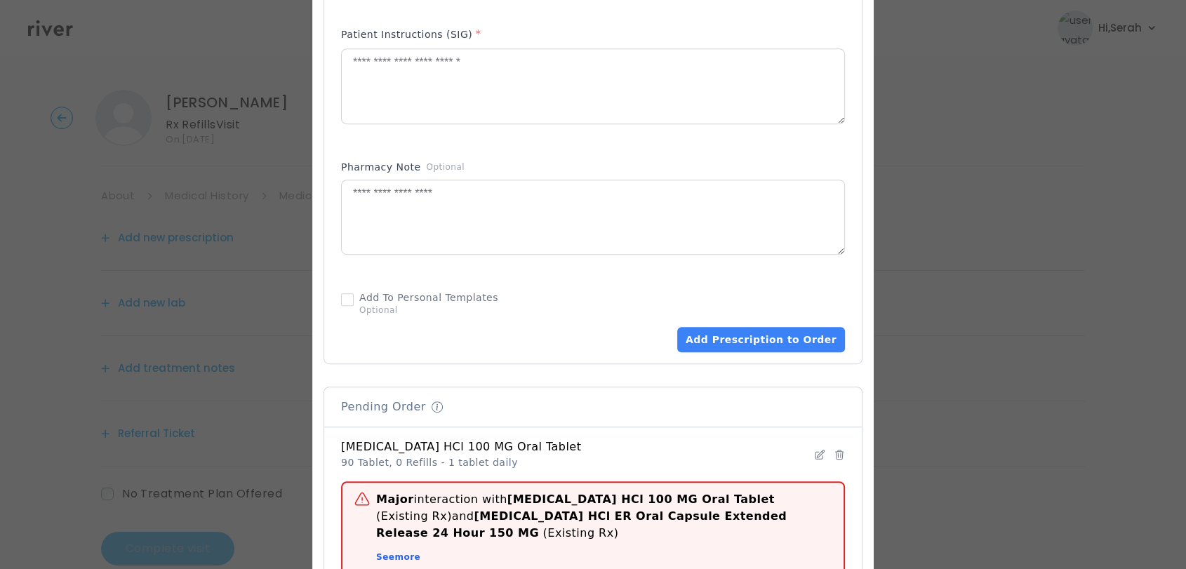
scroll to position [500, 0]
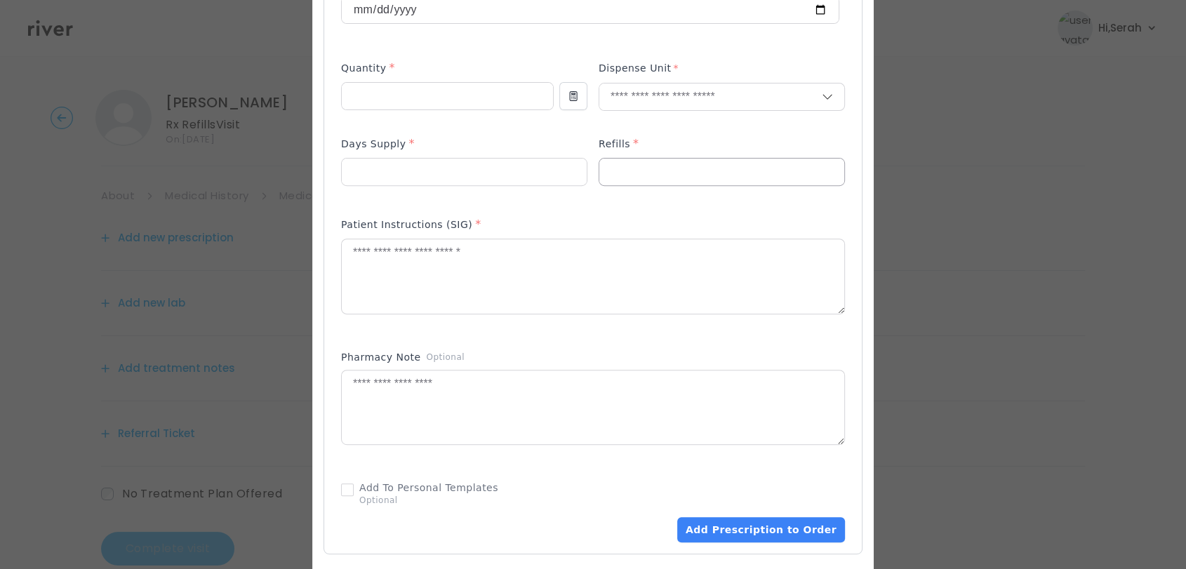
click at [587, 165] on input "number" at bounding box center [464, 172] width 245 height 27
click at [577, 205] on div "Add Prescription to Order" at bounding box center [593, 199] width 504 height 686
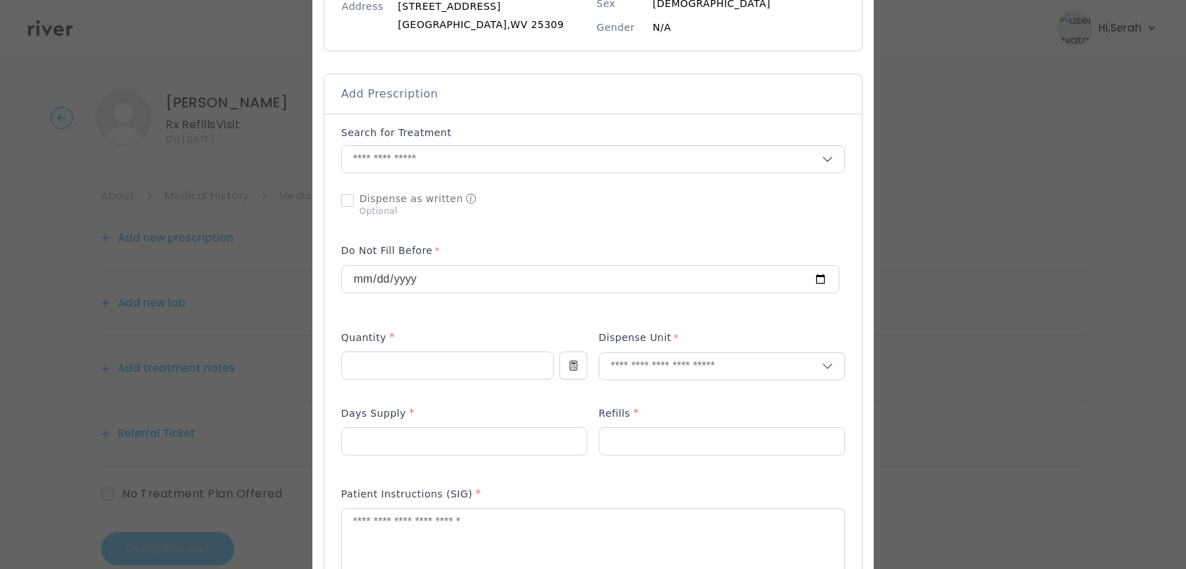
scroll to position [225, 0]
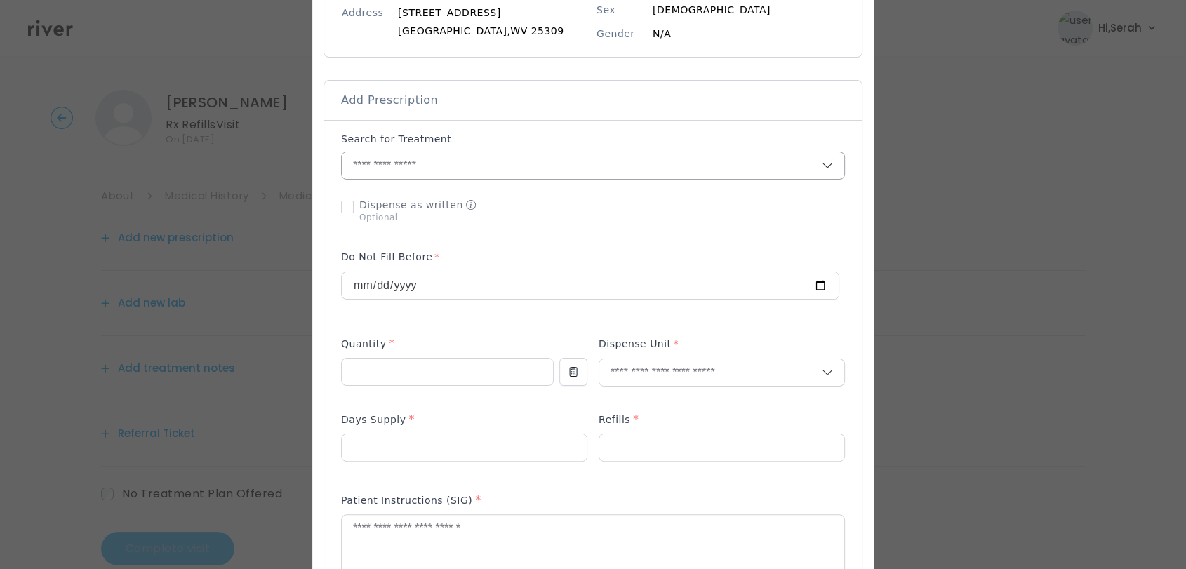
click at [554, 163] on input "text" at bounding box center [582, 165] width 480 height 27
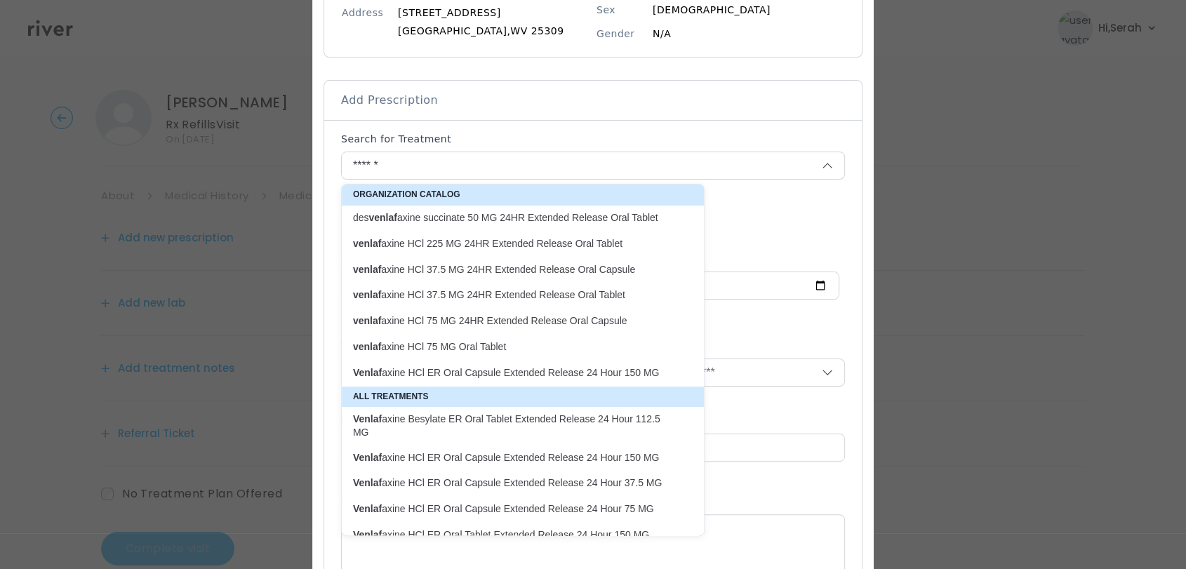
click at [543, 370] on p "Venlaf axine HCl ER Oral Capsule Extended Release 24 Hour 150 MG" at bounding box center [514, 372] width 323 height 13
type input "**********"
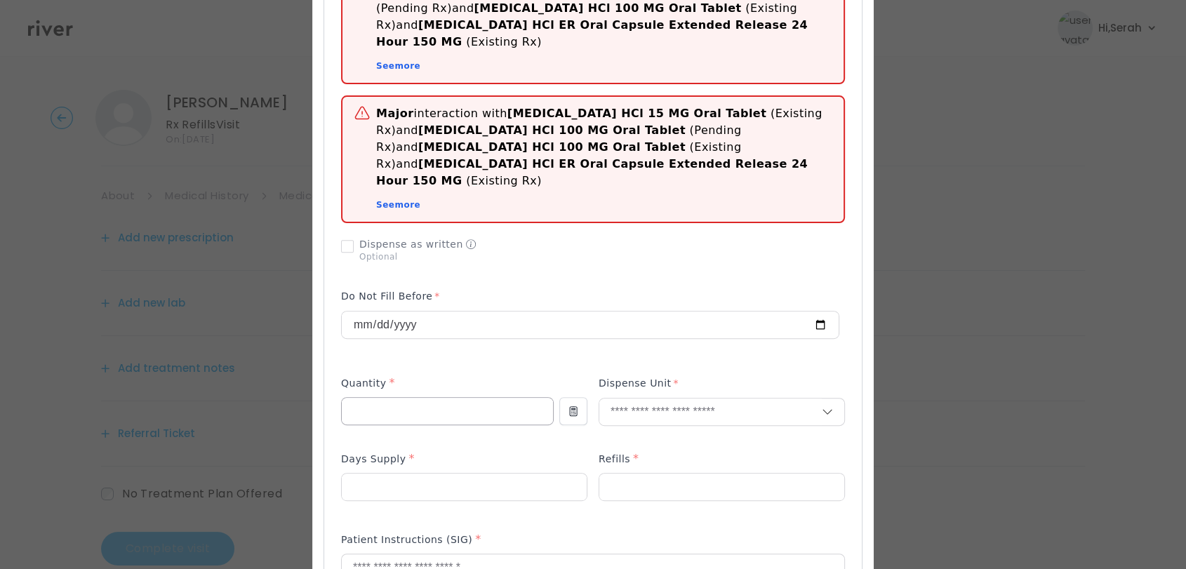
scroll to position [445, 0]
click at [474, 396] on input "number" at bounding box center [447, 409] width 211 height 27
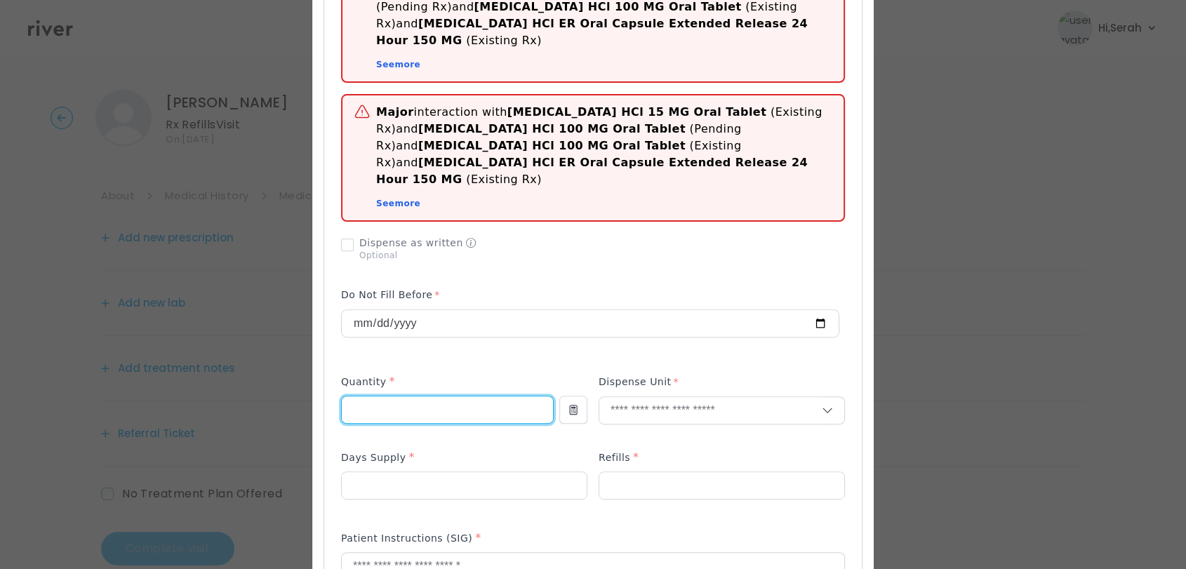
type input "**"
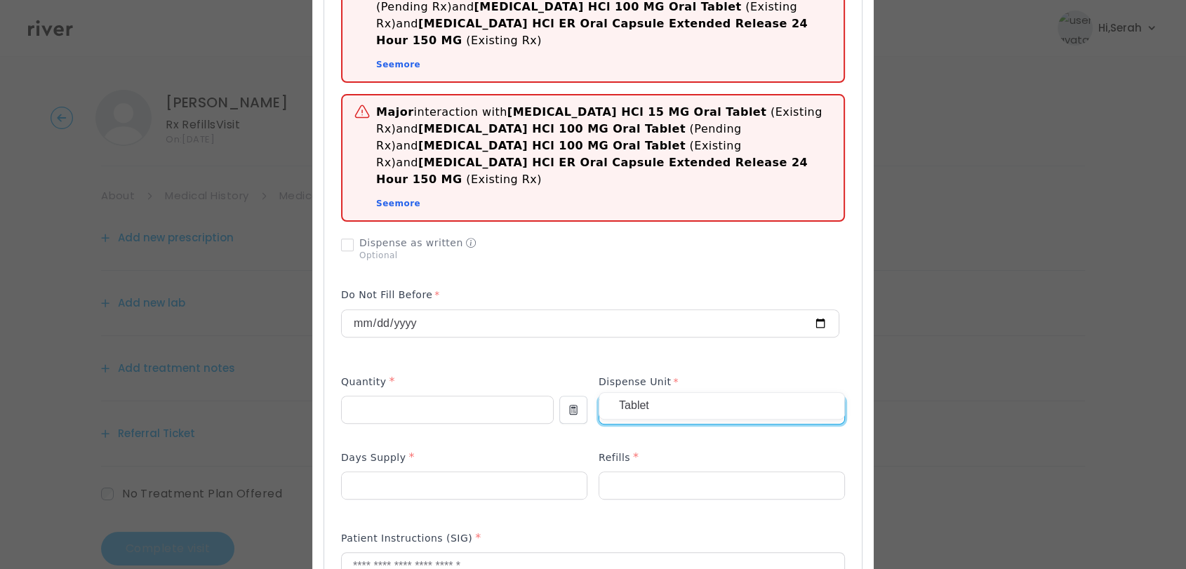
type input "**"
click at [640, 394] on div "Tablet" at bounding box center [721, 406] width 245 height 26
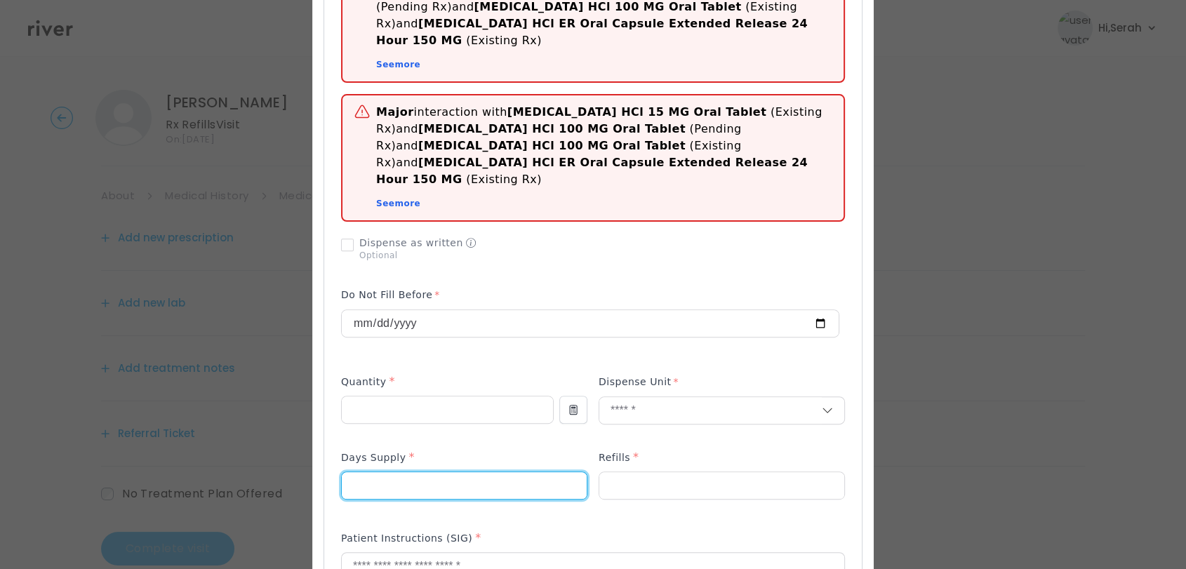
click at [453, 472] on input "number" at bounding box center [464, 485] width 245 height 27
type input "**"
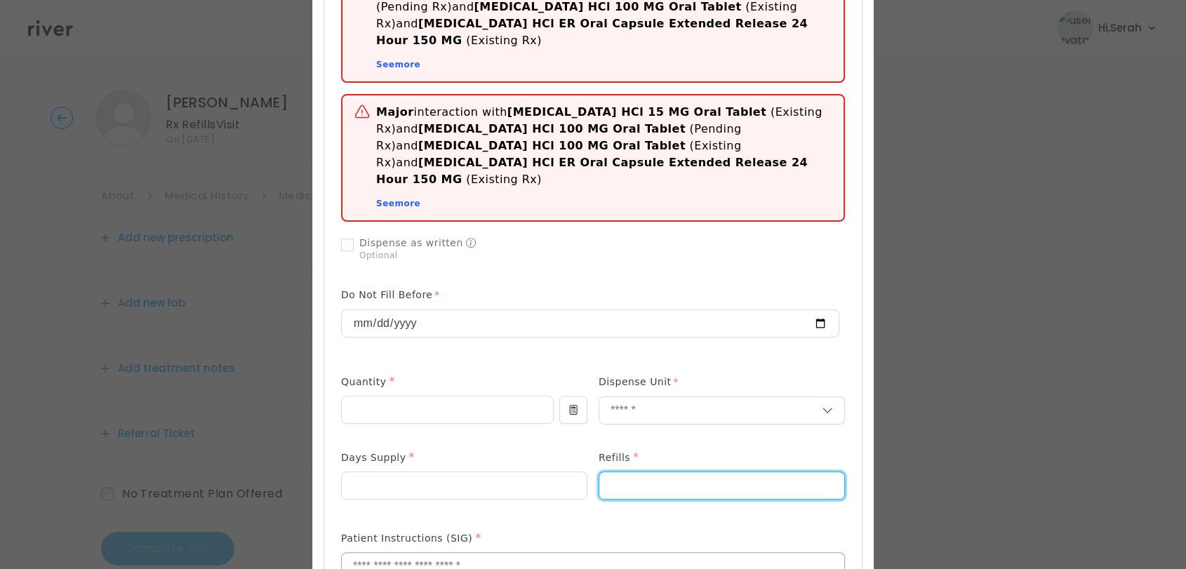
type input "*"
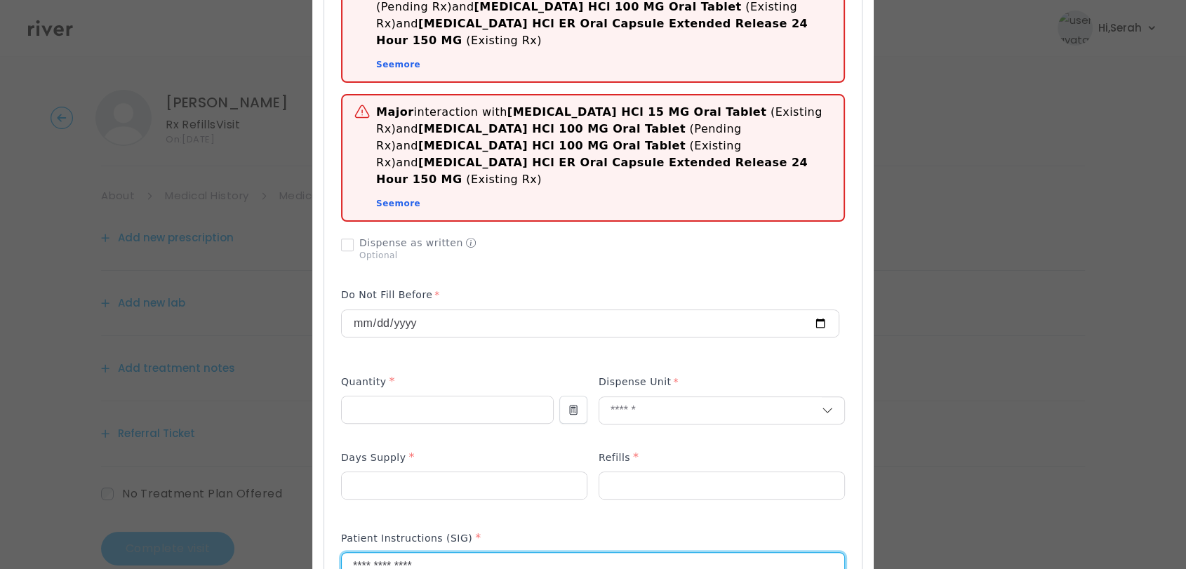
type textarea "**********"
click at [481, 530] on div "Patient Instructions (SIG) *" at bounding box center [593, 541] width 504 height 22
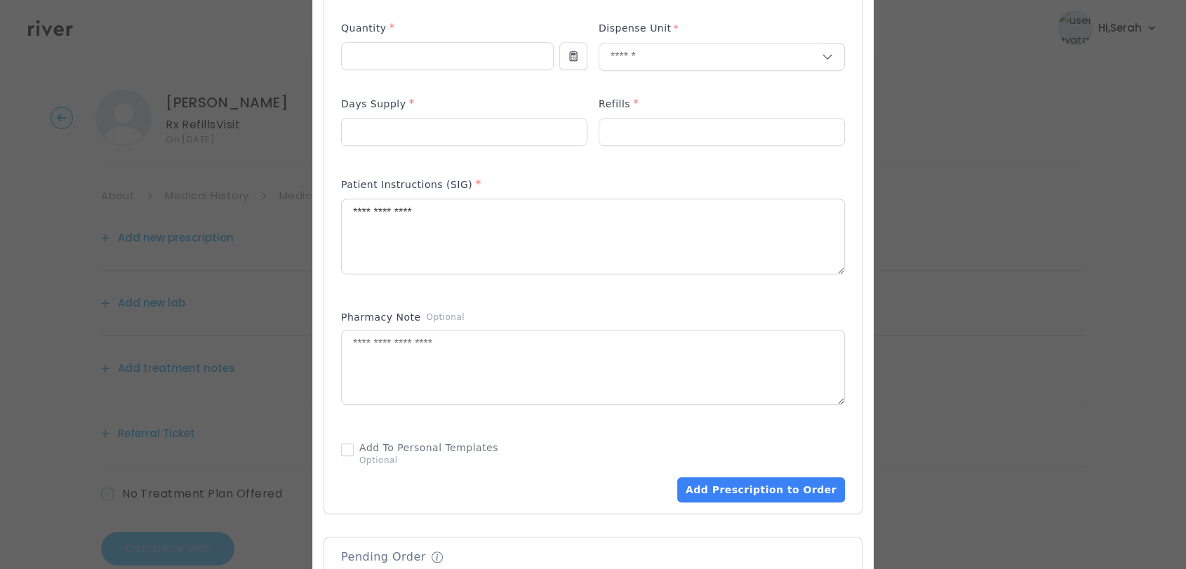
scroll to position [801, 0]
click at [754, 474] on button "Add Prescription to Order" at bounding box center [761, 486] width 168 height 25
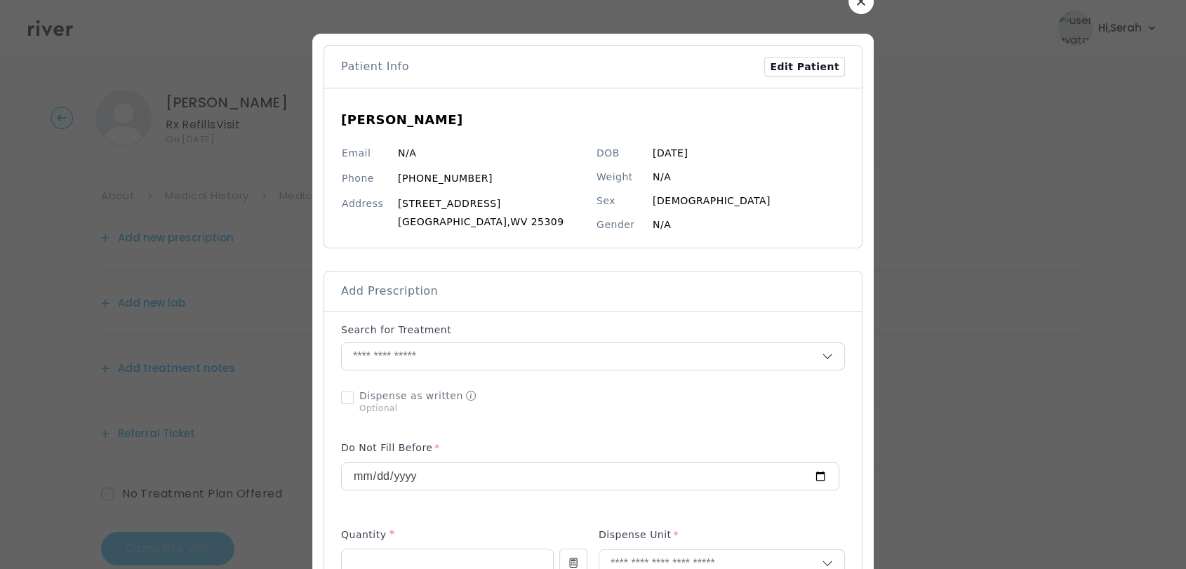
scroll to position [29, 0]
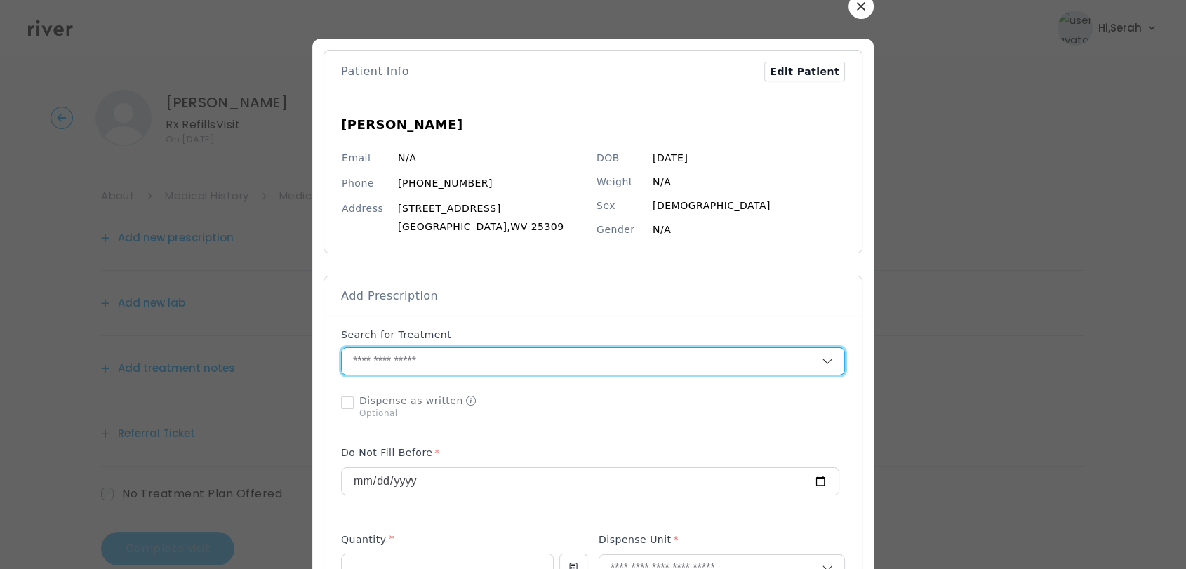
click at [495, 358] on input "text" at bounding box center [582, 361] width 480 height 27
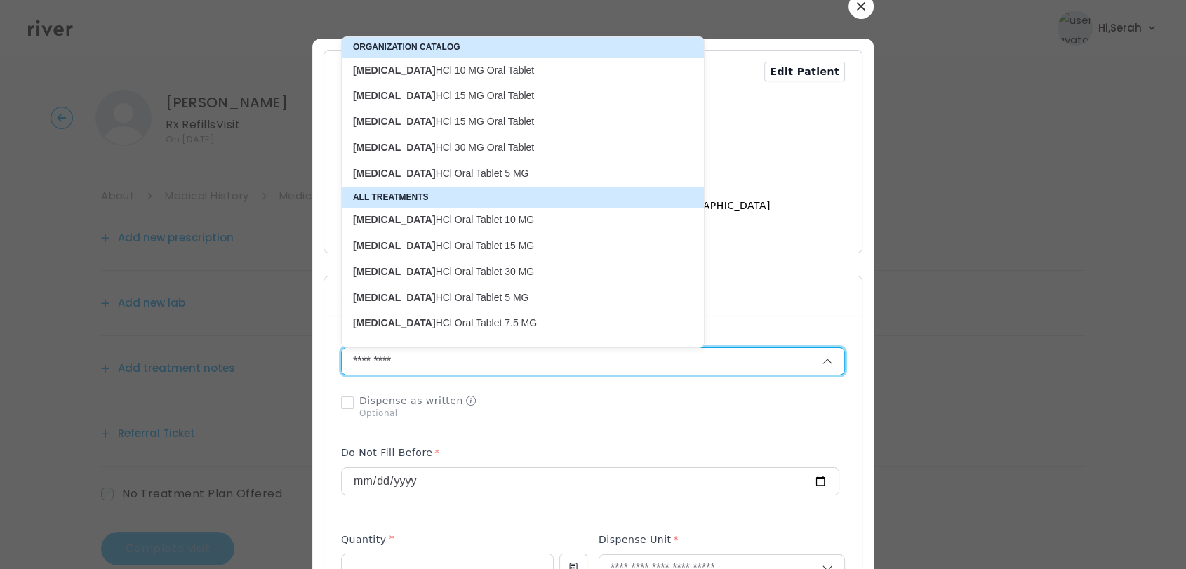
click at [449, 93] on p "busPIRone HCl 15 MG Oral Tablet" at bounding box center [514, 95] width 323 height 13
type input "**********"
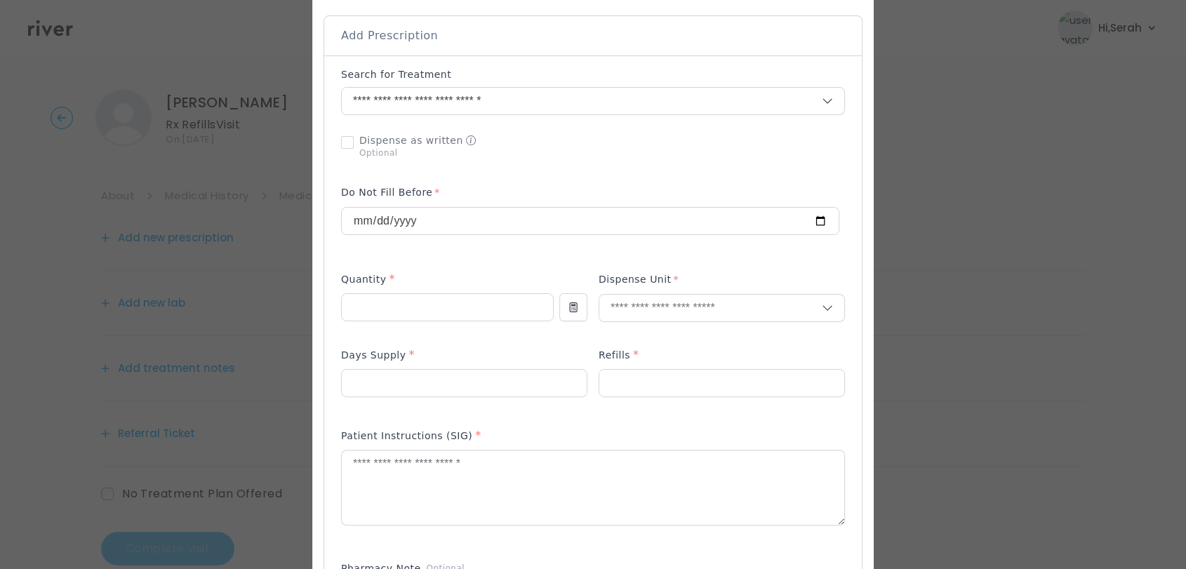
scroll to position [314, 0]
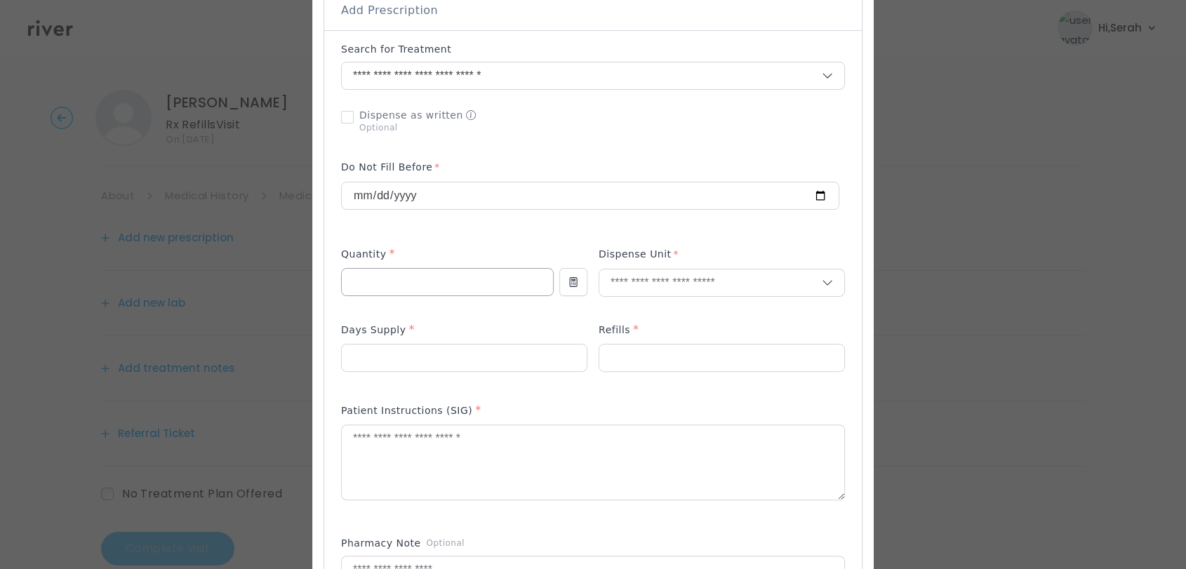
click at [453, 274] on input "number" at bounding box center [447, 282] width 211 height 27
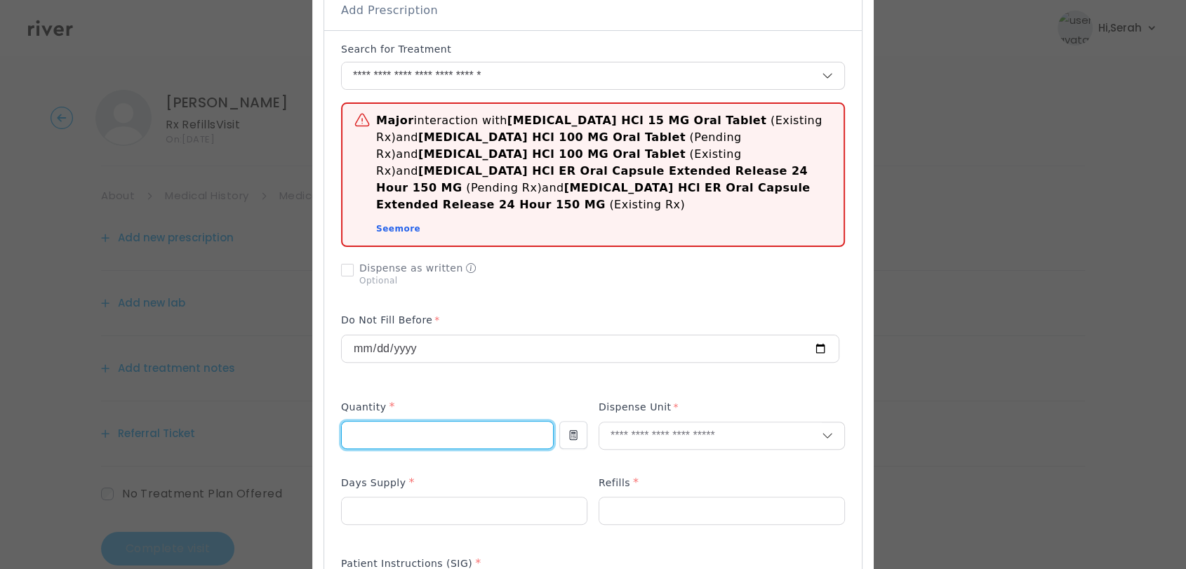
type input "**"
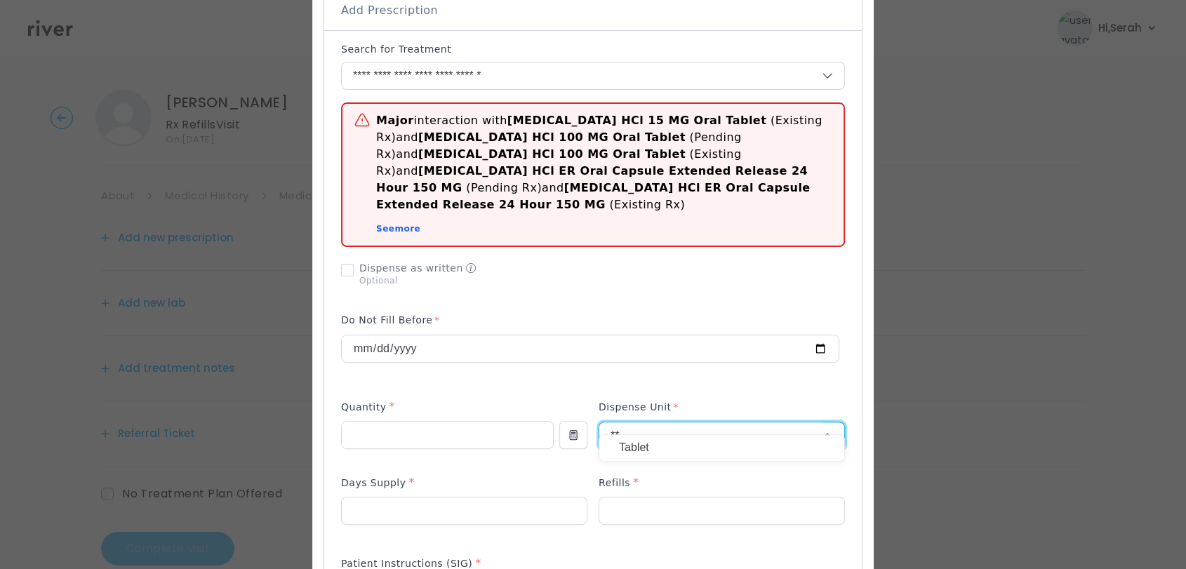
type input "**"
click at [629, 439] on p "Tablet" at bounding box center [722, 448] width 206 height 20
click at [526, 497] on input "number" at bounding box center [464, 510] width 245 height 27
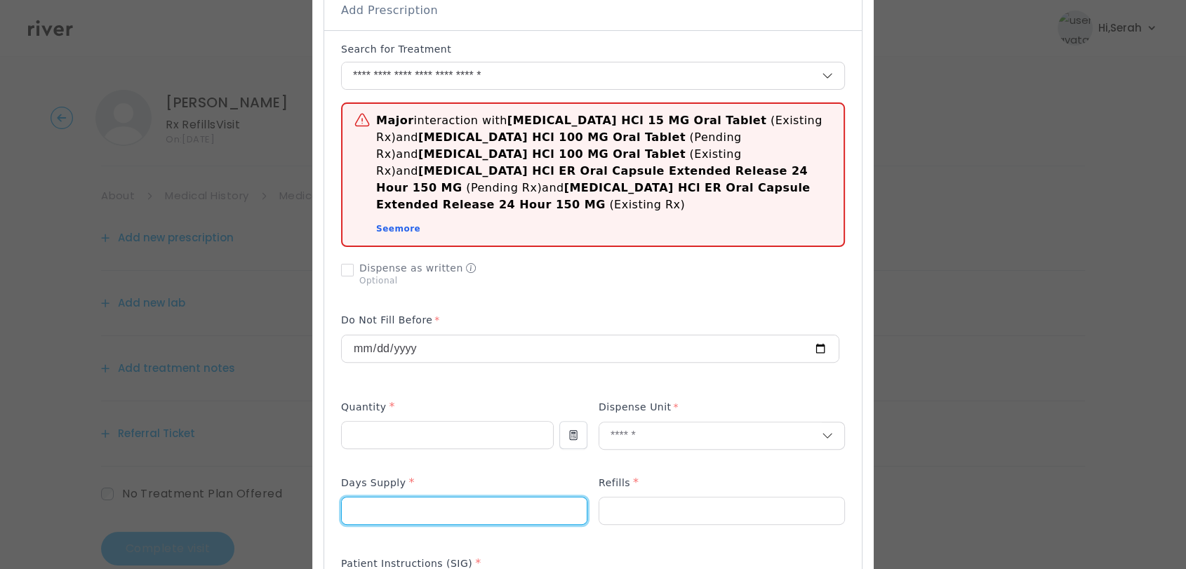
type input "**"
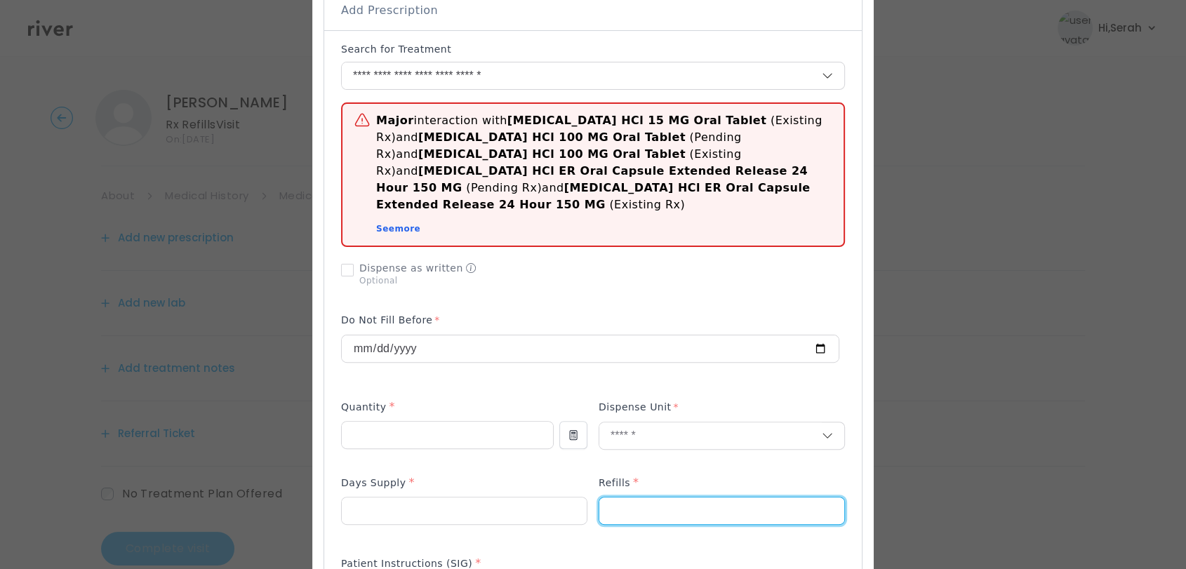
type input "*"
click at [550, 474] on div "Days Supply *" at bounding box center [464, 485] width 246 height 22
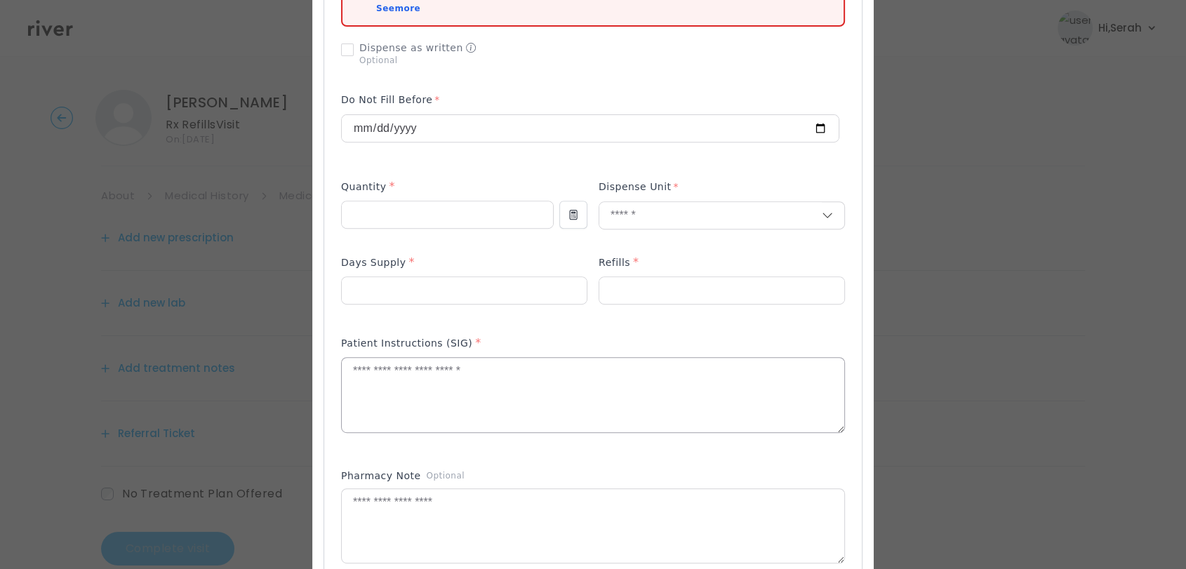
scroll to position [535, 0]
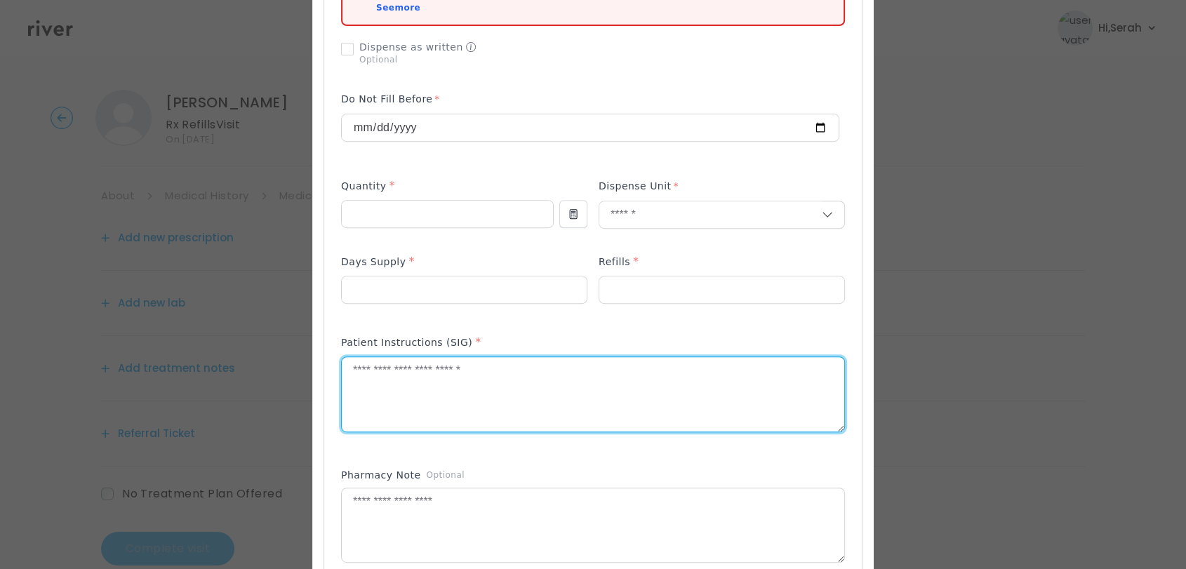
click at [523, 389] on textarea at bounding box center [593, 394] width 502 height 74
type textarea "**********"
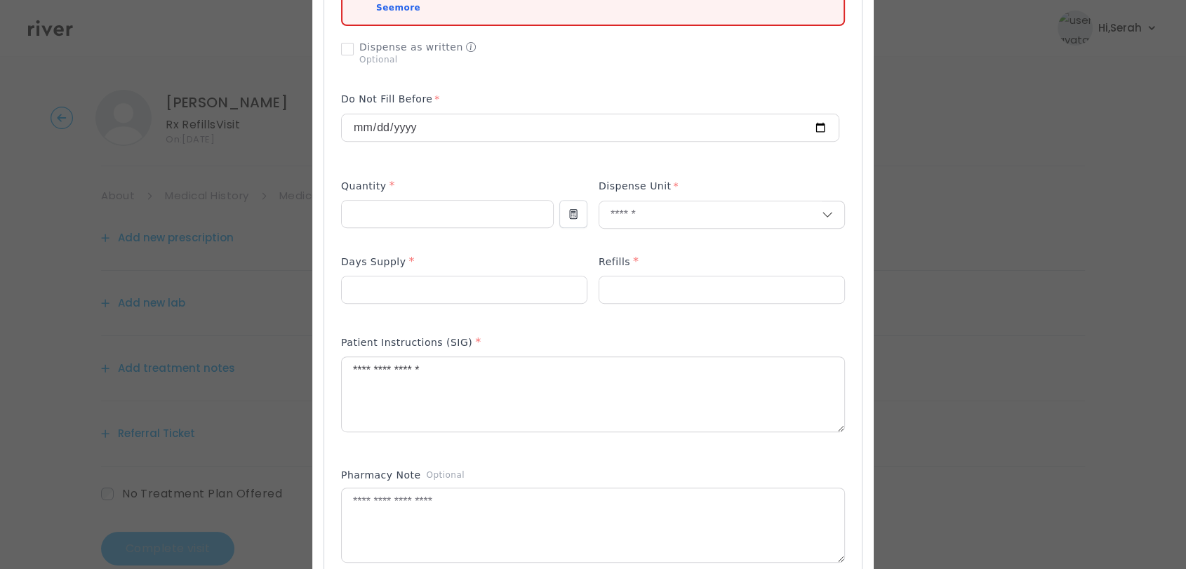
click at [525, 462] on div "Pharmacy Note Optional" at bounding box center [593, 523] width 504 height 123
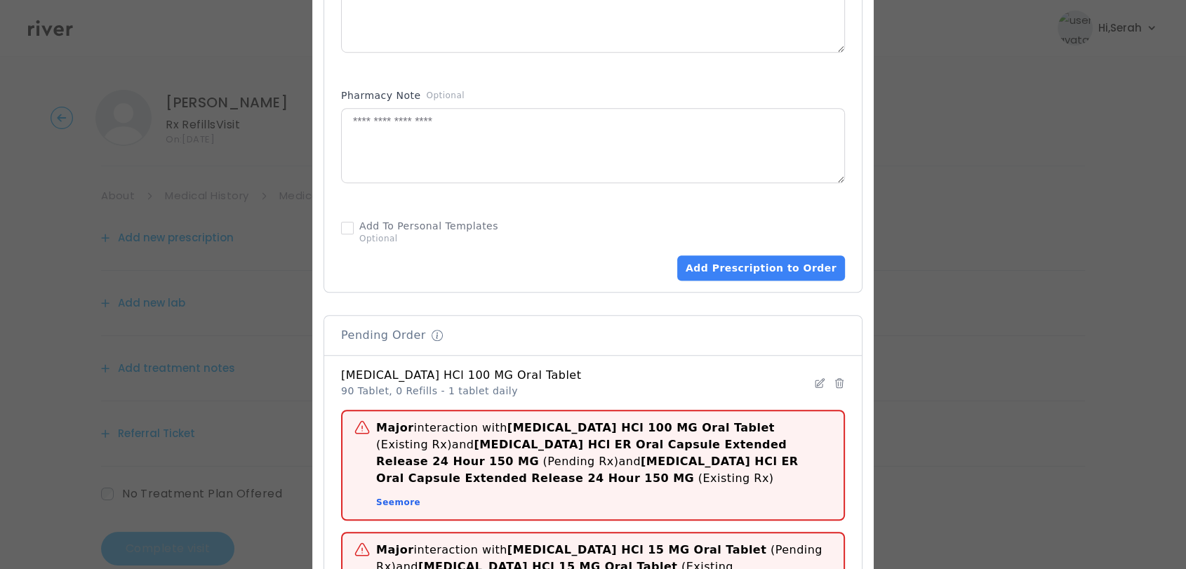
scroll to position [916, 0]
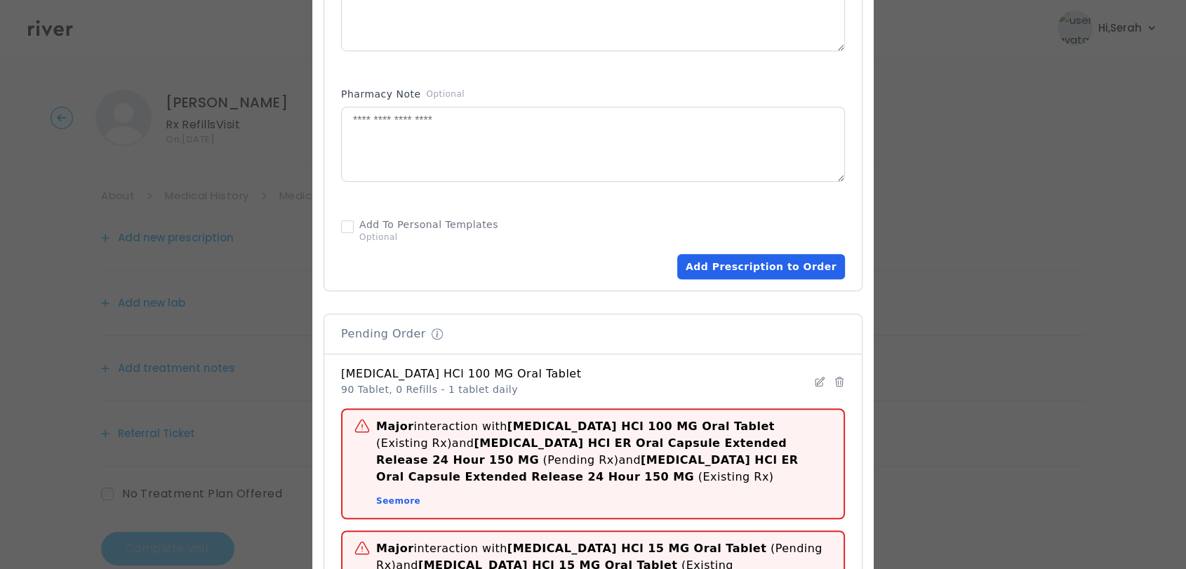
click at [752, 254] on button "Add Prescription to Order" at bounding box center [761, 266] width 168 height 25
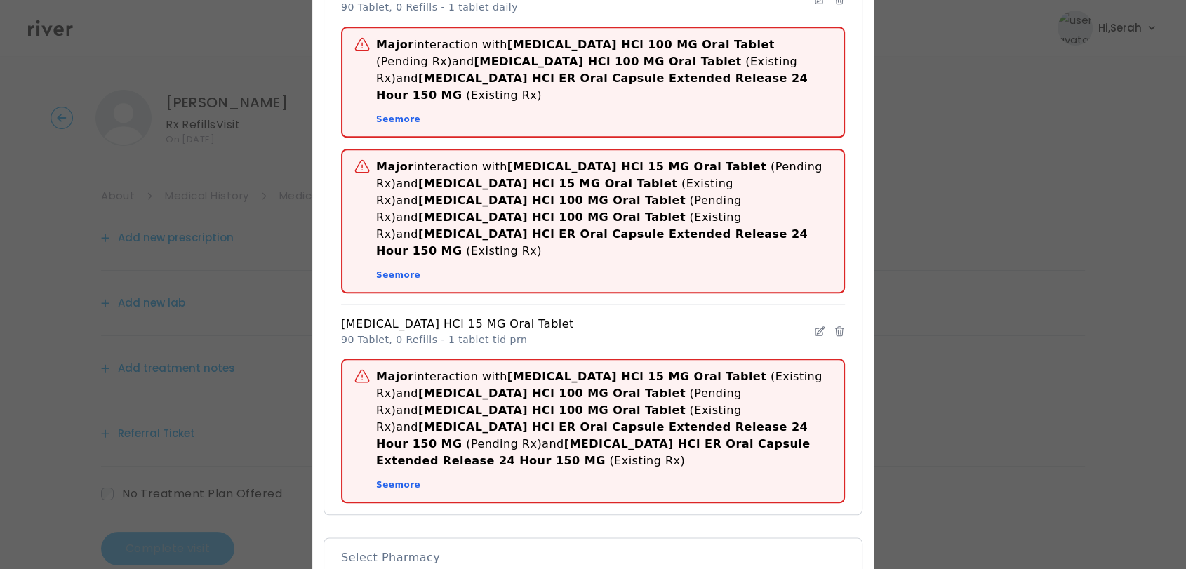
scroll to position [1621, 0]
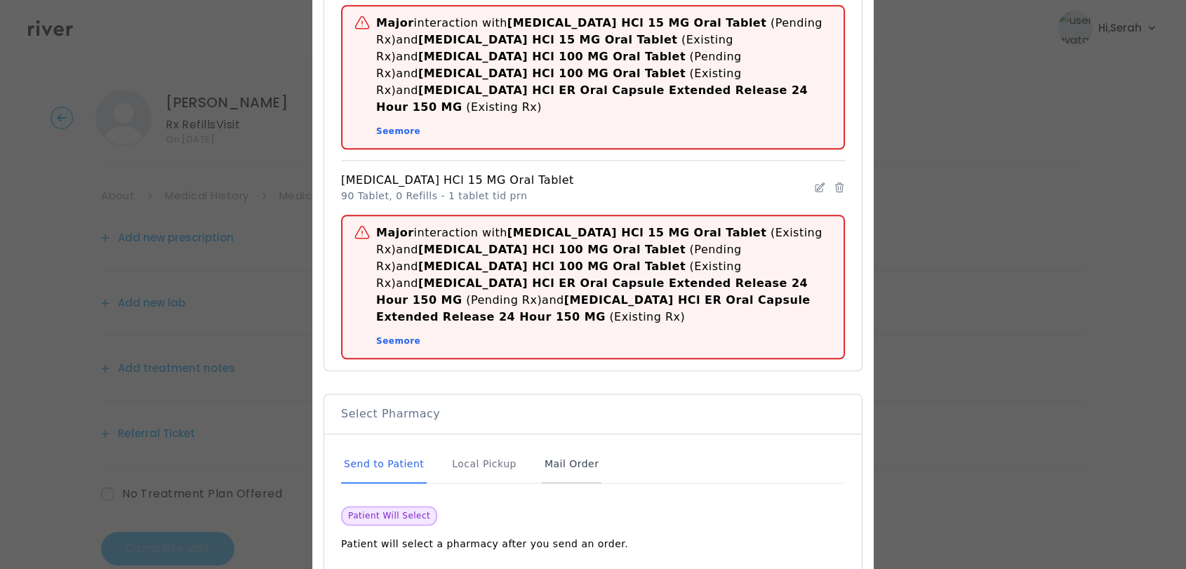
click at [542, 446] on div "Mail Order" at bounding box center [572, 465] width 60 height 38
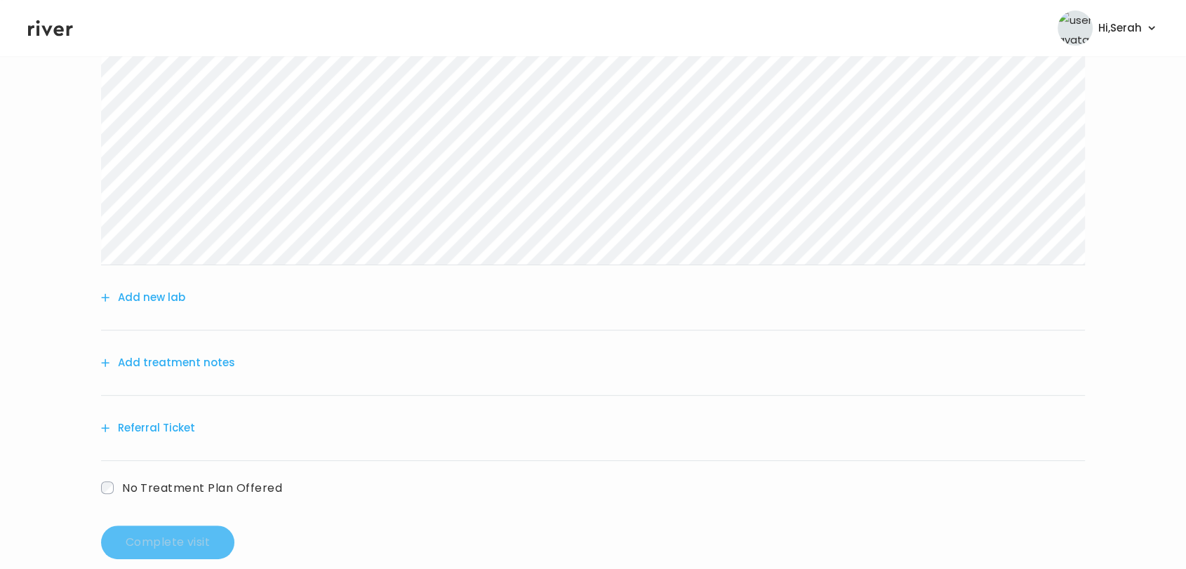
scroll to position [473, 0]
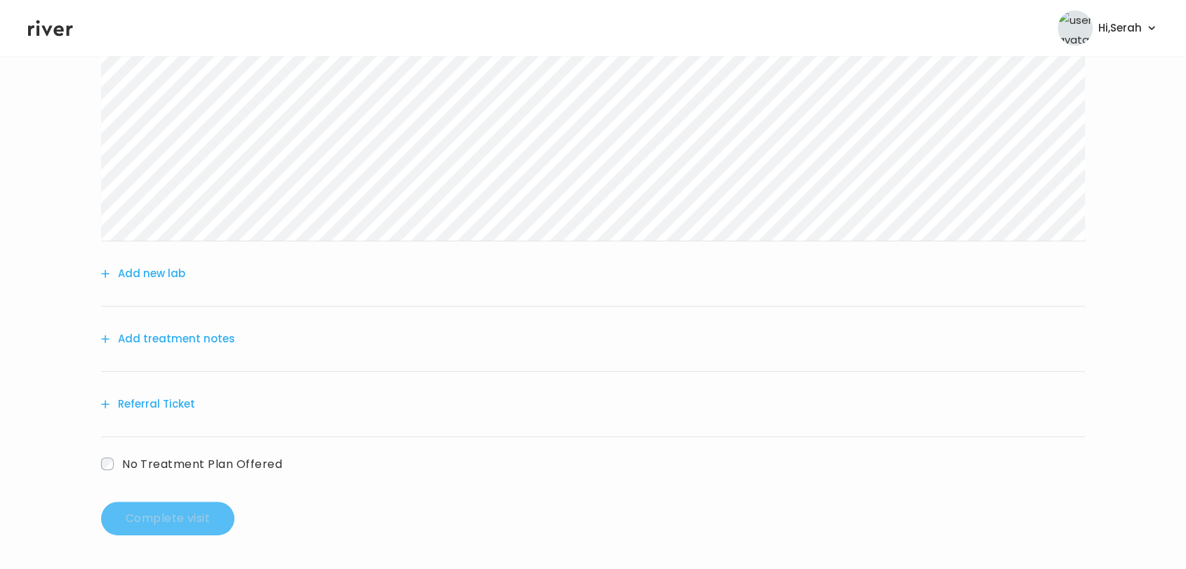
click at [189, 341] on button "Add treatment notes" at bounding box center [168, 339] width 134 height 20
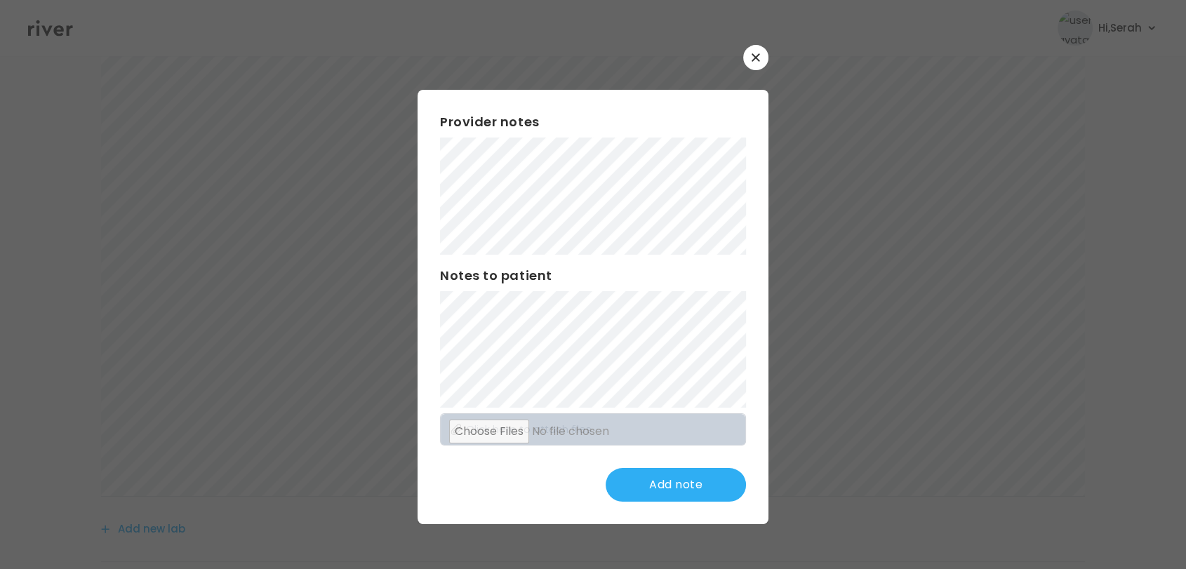
scroll to position [217, 0]
click at [438, 170] on div "Provider notes Notes to patient Click here to attach files Add note" at bounding box center [592, 307] width 351 height 434
click at [673, 485] on button "Update note" at bounding box center [676, 485] width 140 height 34
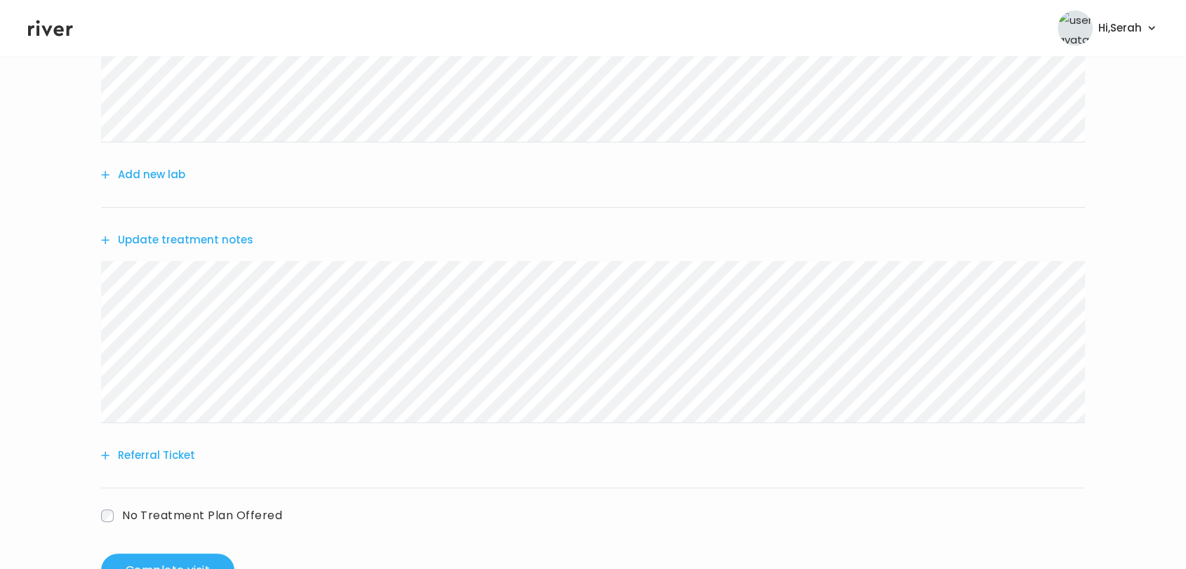
scroll to position [623, 0]
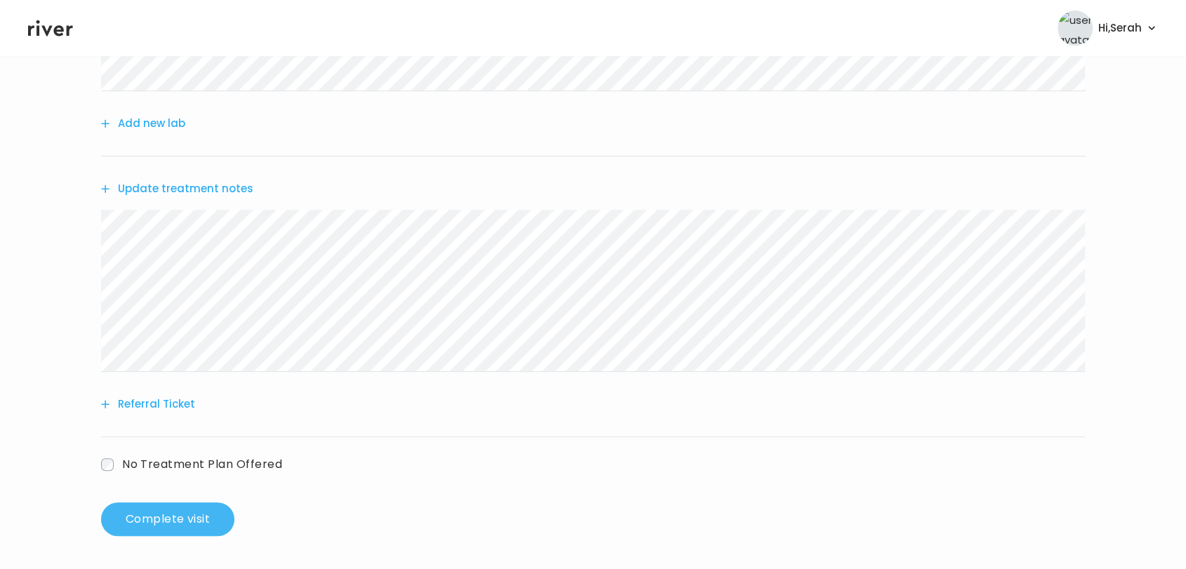
click at [159, 512] on button "Complete visit" at bounding box center [167, 519] width 133 height 34
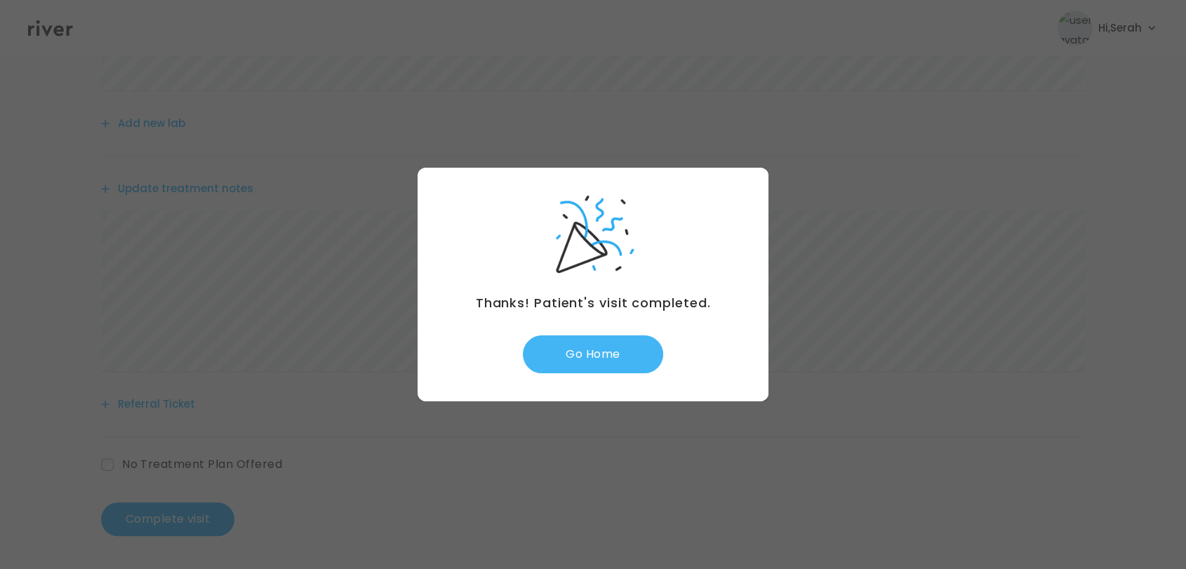
click at [597, 344] on button "Go Home" at bounding box center [593, 354] width 140 height 38
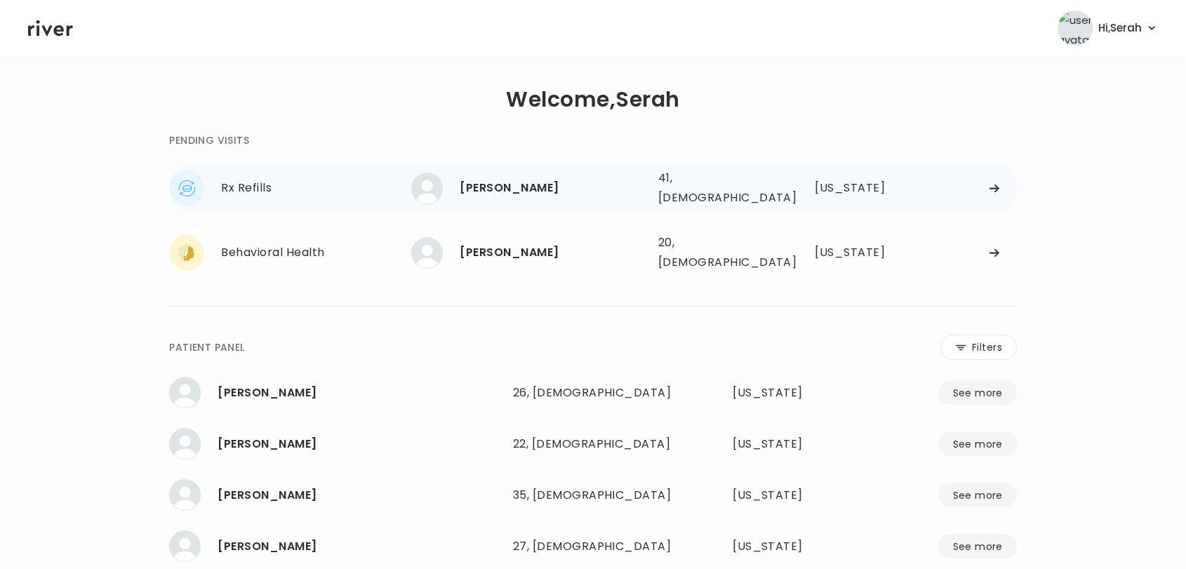
click at [559, 189] on div "[PERSON_NAME]" at bounding box center [553, 188] width 187 height 20
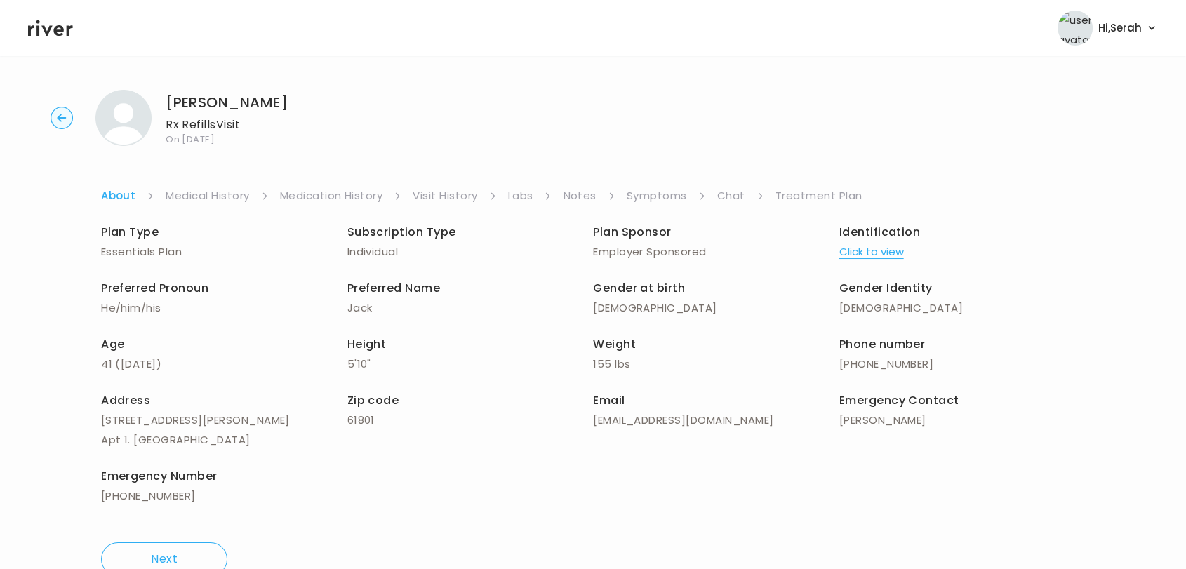
click at [658, 193] on link "Symptoms" at bounding box center [657, 196] width 60 height 20
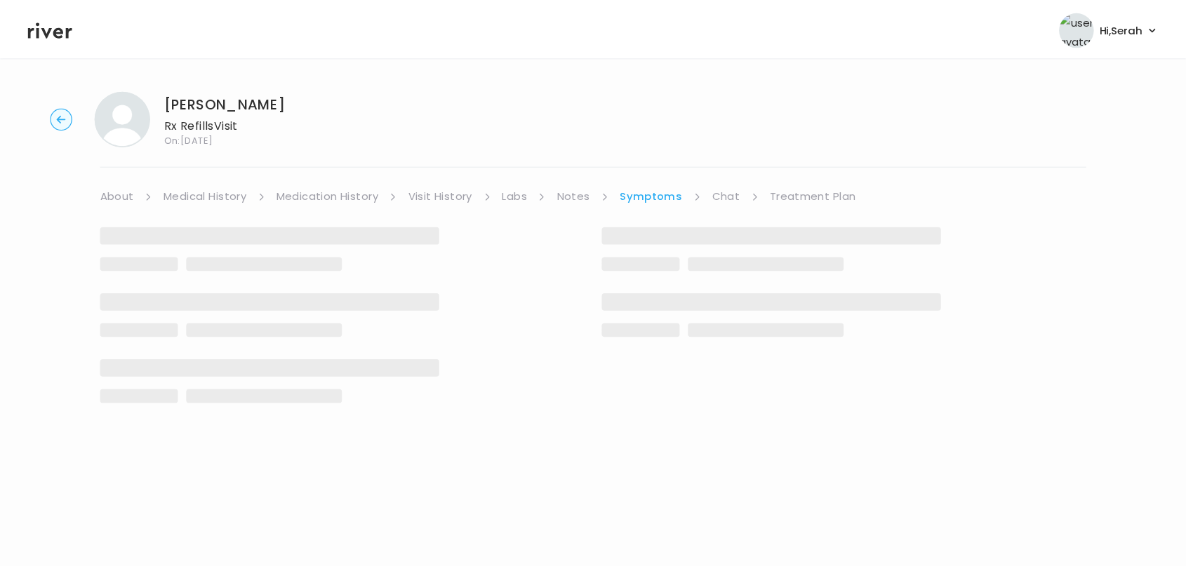
scroll to position [152, 0]
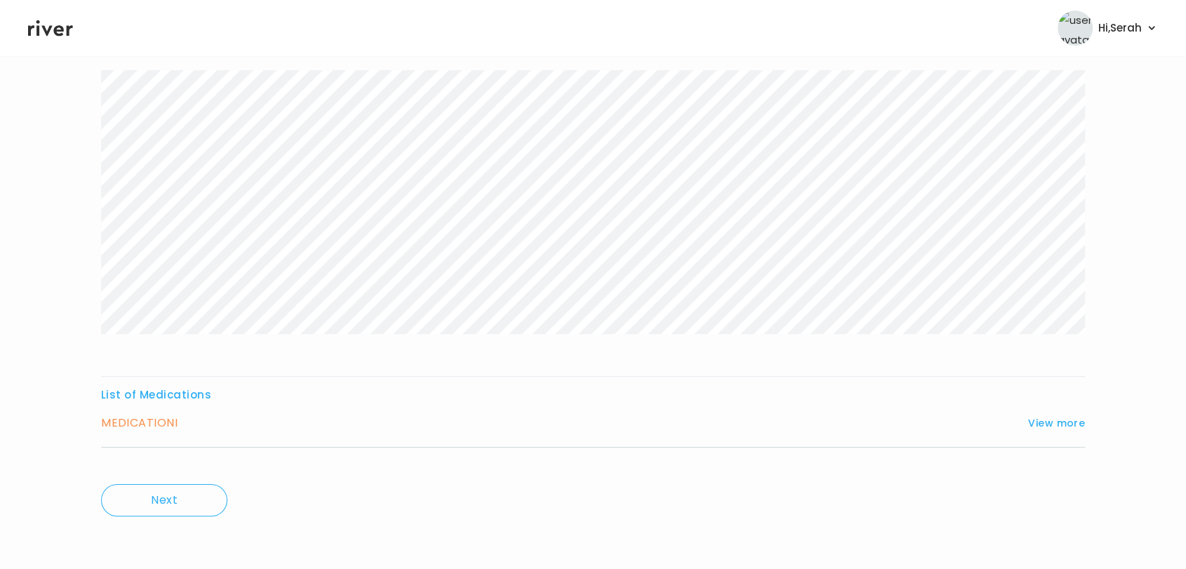
click at [1056, 431] on div "MEDICATION I View more" at bounding box center [593, 423] width 984 height 20
click at [1052, 426] on button "View more" at bounding box center [1056, 423] width 57 height 17
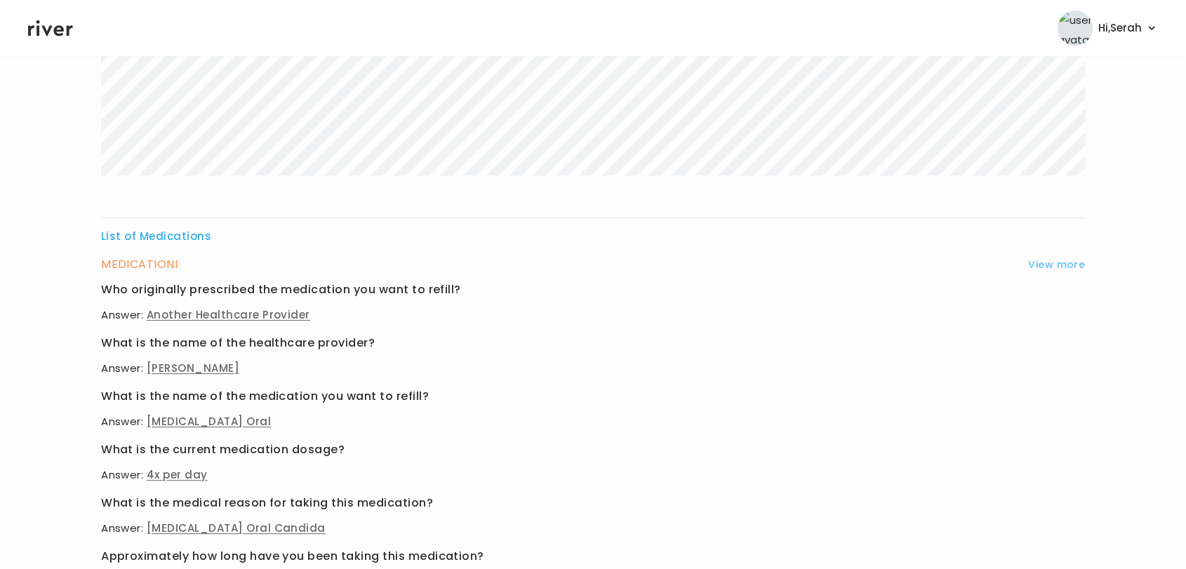
scroll to position [583, 0]
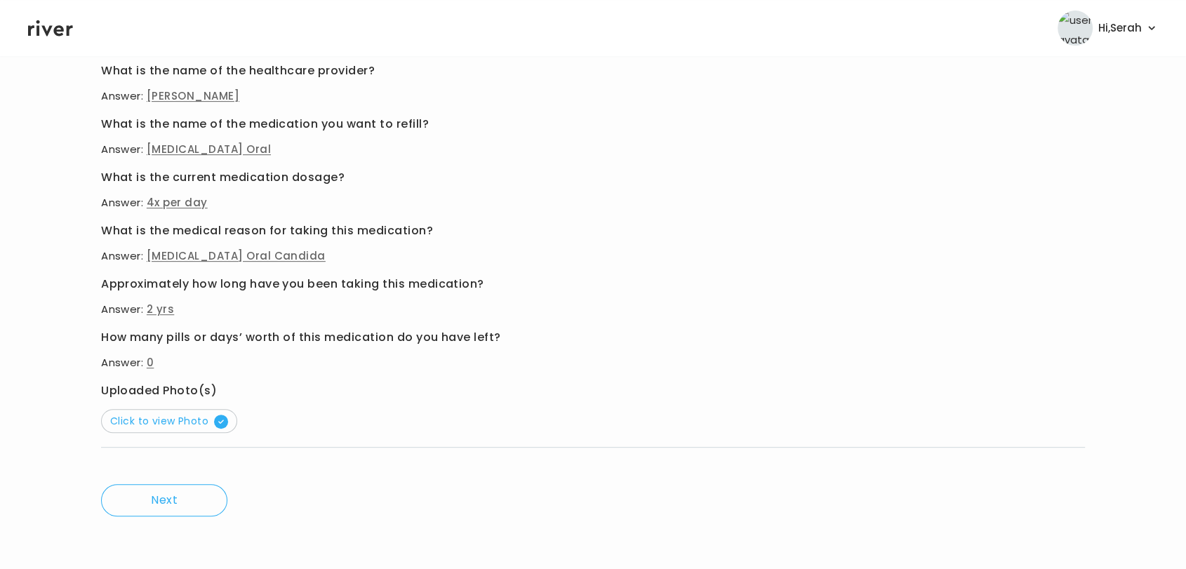
click at [235, 416] on p "Click to view Photo" at bounding box center [593, 419] width 984 height 27
click at [201, 422] on span "Click to view Photo" at bounding box center [169, 421] width 118 height 14
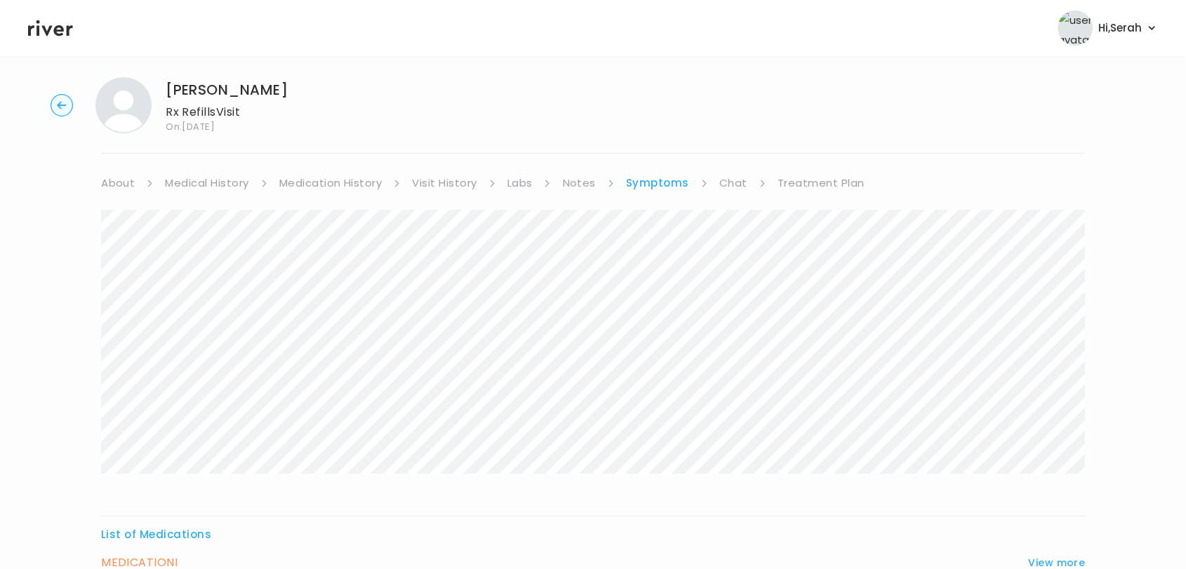
scroll to position [0, 0]
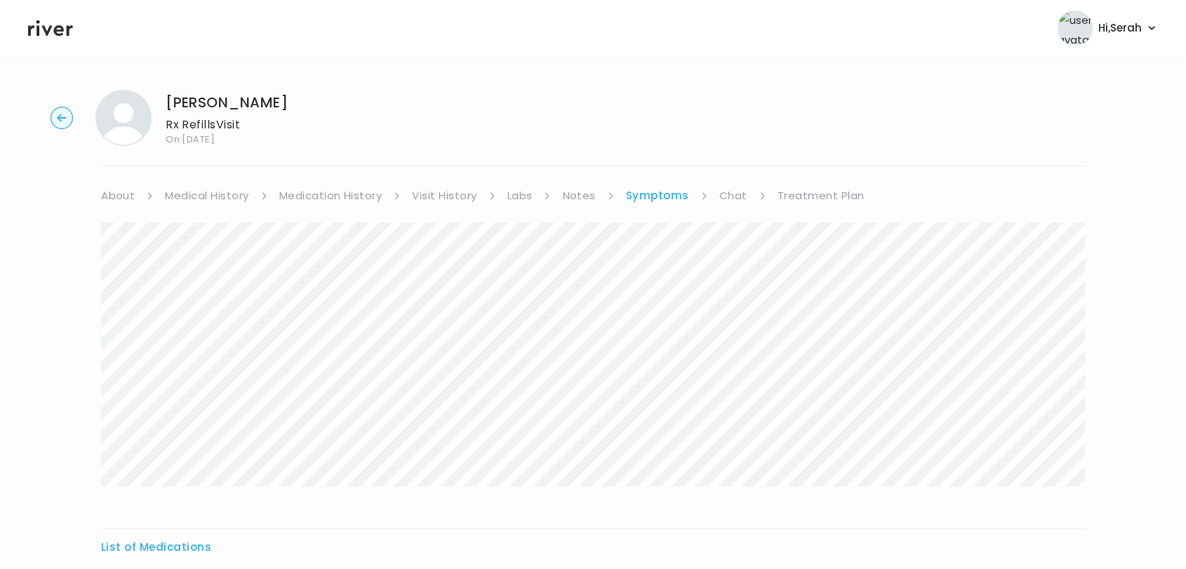
click at [215, 190] on link "Medical History" at bounding box center [206, 196] width 83 height 20
click at [320, 187] on link "Medication History" at bounding box center [336, 195] width 103 height 20
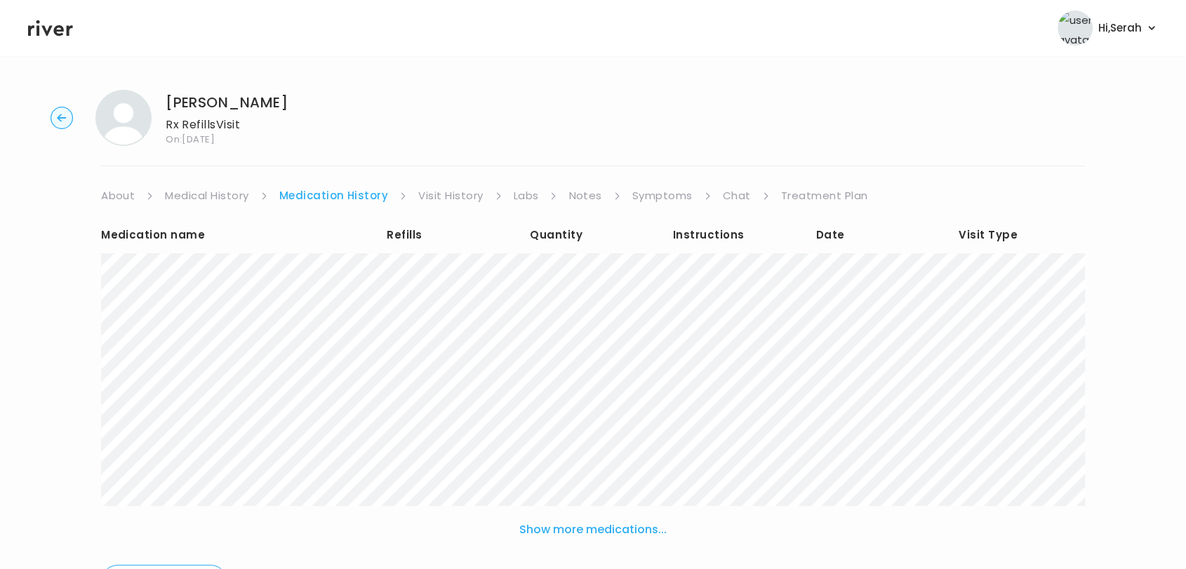
click at [603, 530] on button "Show more medications..." at bounding box center [593, 529] width 159 height 31
click at [663, 199] on link "Symptoms" at bounding box center [662, 196] width 60 height 20
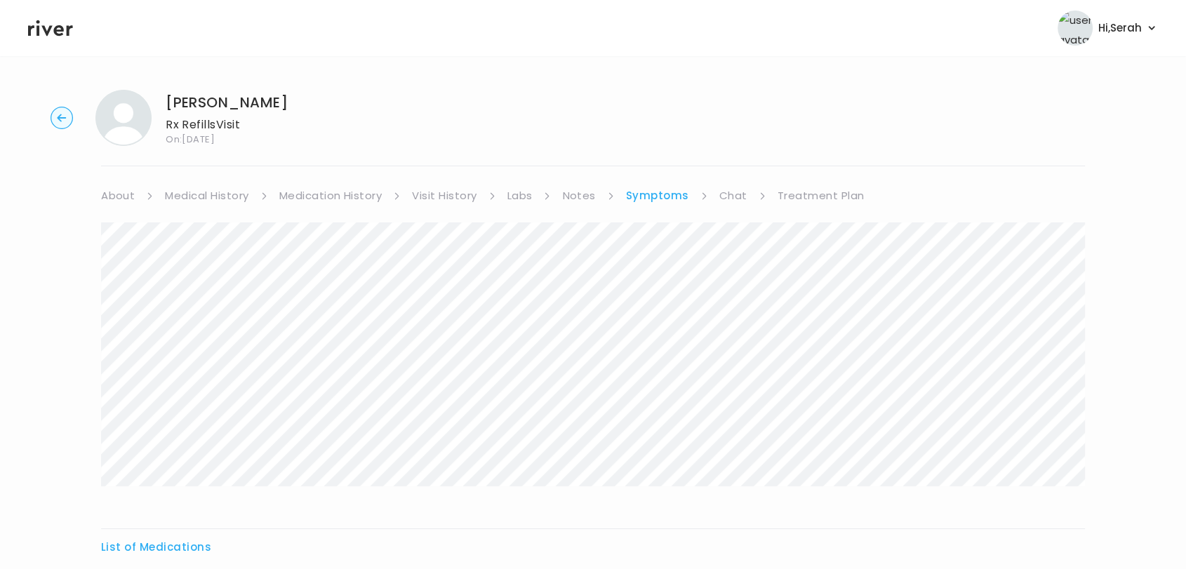
scroll to position [152, 0]
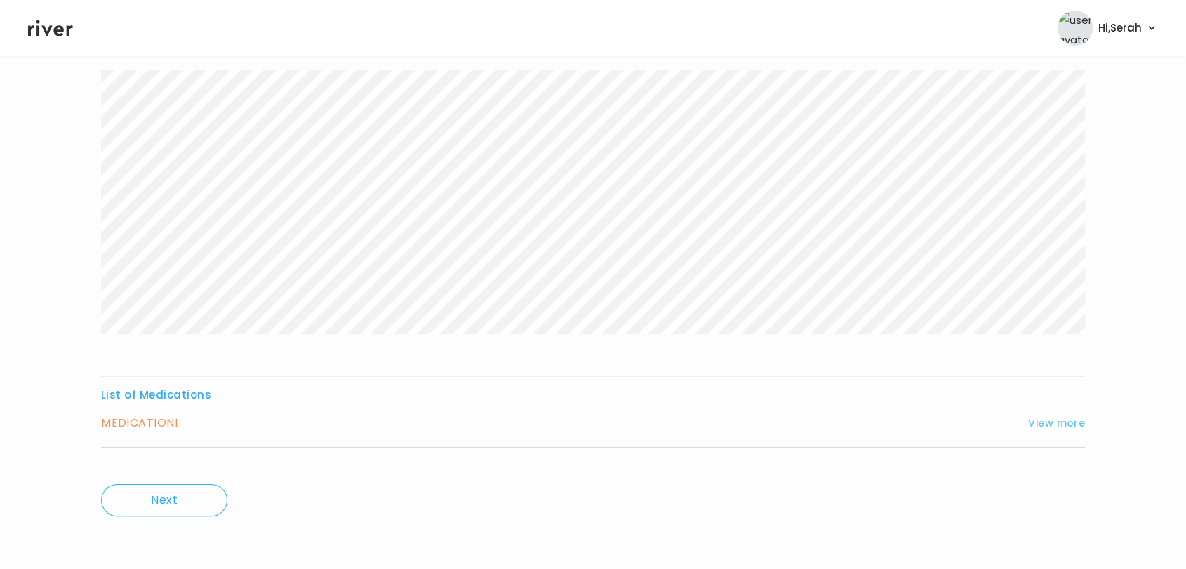
click at [1048, 426] on button "View more" at bounding box center [1056, 423] width 57 height 17
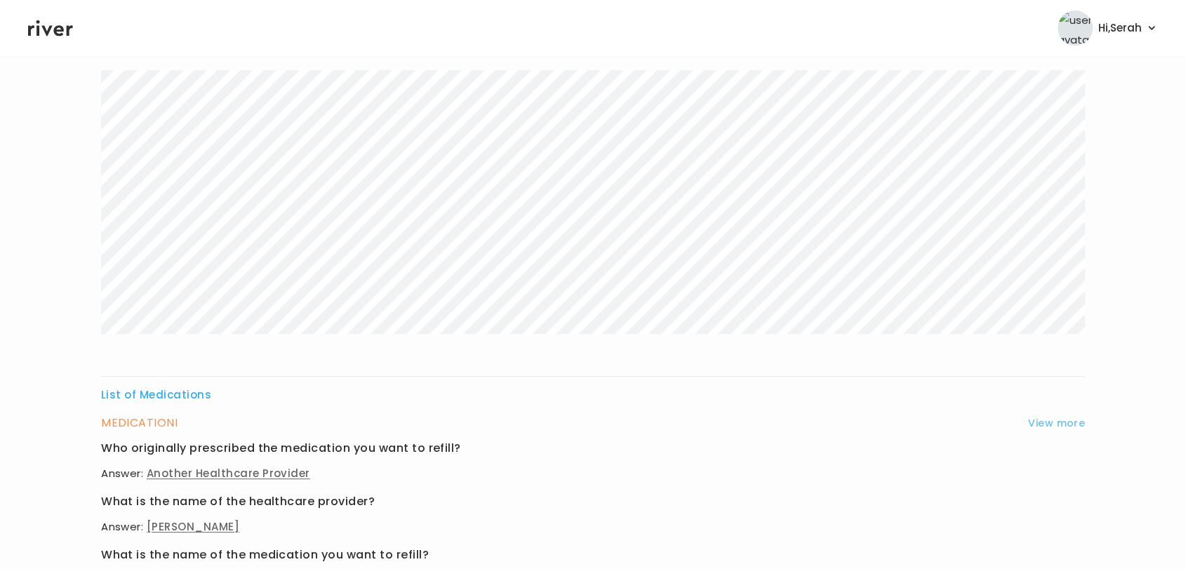
scroll to position [0, 0]
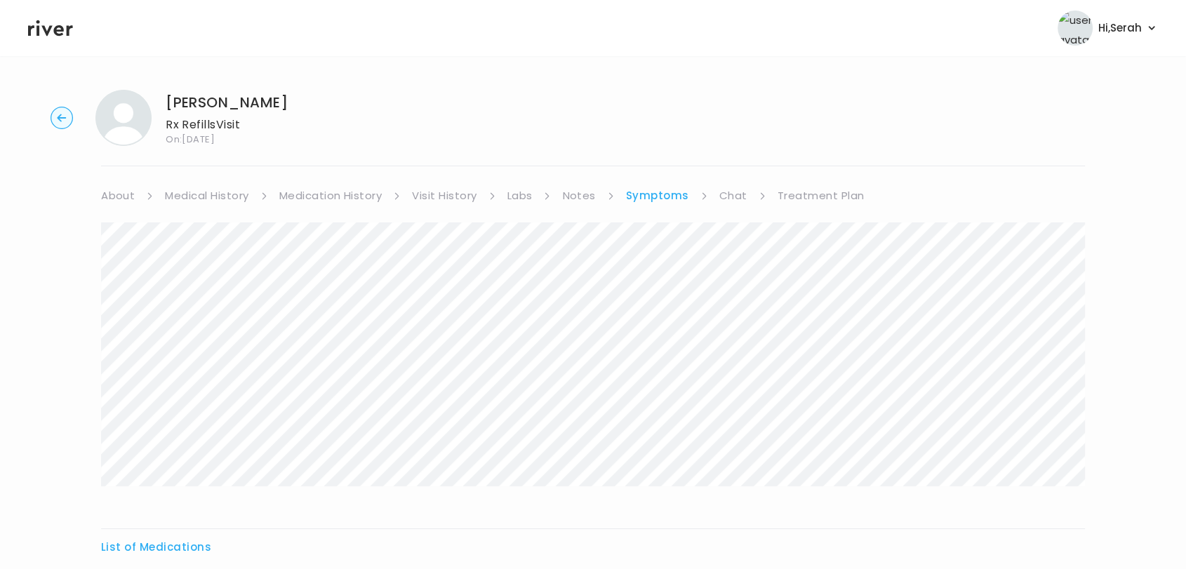
click at [724, 201] on link "Chat" at bounding box center [733, 196] width 28 height 20
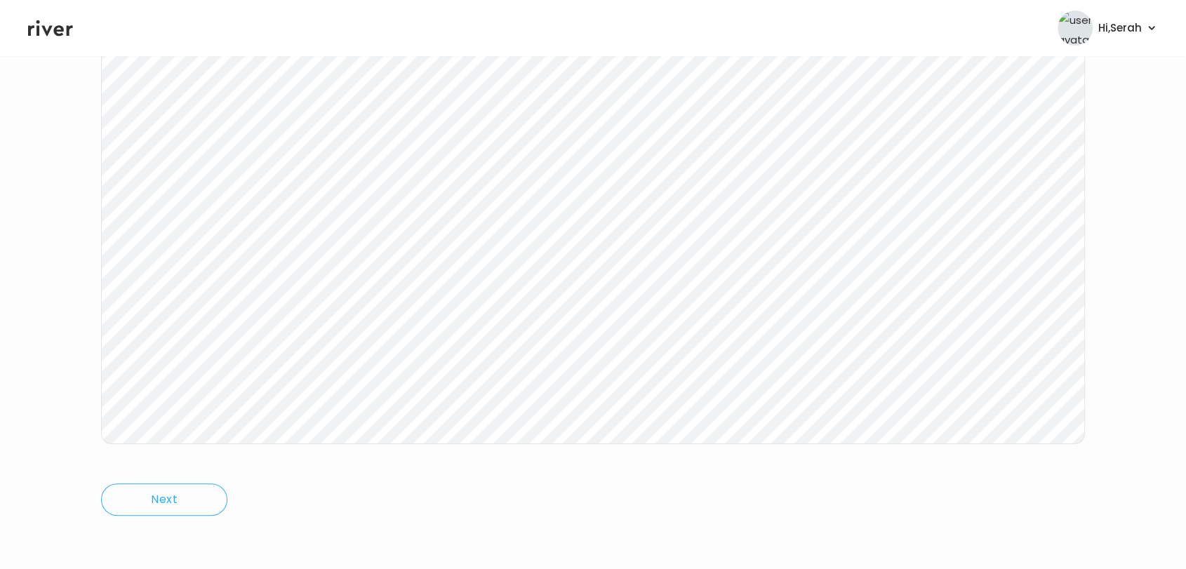
click at [47, 28] on icon at bounding box center [50, 28] width 45 height 21
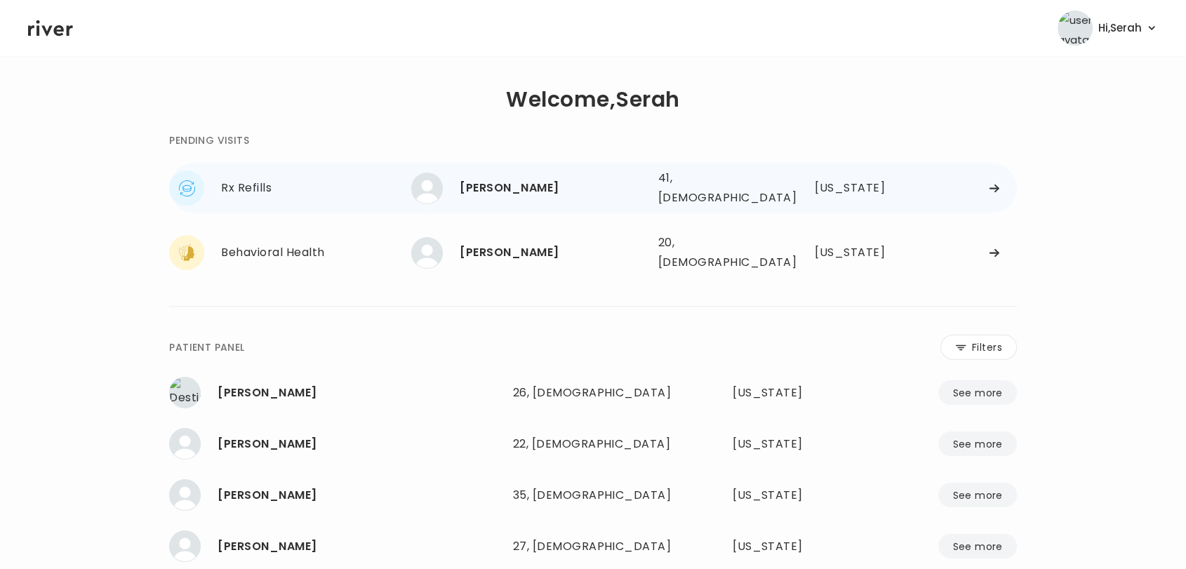
click at [543, 184] on div "[PERSON_NAME]" at bounding box center [553, 188] width 187 height 20
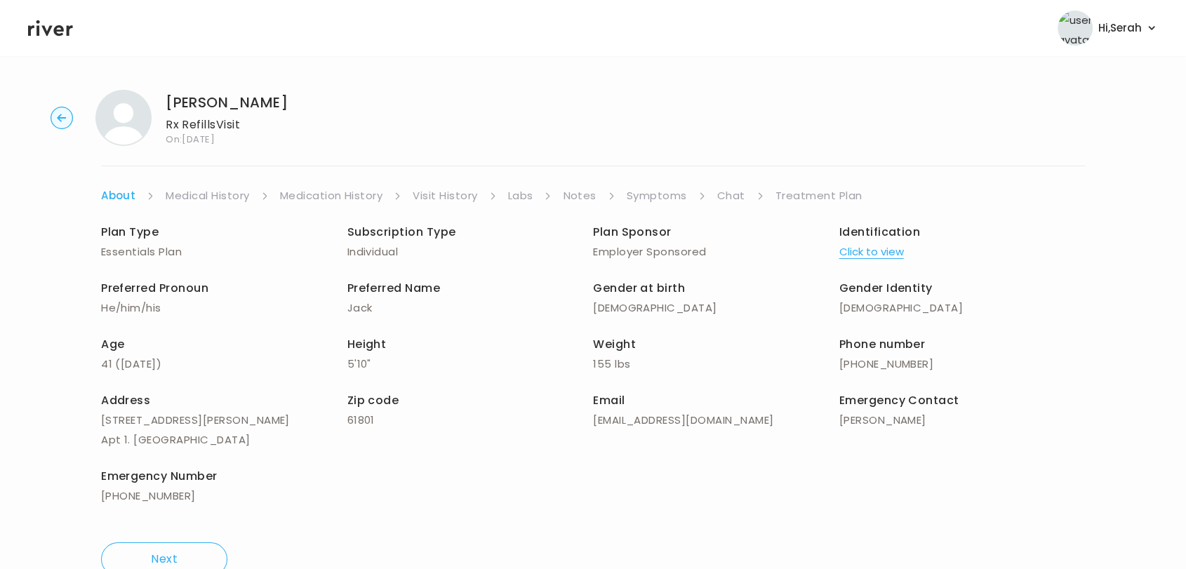
click at [202, 196] on link "Medical History" at bounding box center [207, 196] width 83 height 20
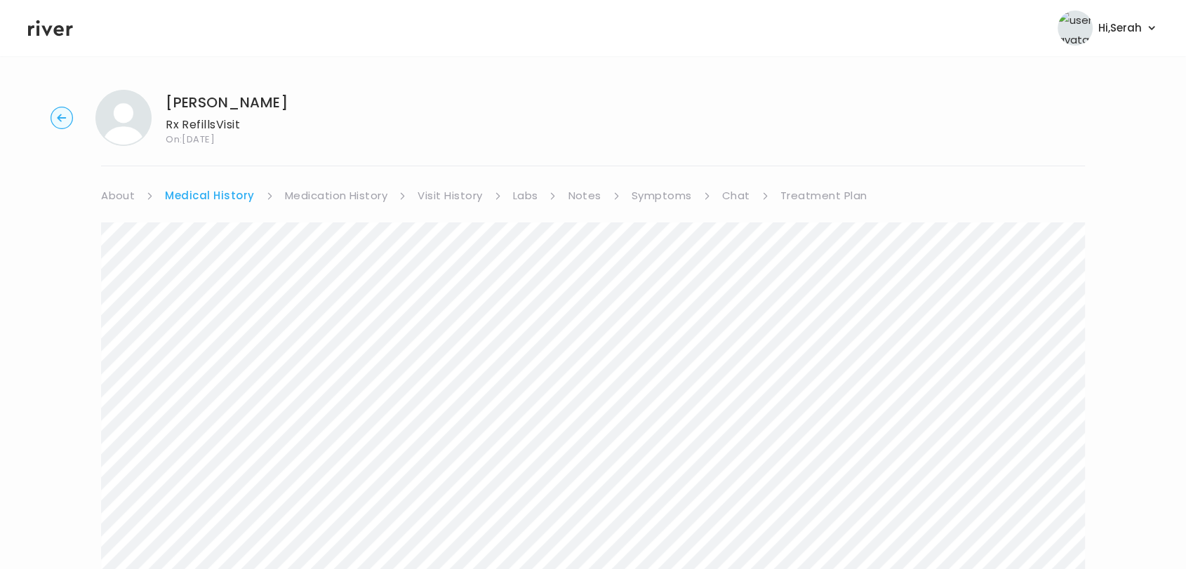
click at [112, 194] on link "About" at bounding box center [118, 196] width 34 height 20
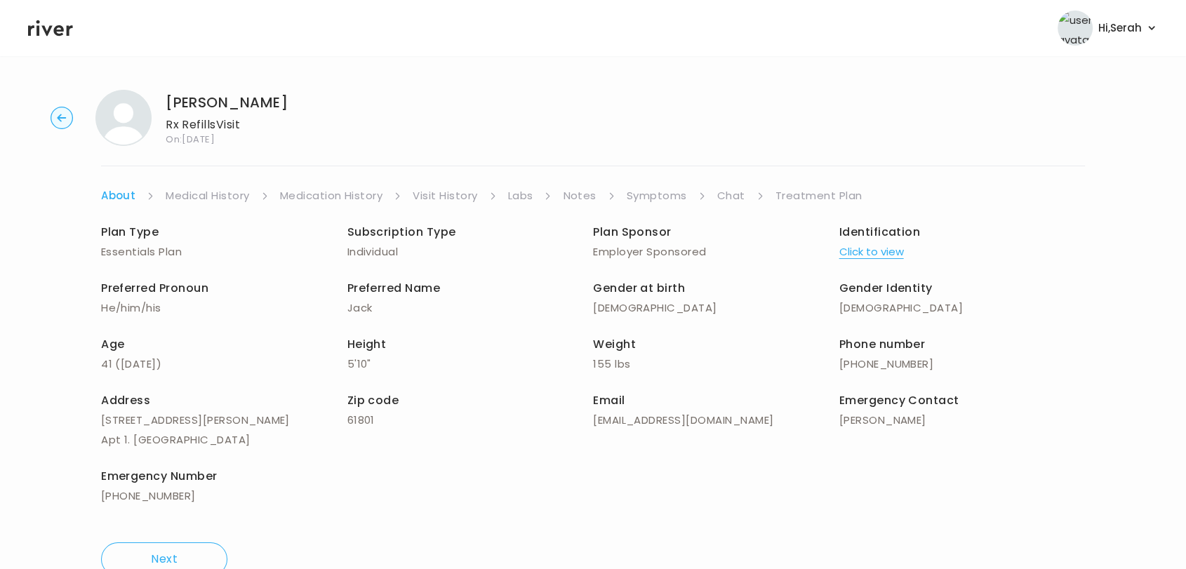
click at [729, 197] on link "Chat" at bounding box center [731, 196] width 28 height 20
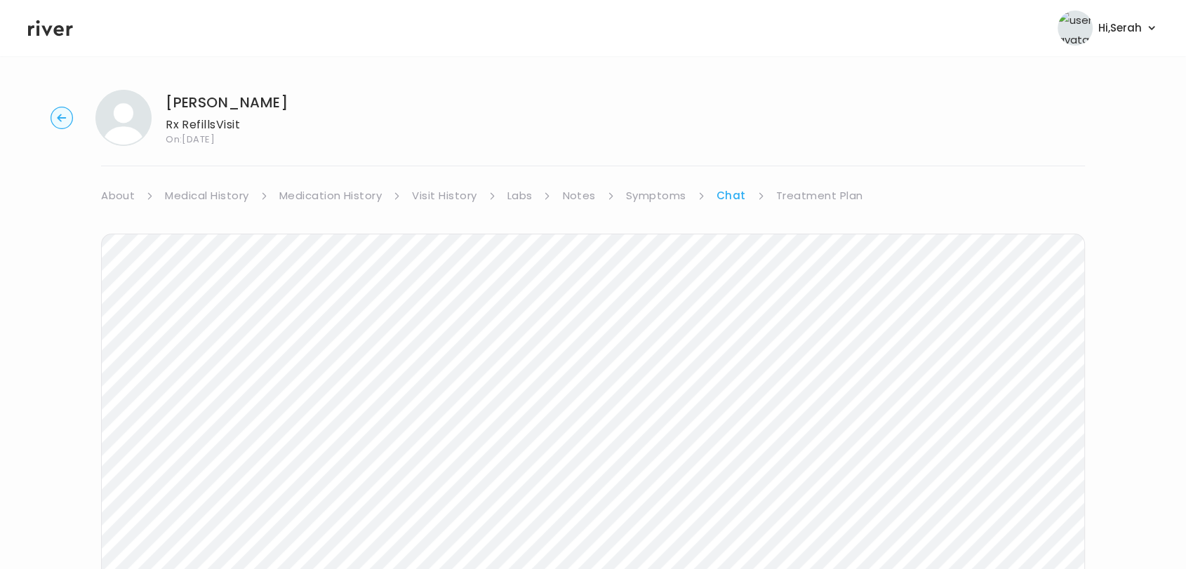
scroll to position [210, 0]
click at [813, 192] on link "Treatment Plan" at bounding box center [819, 196] width 87 height 20
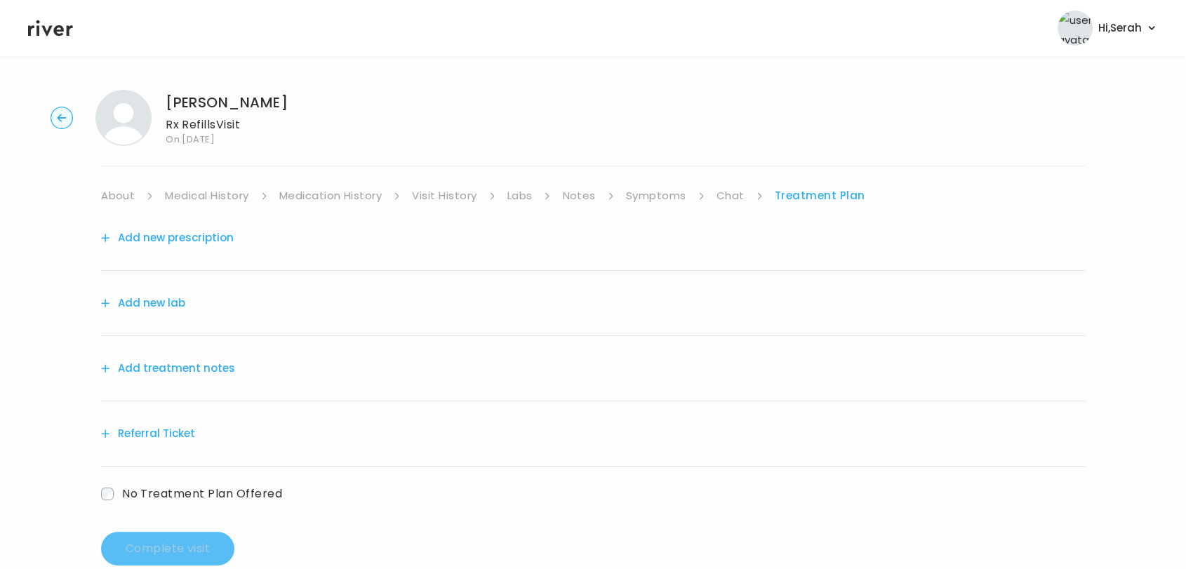
click at [180, 234] on button "Add new prescription" at bounding box center [167, 238] width 133 height 20
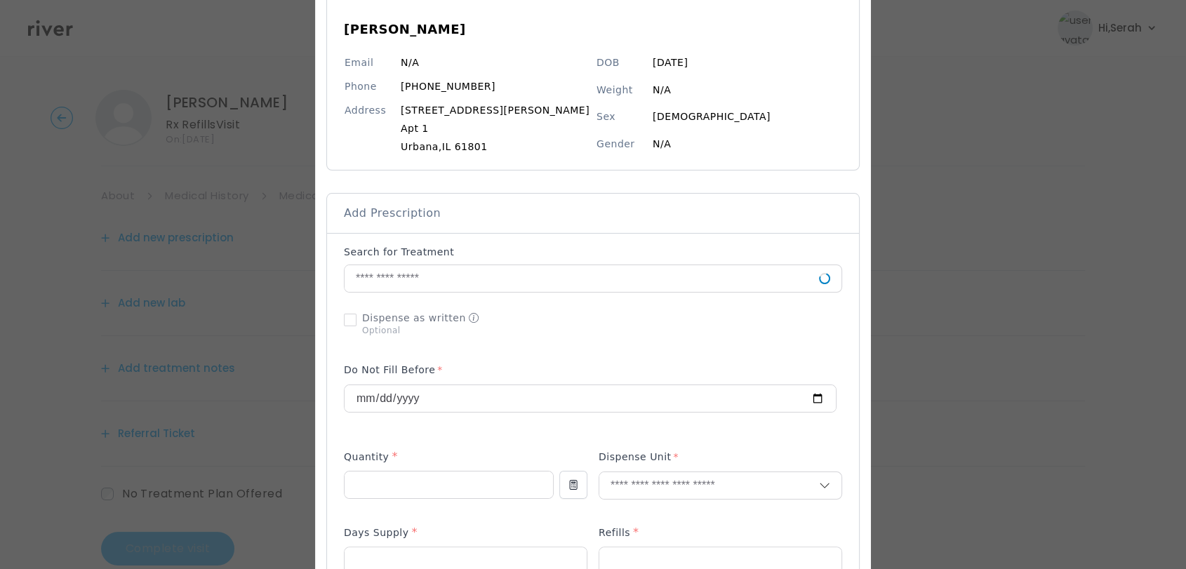
scroll to position [134, 0]
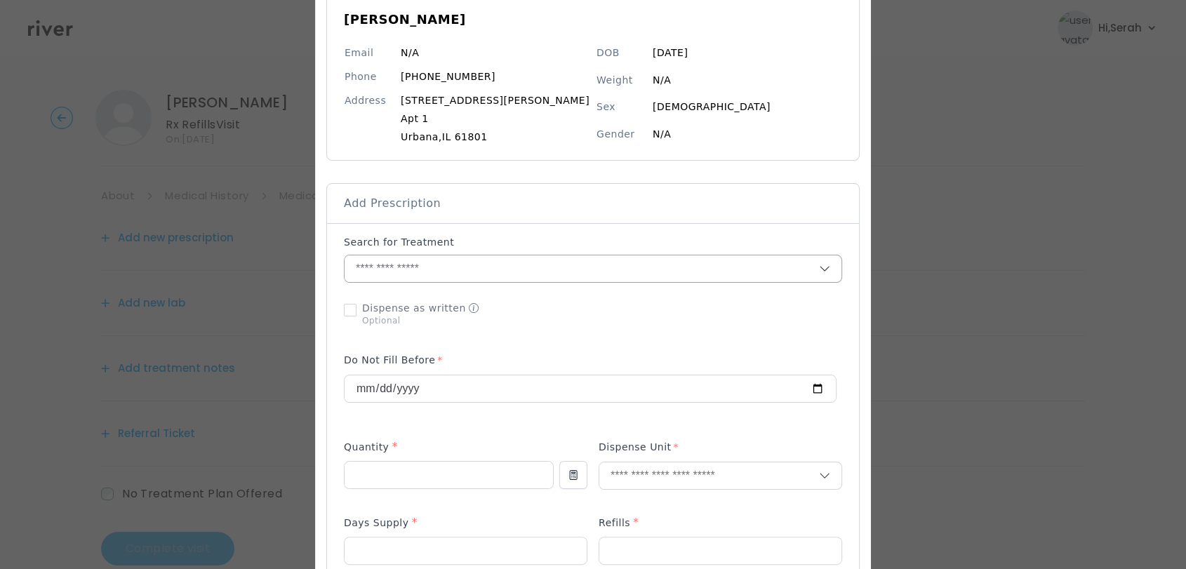
click at [491, 270] on input "text" at bounding box center [582, 268] width 474 height 27
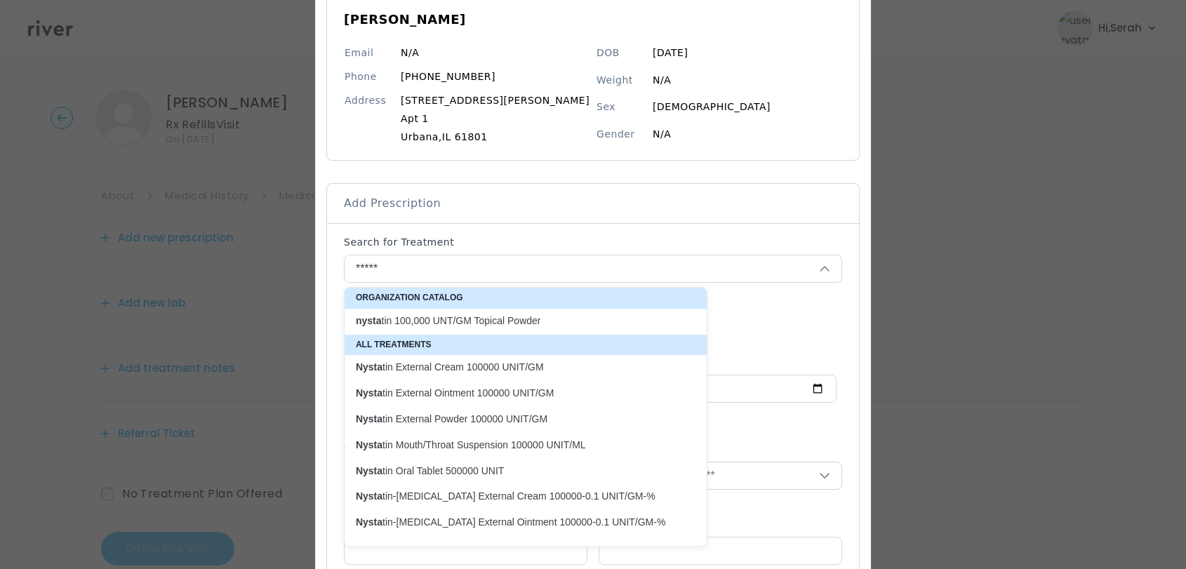
click at [566, 442] on p "Nysta tin Mouth/Throat Suspension 100000 UNIT/ML" at bounding box center [517, 445] width 323 height 13
type input "**********"
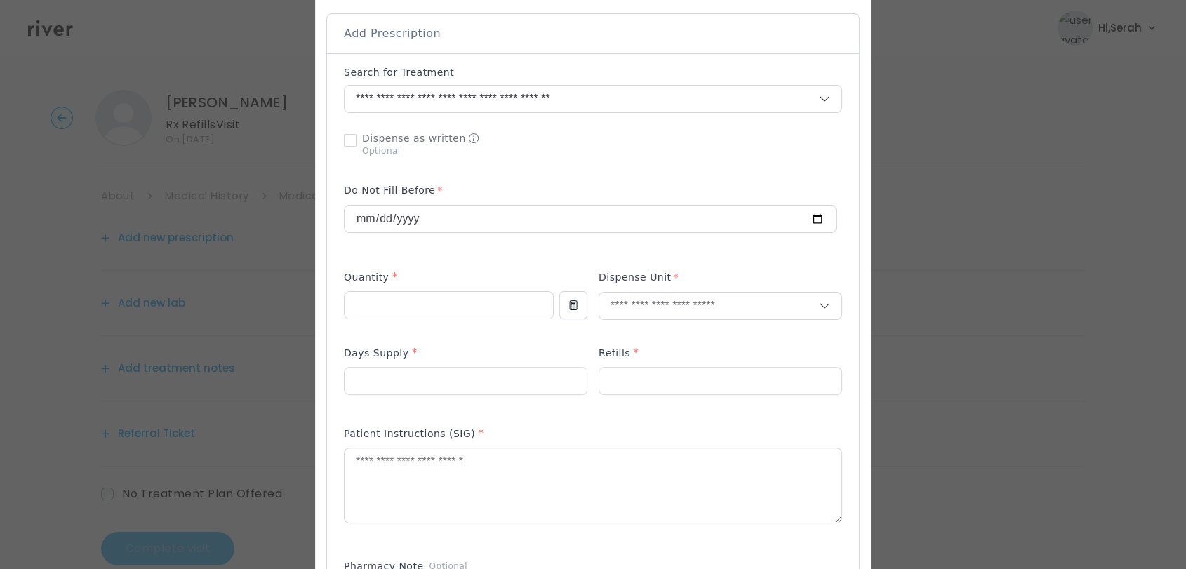
scroll to position [309, 0]
click at [415, 293] on input "number" at bounding box center [449, 300] width 208 height 27
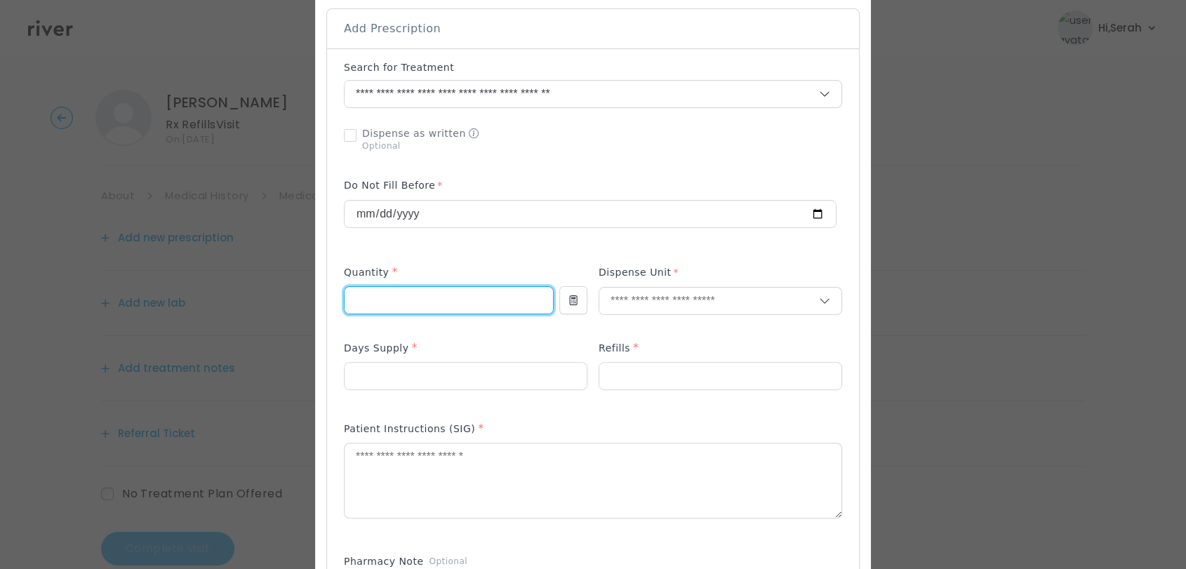
type input "***"
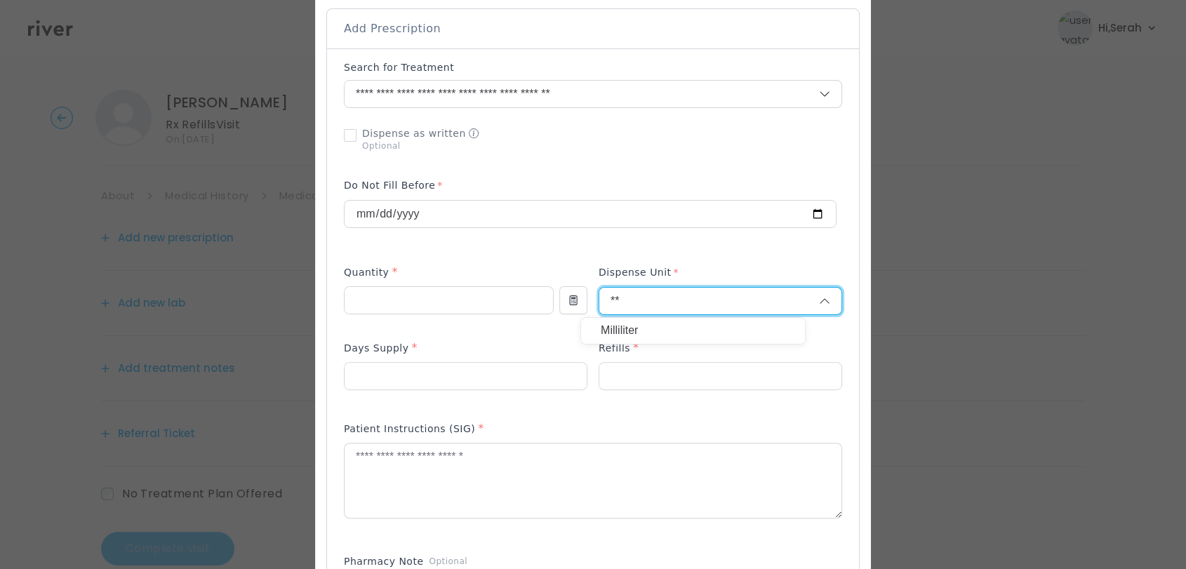
type input "**"
click at [653, 331] on p "Milliliter" at bounding box center [693, 331] width 185 height 20
click at [493, 374] on input "number" at bounding box center [466, 376] width 242 height 27
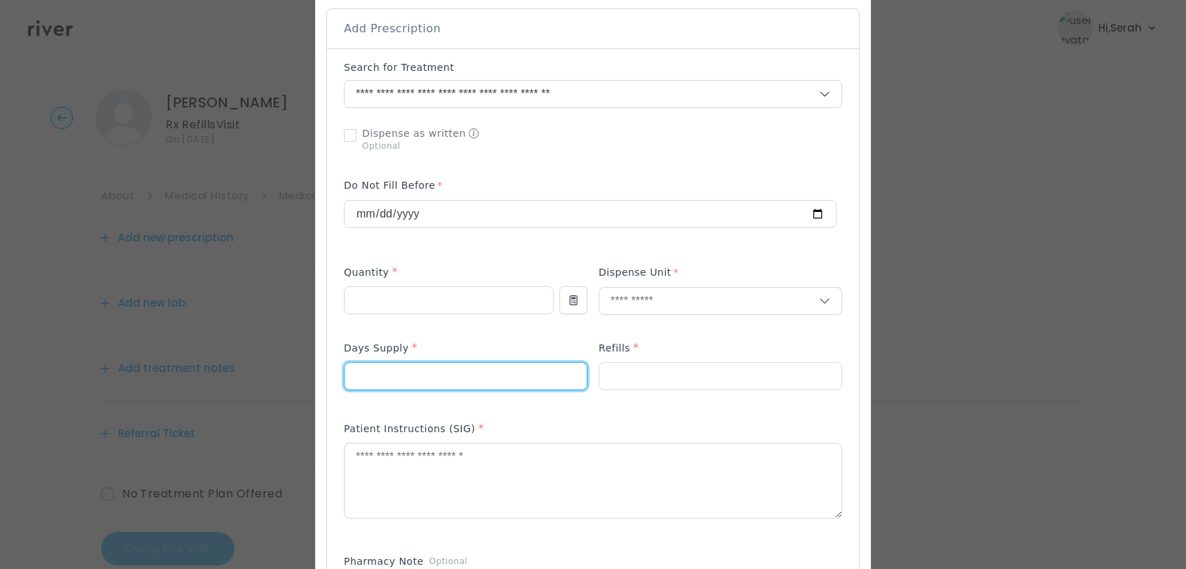
type input "**"
click at [493, 374] on input "**" at bounding box center [466, 376] width 242 height 27
type input "**"
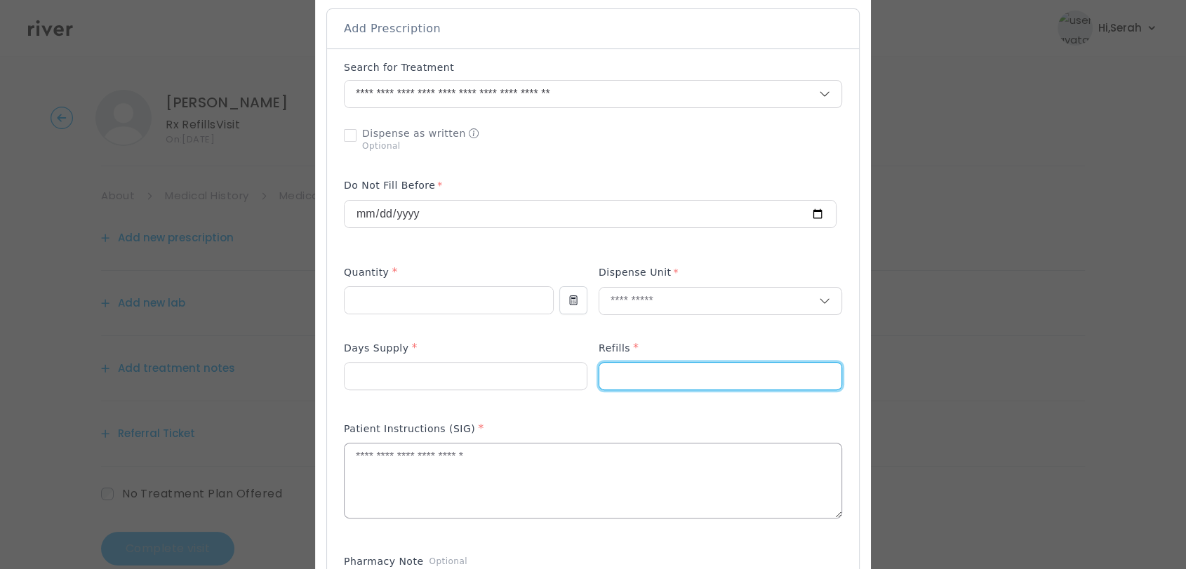
type input "*"
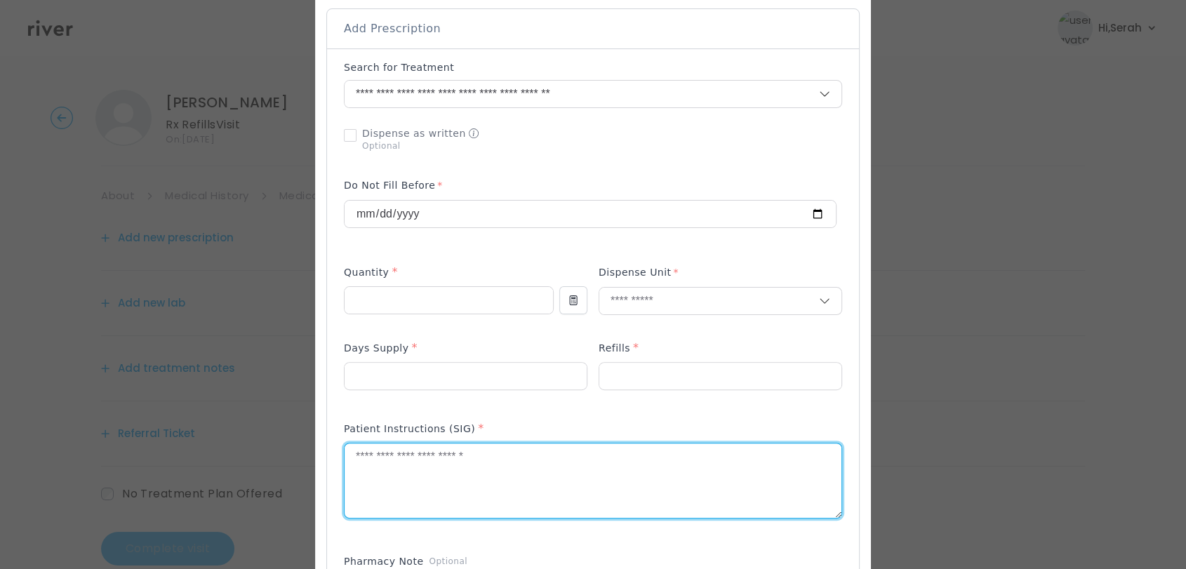
click at [466, 483] on textarea at bounding box center [593, 480] width 497 height 74
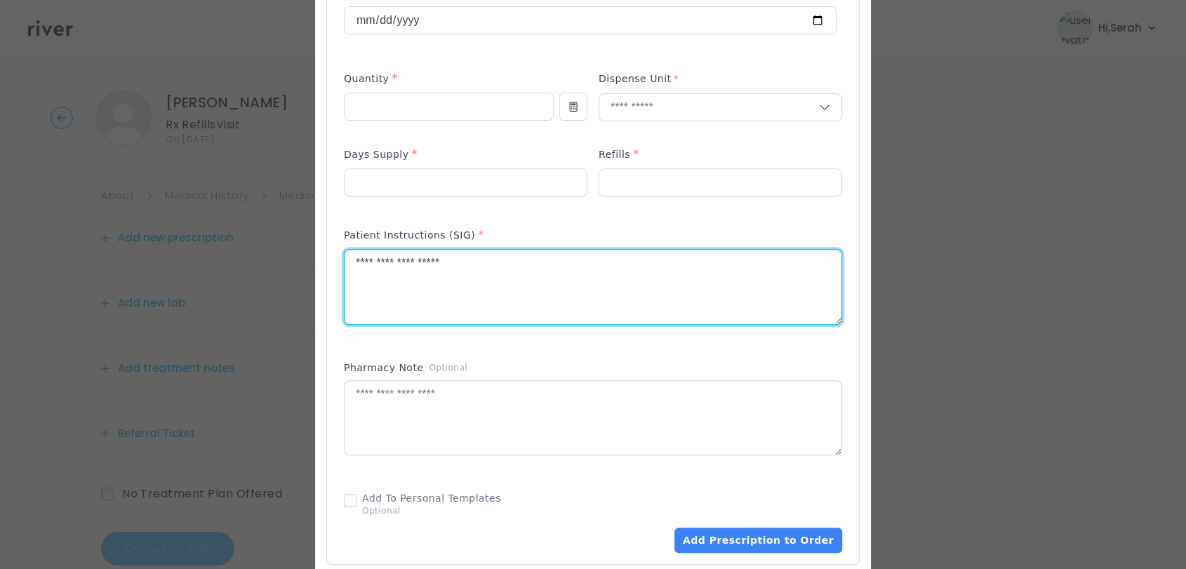
scroll to position [530, 0]
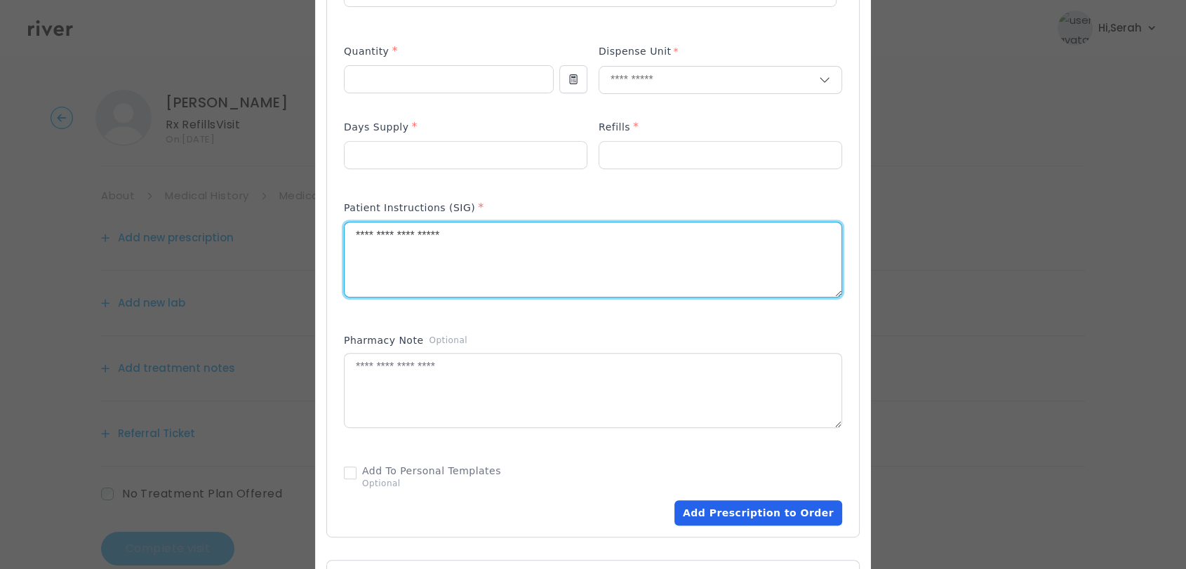
type textarea "**********"
click at [756, 520] on button "Add Prescription to Order" at bounding box center [758, 512] width 168 height 25
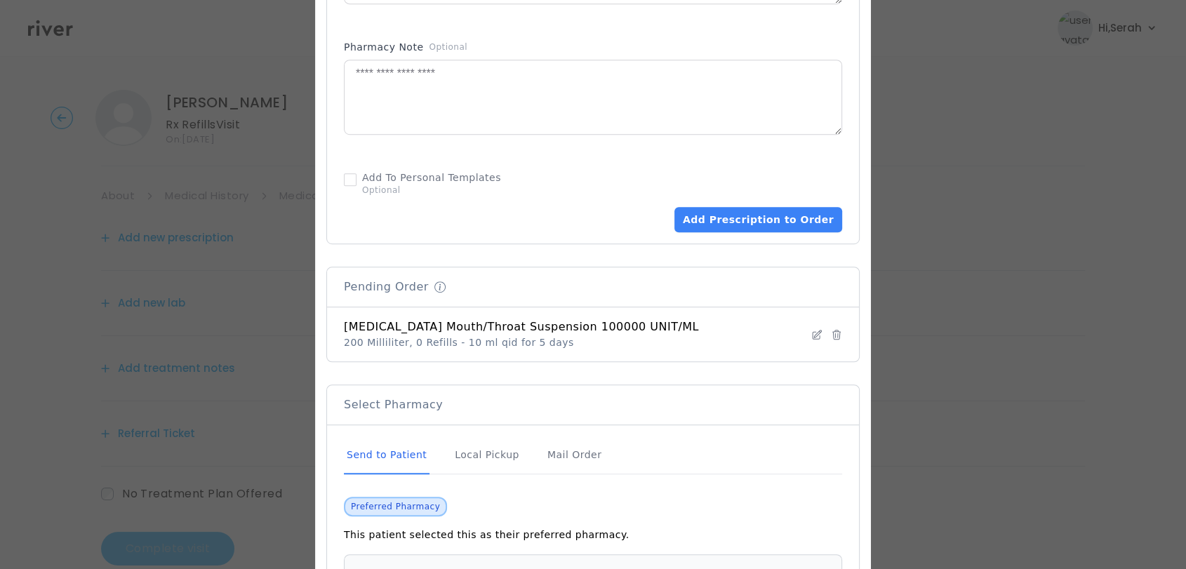
scroll to position [960, 0]
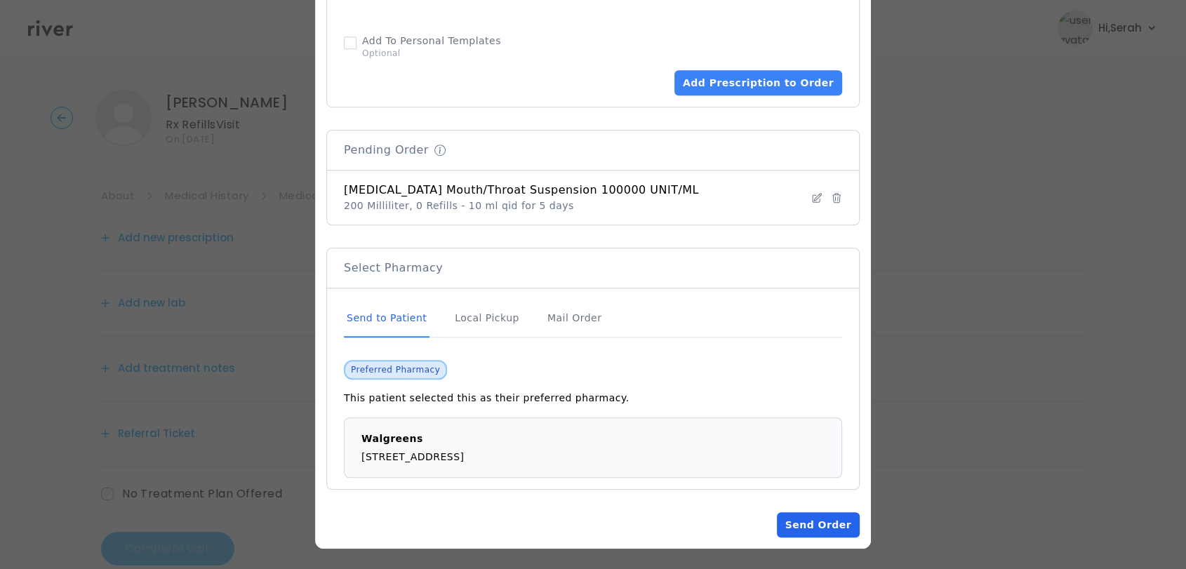
click at [799, 530] on button "Send Order" at bounding box center [818, 524] width 83 height 25
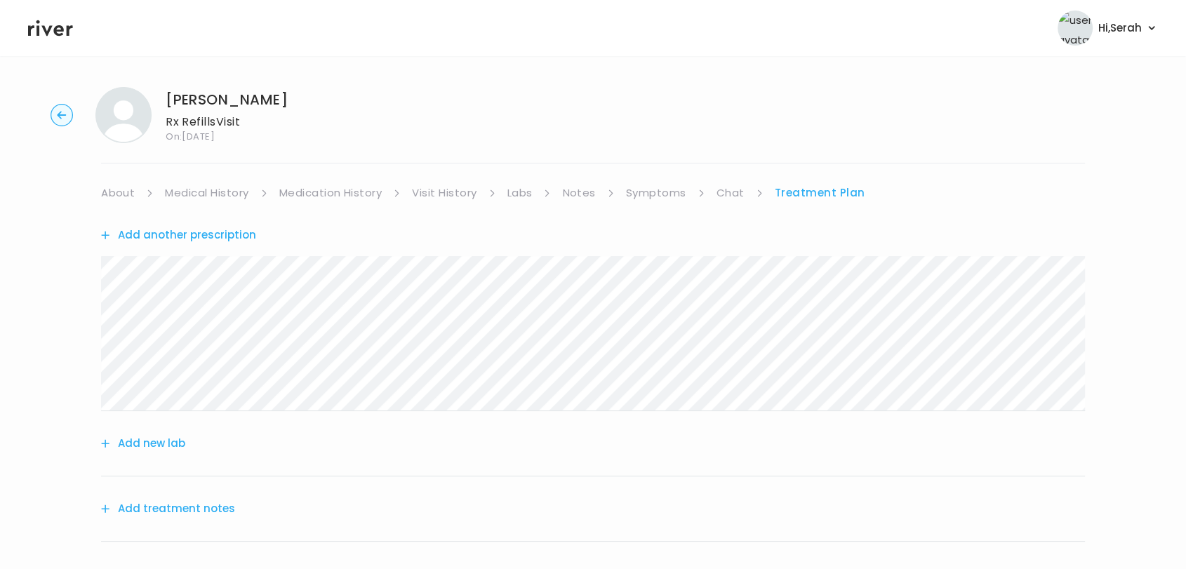
scroll to position [173, 0]
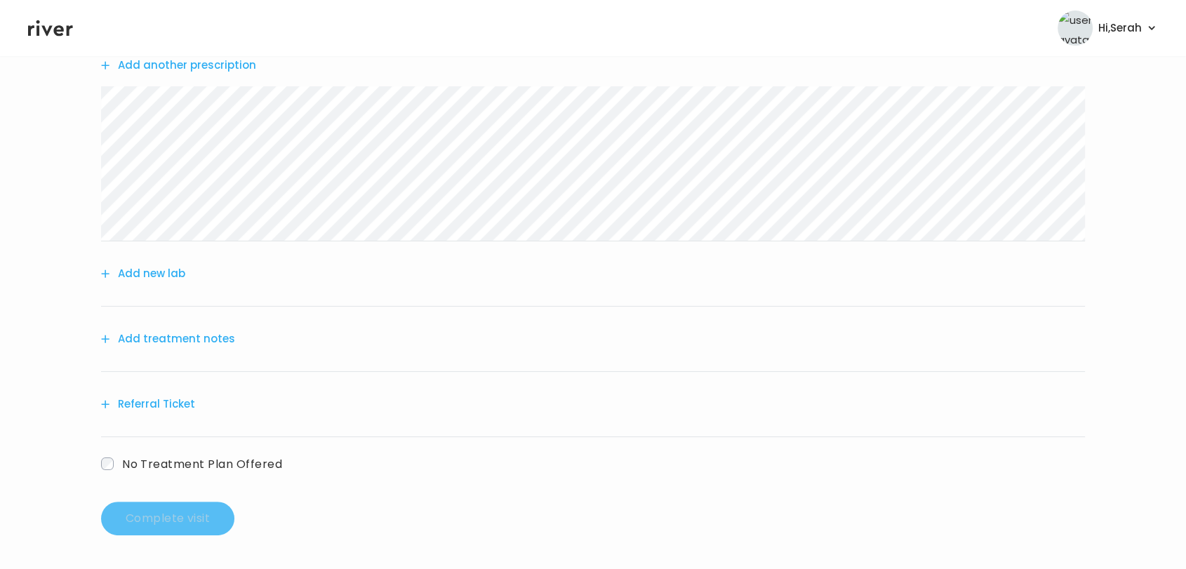
click at [212, 338] on button "Add treatment notes" at bounding box center [168, 339] width 134 height 20
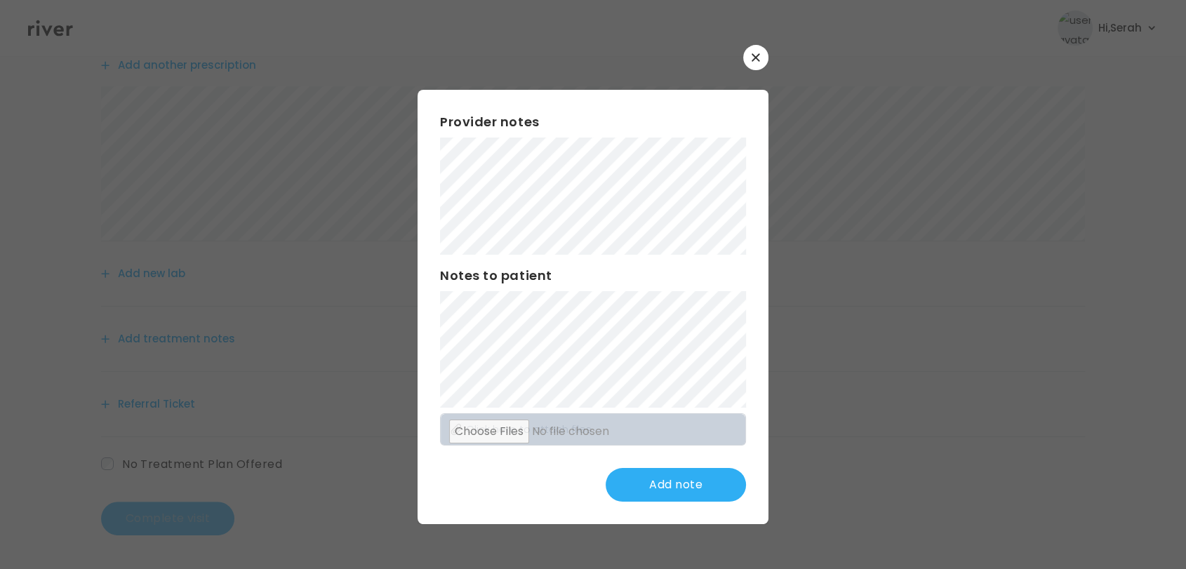
scroll to position [168, 0]
click at [656, 473] on button "Update note" at bounding box center [676, 485] width 140 height 34
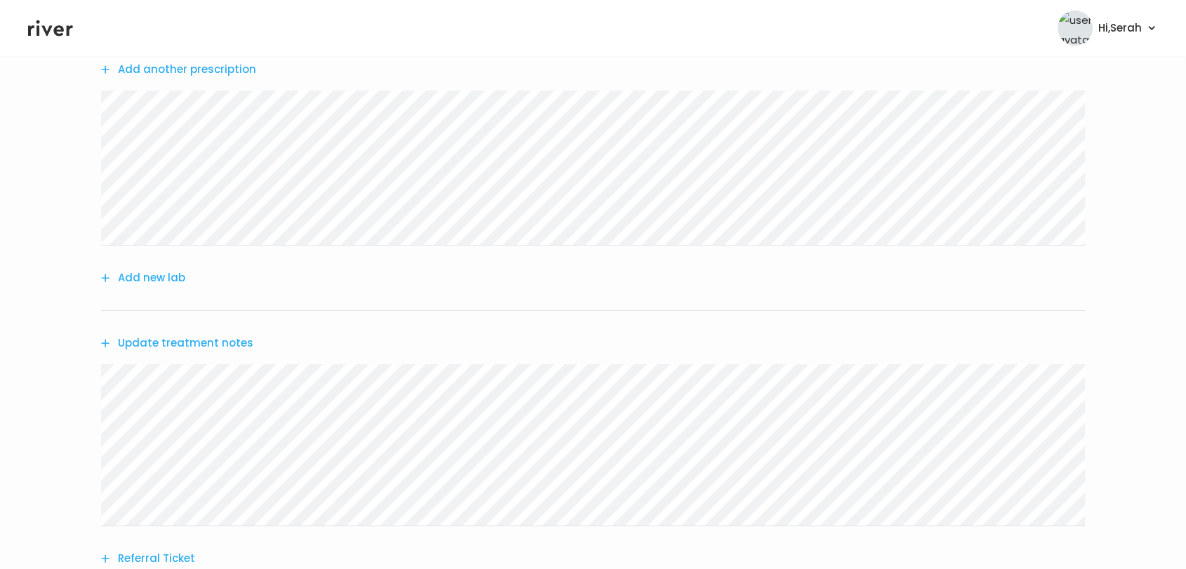
scroll to position [323, 0]
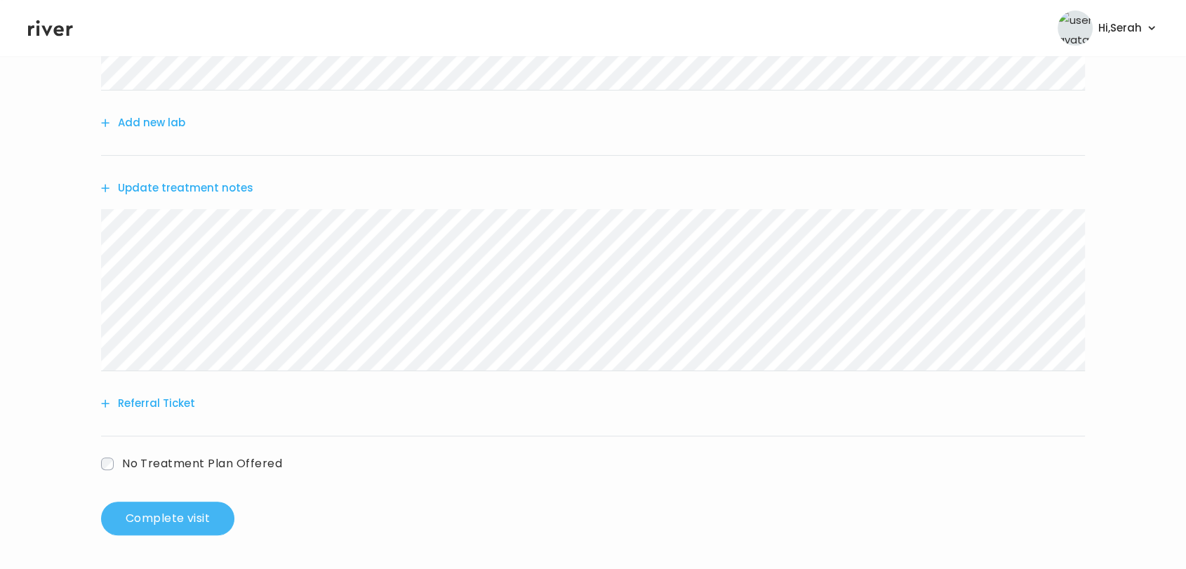
click at [178, 514] on button "Complete visit" at bounding box center [167, 519] width 133 height 34
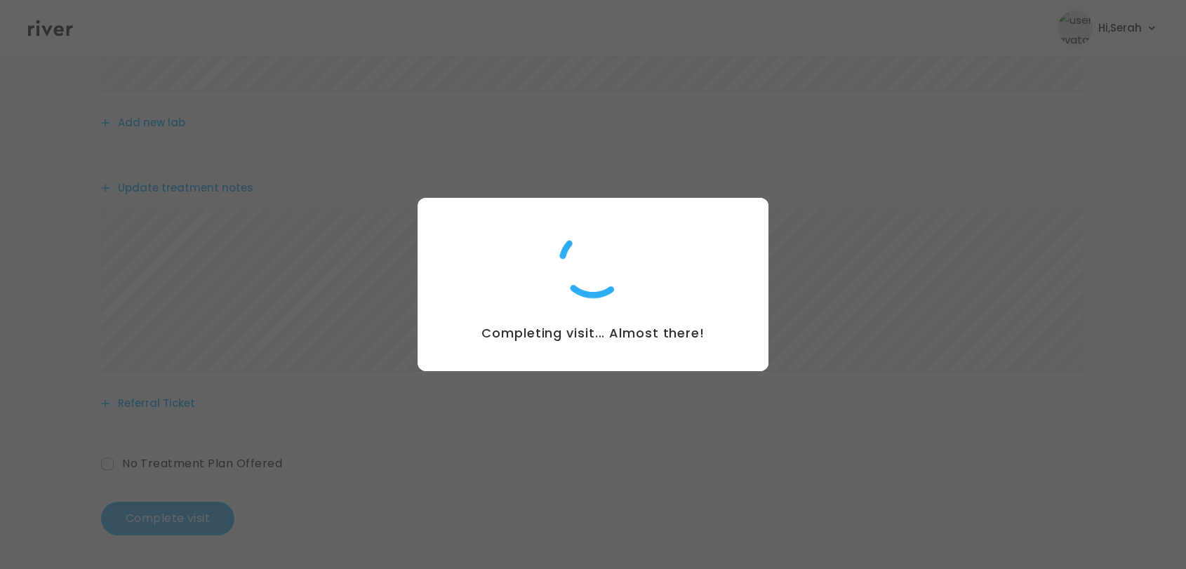
click at [668, 74] on div at bounding box center [593, 284] width 1186 height 569
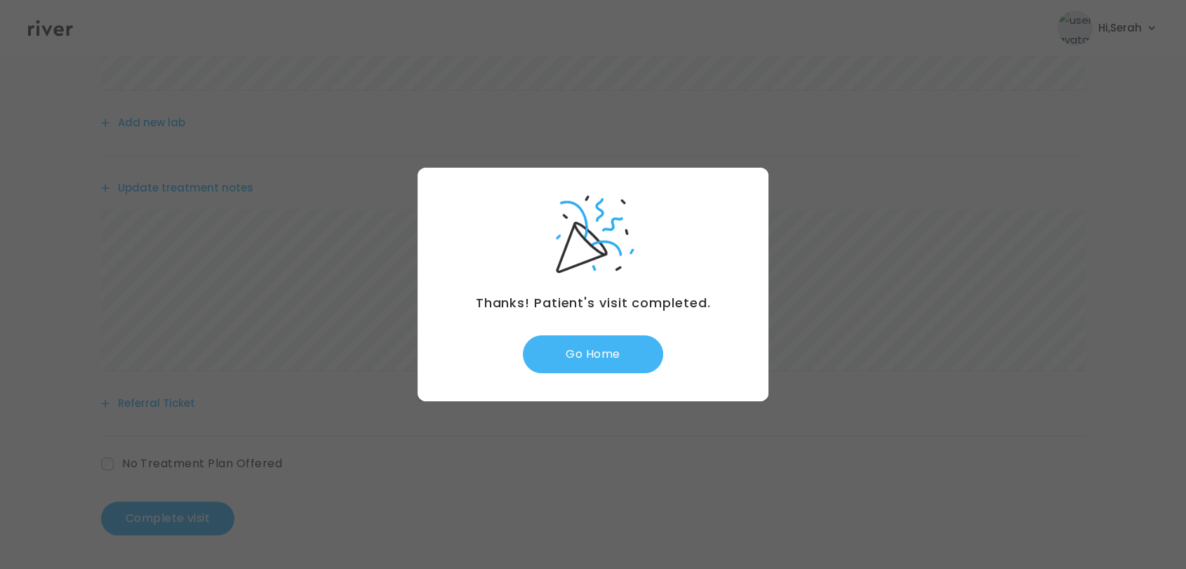
click at [588, 361] on button "Go Home" at bounding box center [593, 354] width 140 height 38
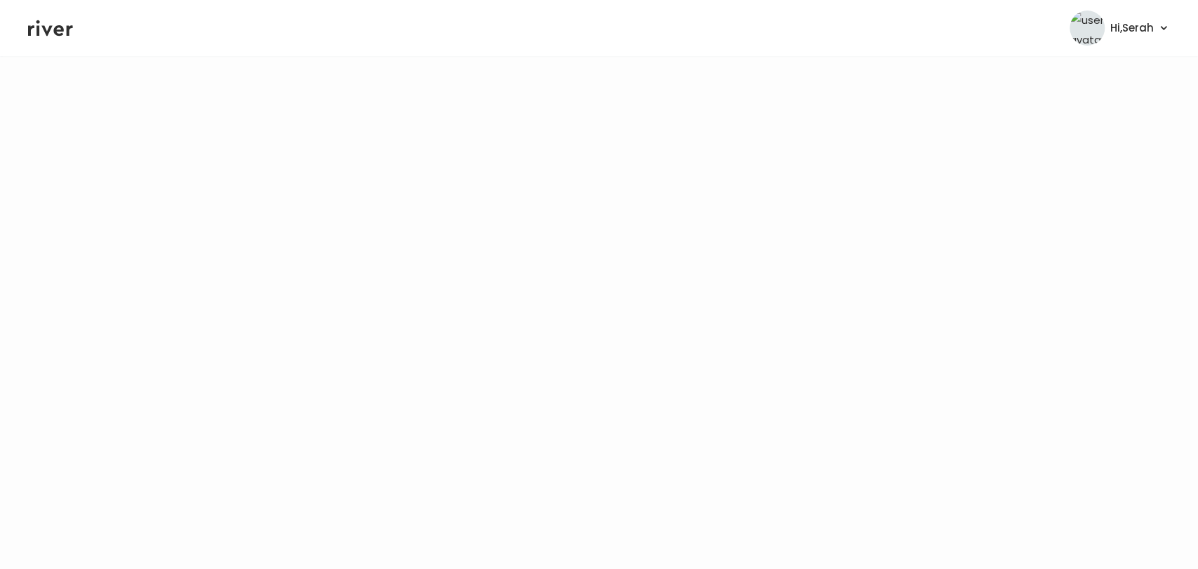
click at [45, 35] on icon at bounding box center [50, 28] width 45 height 21
